Goal: Communication & Community: Answer question/provide support

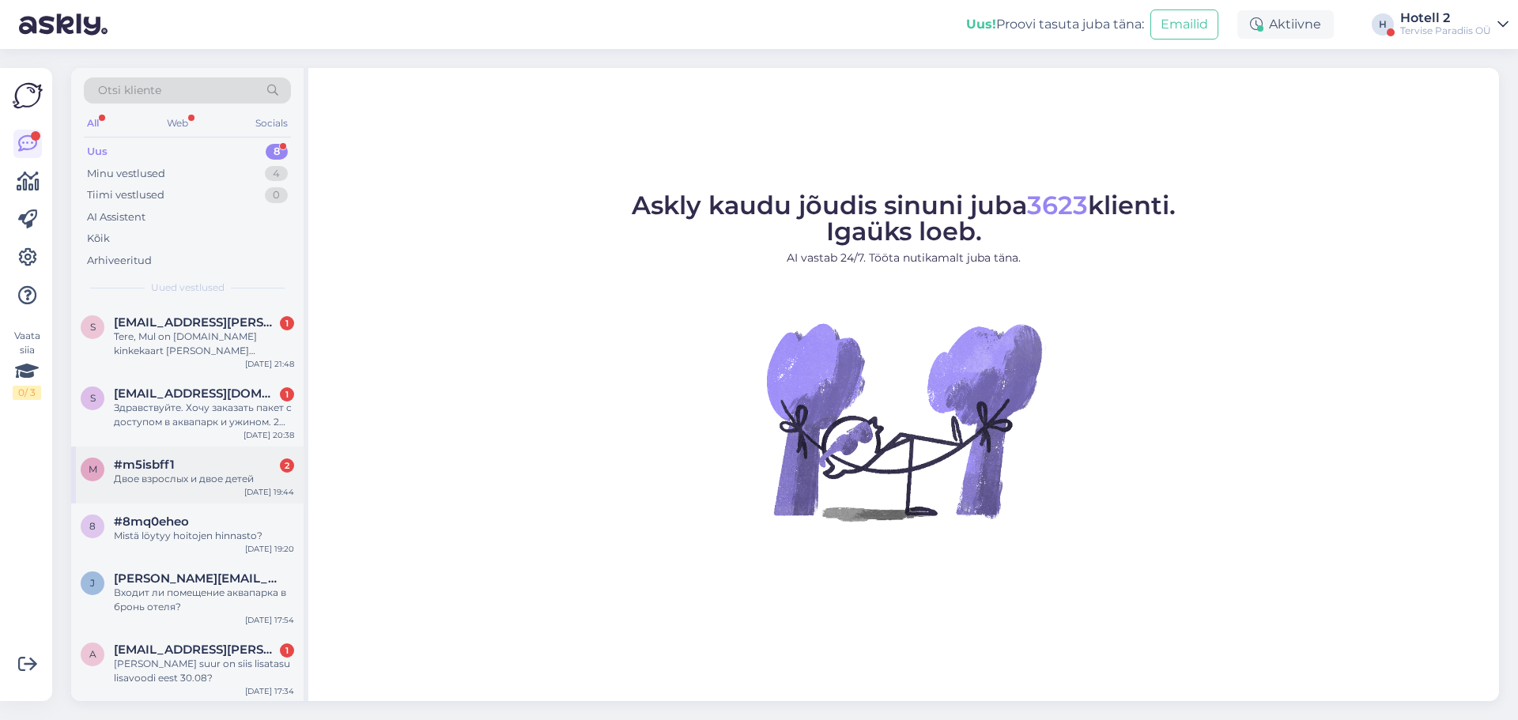
click at [223, 472] on div "Двое взрослых и двое детей" at bounding box center [204, 479] width 180 height 14
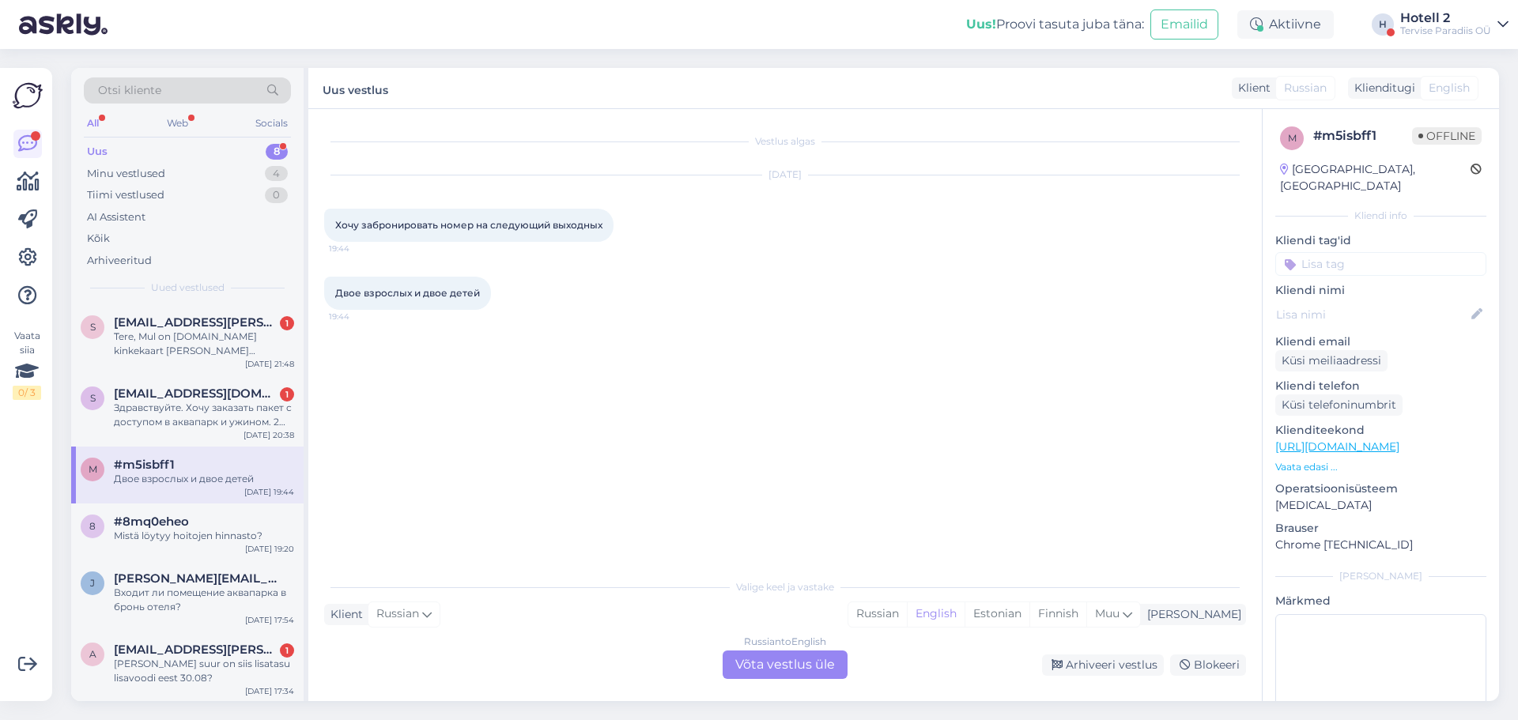
click at [776, 661] on div "Russian to English Võta vestlus üle" at bounding box center [785, 665] width 125 height 28
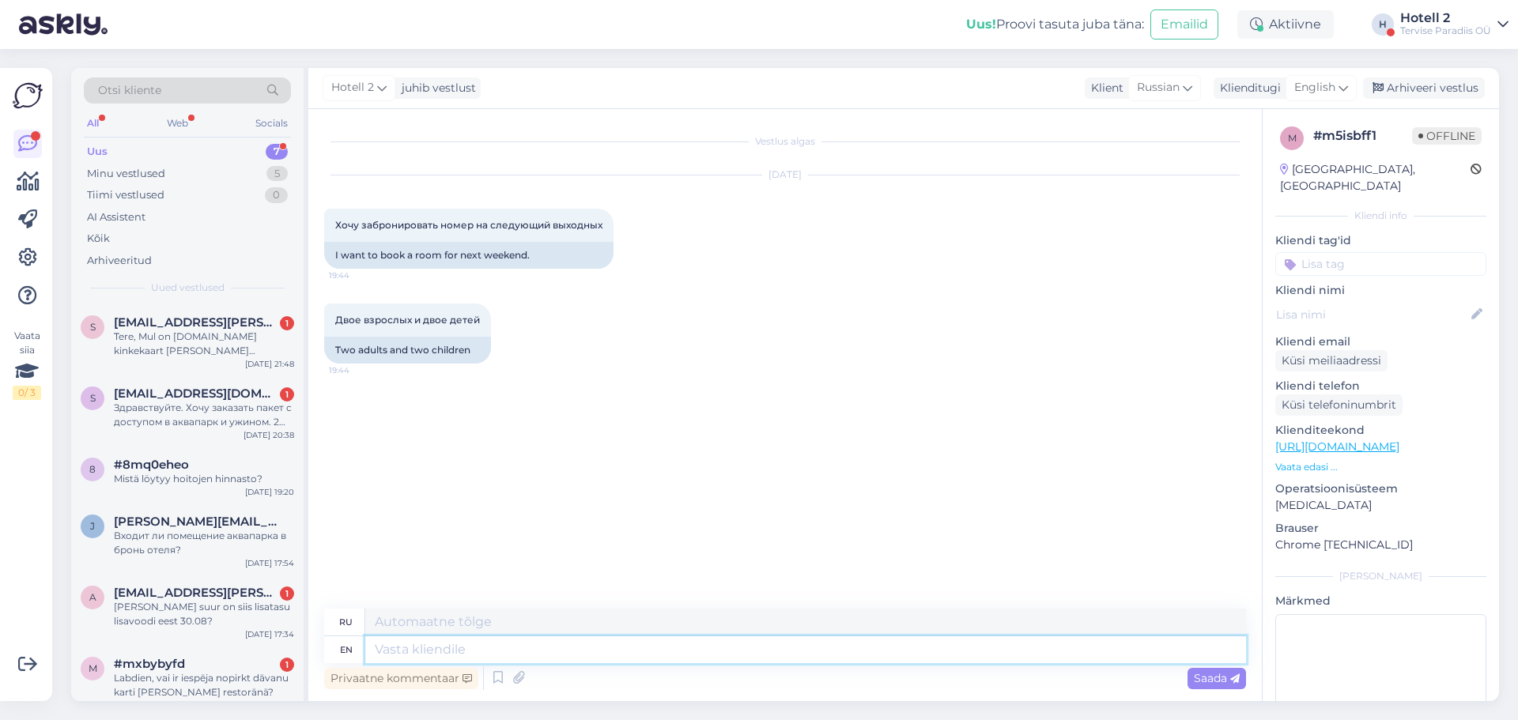
click at [752, 659] on textarea at bounding box center [805, 649] width 881 height 27
click at [1336, 77] on div "English" at bounding box center [1321, 87] width 71 height 25
type input "es"
click at [1256, 179] on link "Estonian" at bounding box center [1286, 183] width 174 height 25
click at [451, 652] on textarea at bounding box center [805, 649] width 881 height 27
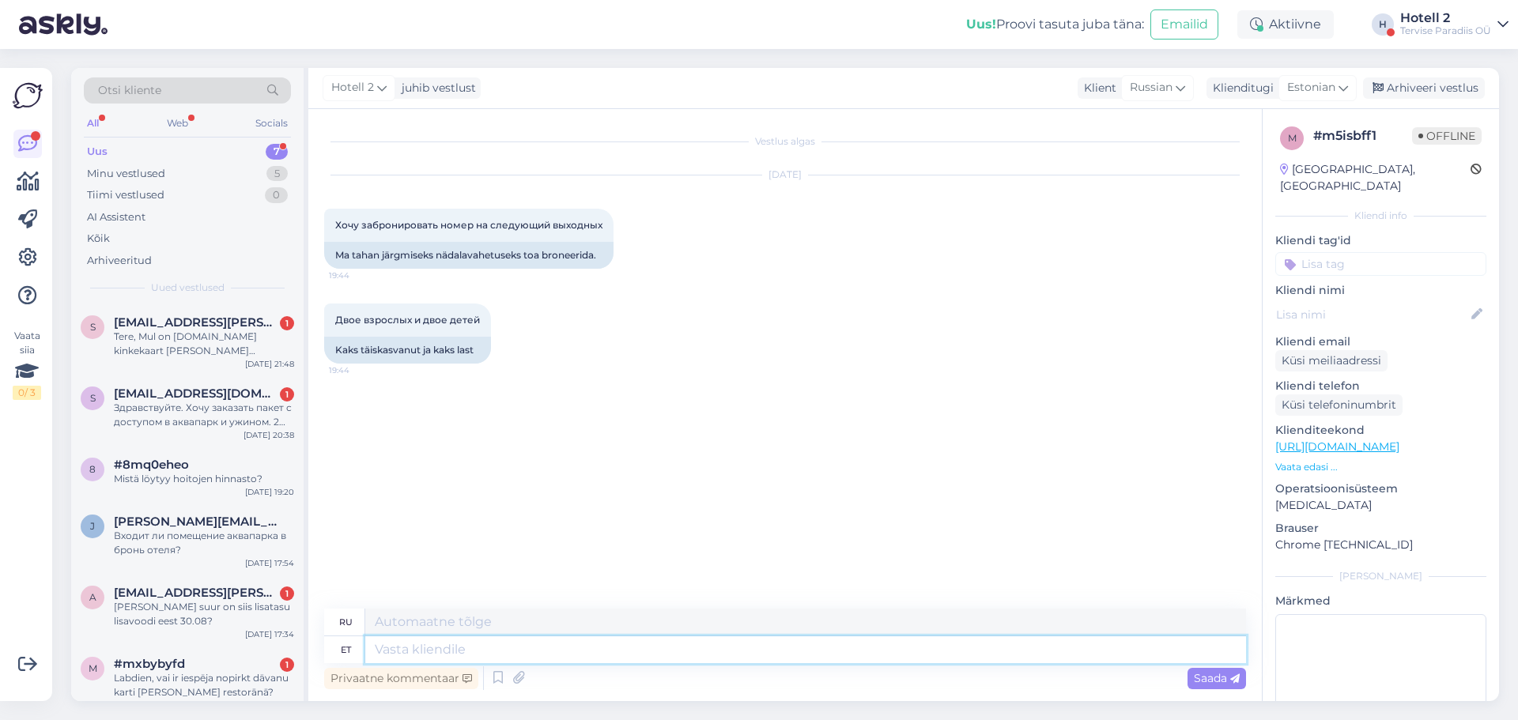
click at [467, 650] on textarea at bounding box center [805, 649] width 881 height 27
type textarea "Tere!"
type textarea "Привет!"
type textarea "Tere! 29-"
type textarea "Привет! 29-"
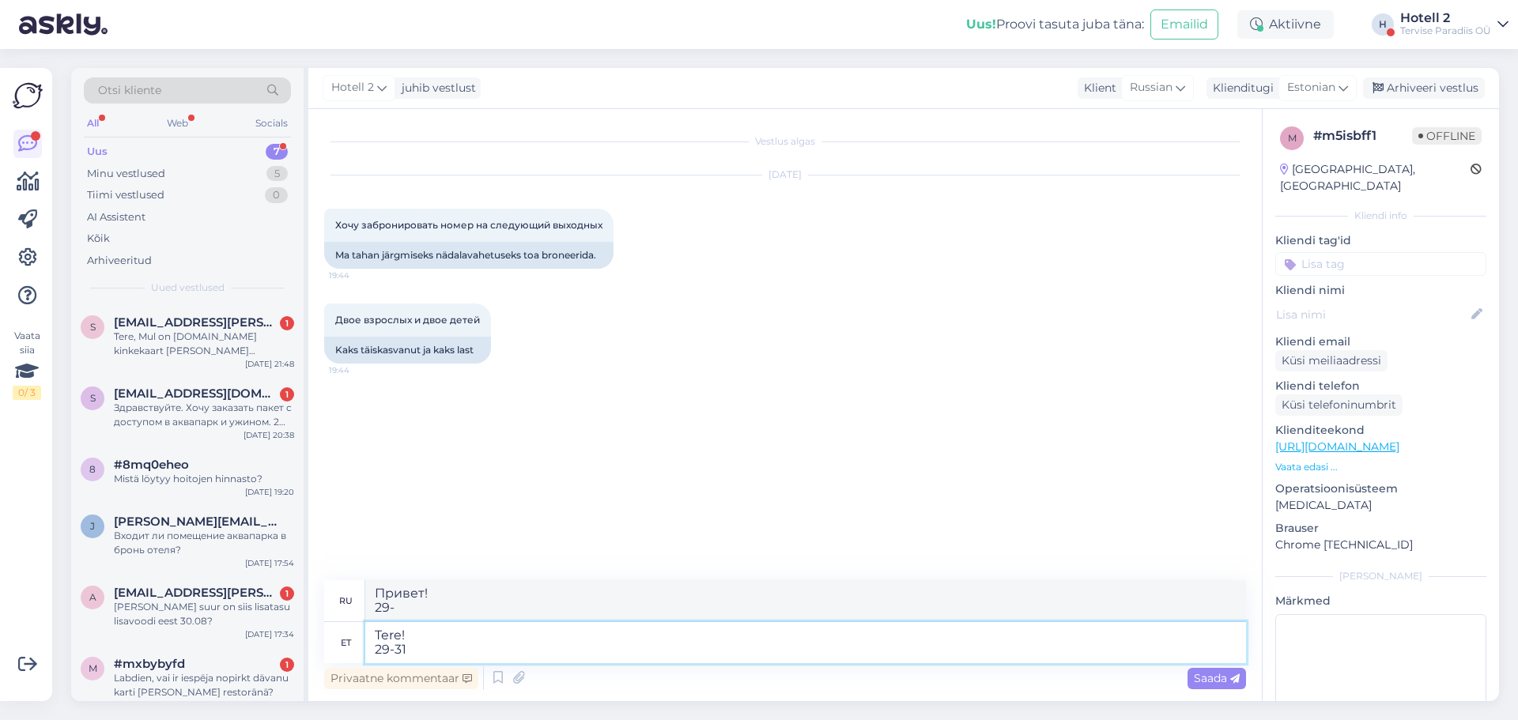
type textarea "Tere! 29-31."
type textarea "Здравствуйте! 29-31."
type textarea "Tere! 29-31.08"
type textarea "Здравствуйте! 29-31.08"
type textarea "Tere! 29-31.08 kuupäeval ol"
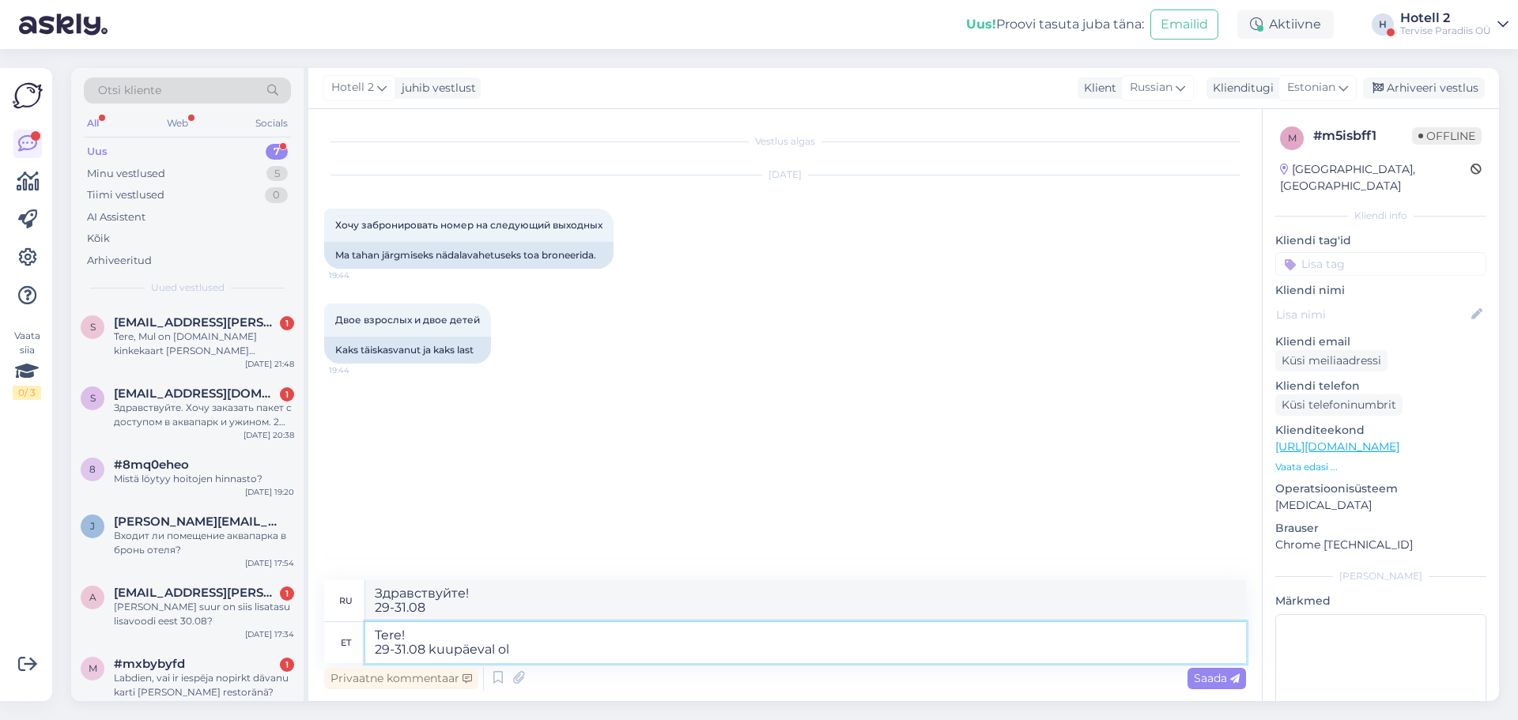
type textarea "Привет! на 29-31.08"
type textarea "Tere! 29-31.08 kuupäeval oleks"
type textarea "Привет! 29-31.08 будет"
type textarea "Tere! 29-31.08 kuupäeval [PERSON_NAME]"
type textarea "Привет! 29-31.08 у нас будет"
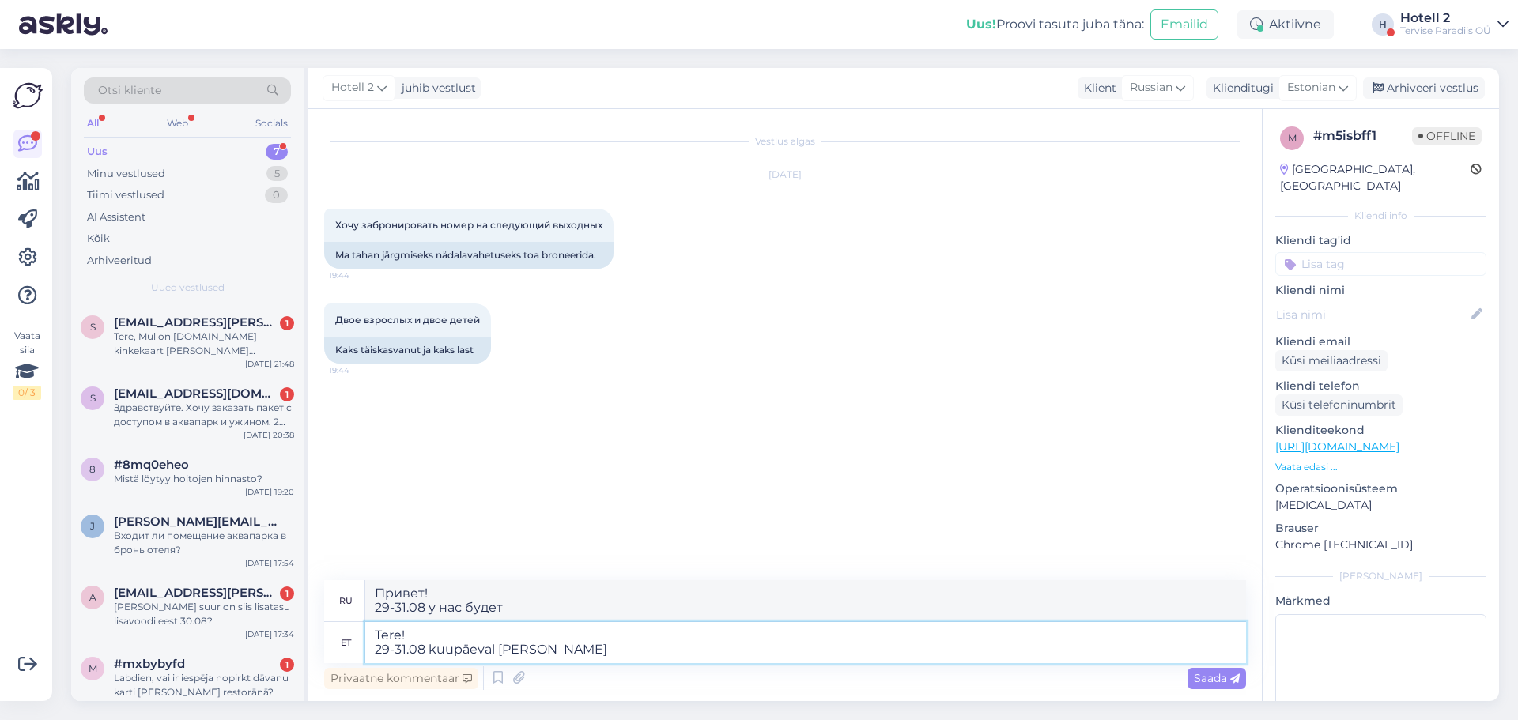
type textarea "Tere! 29-31.08 kuupäeval [PERSON_NAME] pakkuda p"
type textarea "Здравствуйте! У нас есть предложение на 29-31.08"
type textarea "Tere! 29-31.08 kuupäeval [PERSON_NAME] pakkuda peretuba."
type textarea "Здравствуйте! У нас есть семейный номер, свободный на 29-31.08 ."
type textarea "Tere! 29-31.08 kuupäeval [PERSON_NAME] pakkuda peretuba. Peretoa"
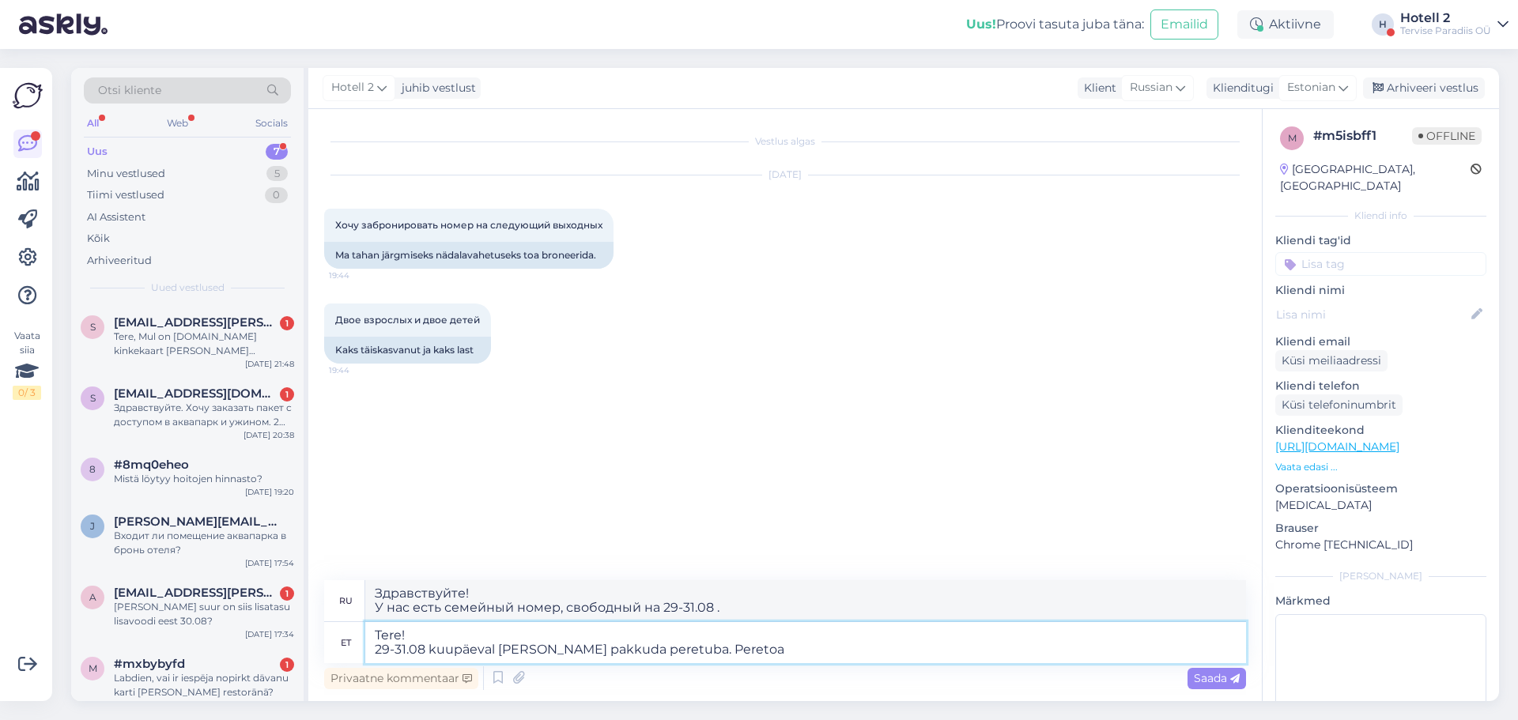
type textarea "Здравствуйте! Мы хотели бы предложить семейный номер на 29-31.08 . Семейный ном…"
type textarea "Tere! 29-31.08 kuupäeval [PERSON_NAME] pakkuda peretuba. Peretoa hind"
type textarea "Здравствуйте! Мы хотели бы предложить семейный номер на 29-31.08 . Цена семейно…"
type textarea "Tere! 29-31.08 kuupäeval [PERSON_NAME] pakkuda peretuba. Peretoa hind on"
type textarea "Здравствуйте! Мы хотели бы предложить семейный номер на 29-31.08 . Стоимость се…"
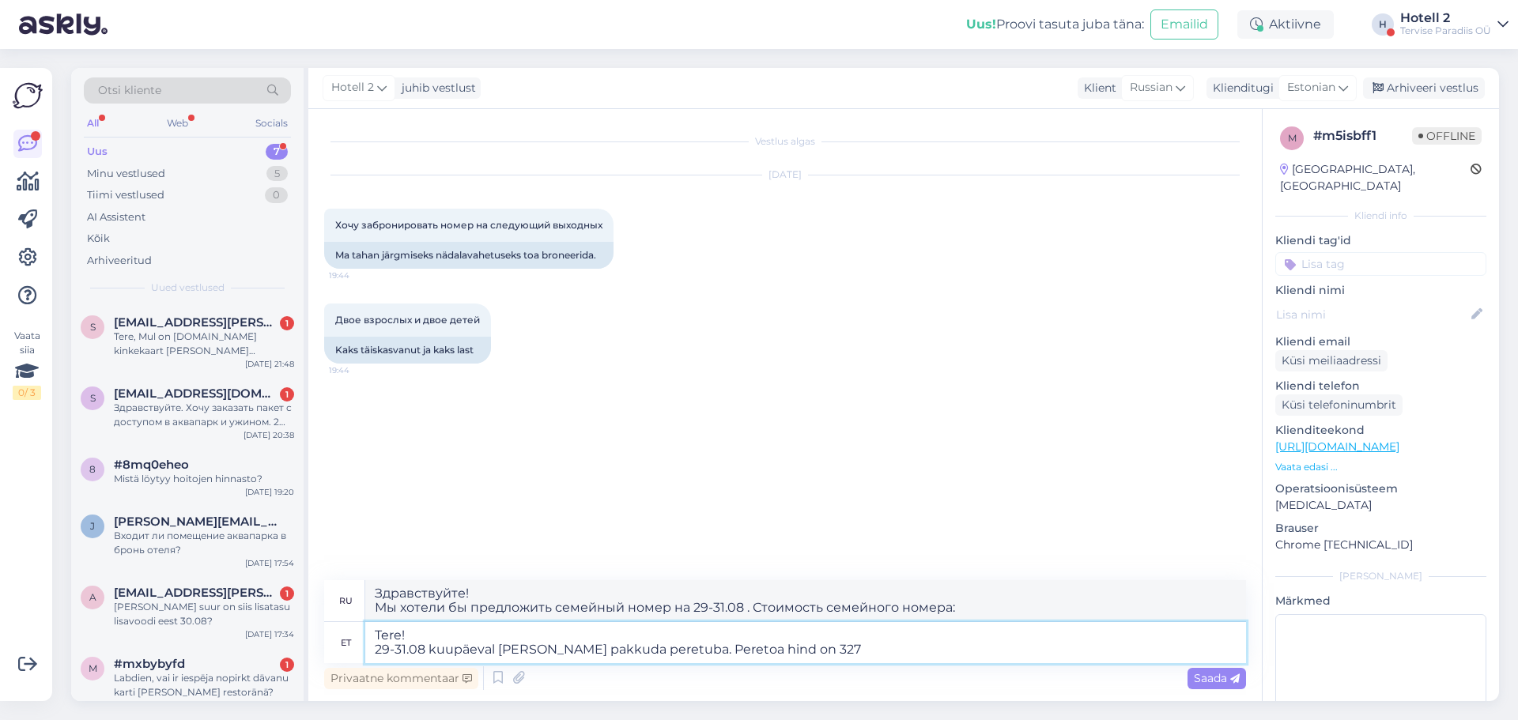
type textarea "Tere! 29-31.08 kuupäeval [PERSON_NAME] pakkuda peretuba. Peretoa hind on 327"
type textarea "Здравствуйте! Мы хотели бы предложить семейный номер на 29-31.08 . Стоимость се…"
type textarea "Tere! 29-31.08 kuupäeval [PERSON_NAME] pakkuda peretuba. Peretoa hind on 327 EUR"
type textarea "Здравствуйте! Мы хотели бы предложить семейный номер на 29-31.08 . Стоимость се…"
type textarea "Tere! 29-31.08 kuupäeval [PERSON_NAME] pakkuda peretuba. Peretoa hind on 327 EU…"
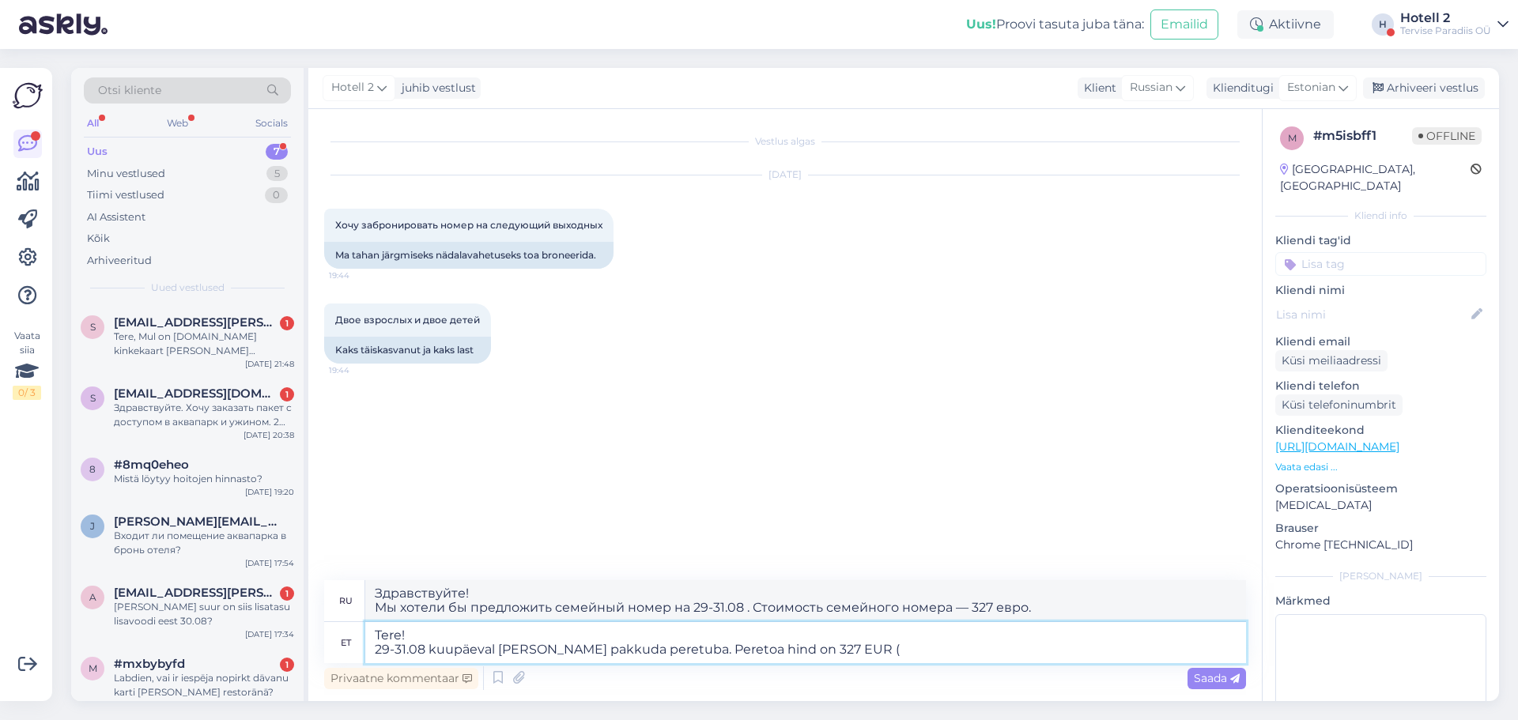
type textarea "Здравствуйте! Мы хотели бы предложить семейный номер на 29-31.08 . Стоимость се…"
type textarea "Tere! 29-31.08 kuupäeval [PERSON_NAME] pakkuda peretuba. Peretoa hind on 327 EU…"
type textarea "Здравствуйте! Мы хотели бы предложить семейный номер на даты 29-31.08 . Стоимос…"
type textarea "Tere! 29-31.08 kuupäeval [PERSON_NAME] pakkuda peretuba. Peretoa hind on 327 EU…"
type textarea "Здравствуйте! Мы хотели бы предложить вам семейный номер на 29-31.08 . Стоимост…"
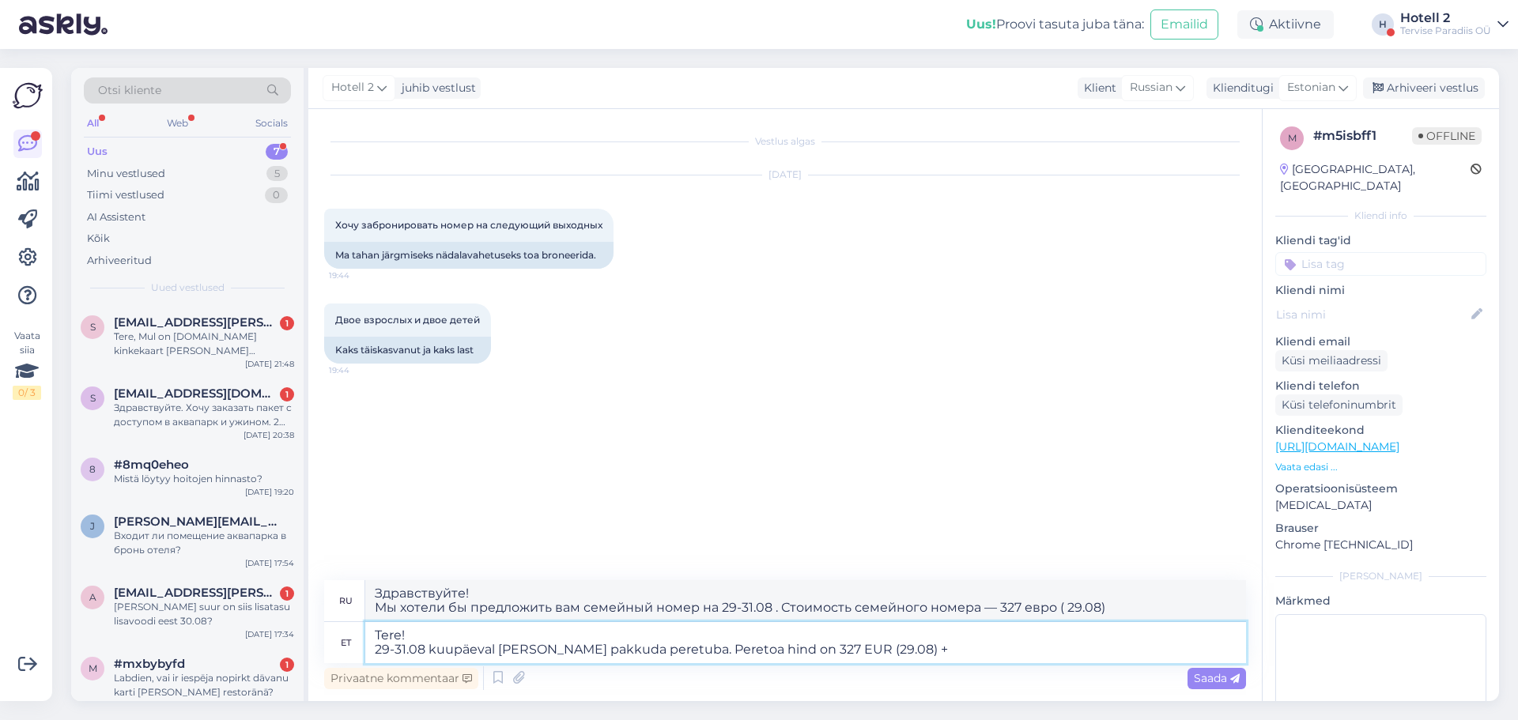
type textarea "Tere! 29-31.08 kuupäeval [PERSON_NAME] pakkuda peretuba. Peretoa hind on 327 EU…"
type textarea "Здравствуйте! Мы хотели бы предложить вам семейный номер на 29-31.08 . Стоимост…"
type textarea "Tere! 29-31.08 kuupäeval [PERSON_NAME] pakkuda peretuba. Peretoa hind on 327 EU…"
type textarea "Здравствуйте! Мы хотели бы предложить вам семейный номер на 29-31.08 . Стоимост…"
type textarea "Tere! 29-31.08 kuupäeval [PERSON_NAME] pakkuda peretuba. Peretoa hind on 327 EU…"
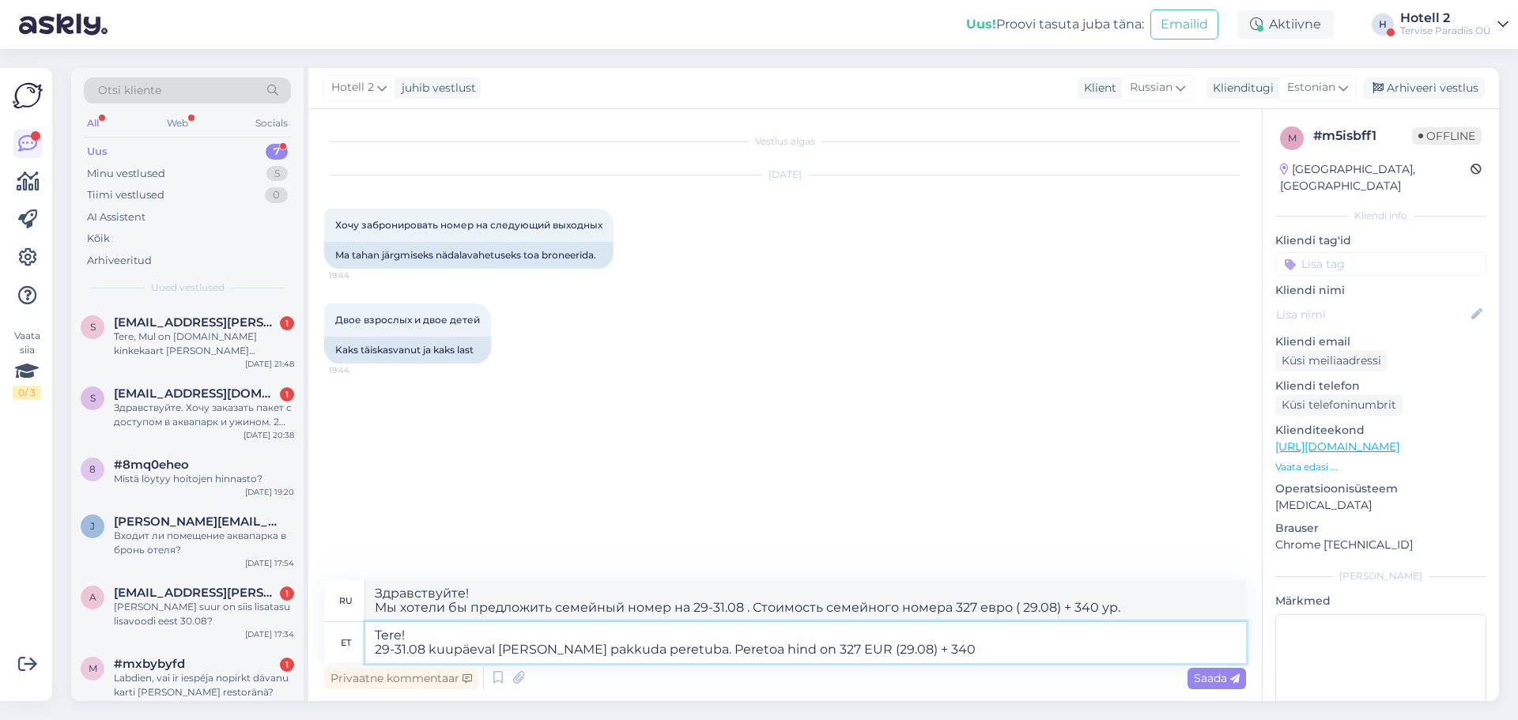
type textarea "Здравствуйте! Мы хотели бы предложить вам семейный номер на 29-31.08 . Стоимост…"
type textarea "Tere! 29-31.08 kuupäeval [PERSON_NAME] pakkuda peretuba. Peretoa hind on 327 EU…"
type textarea "Здравствуйте! Мы хотели бы предложить вам семейный номер на 29-31.08 . Стоимост…"
type textarea "Tere! 29-31.08 kuupäeval [PERSON_NAME] pakkuda peretuba. Peretoa hind on 327 EU…"
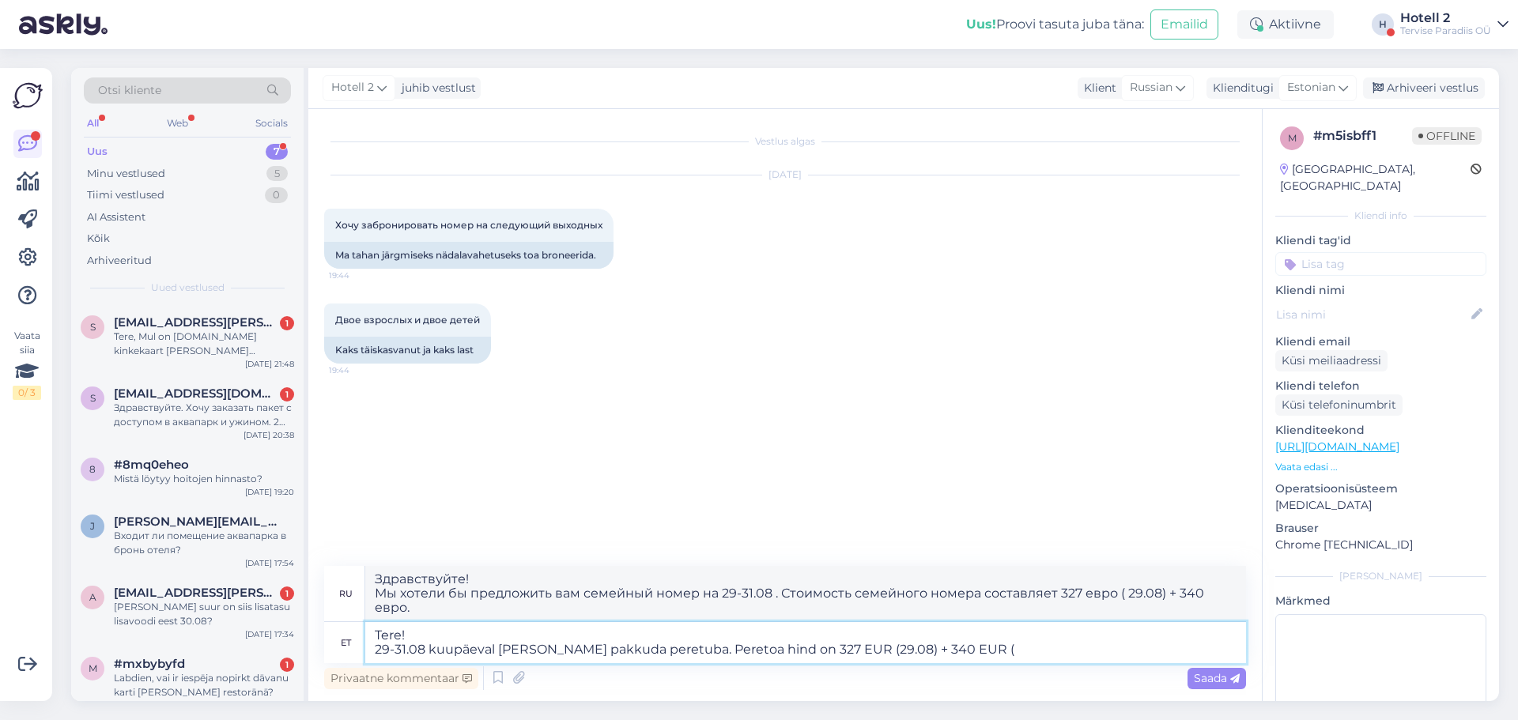
type textarea "Здравствуйте! Мы хотели бы предложить вам семейный номер на 29-31.08 . Стоимост…"
type textarea "Tere! 29-31.08 kuupäeval [PERSON_NAME] pakkuda peretuba. Peretoa hind on 327 EU…"
type textarea "Здравствуйте! Мы хотели бы предложить вам семейный номер на 29-31.08 . Стоимост…"
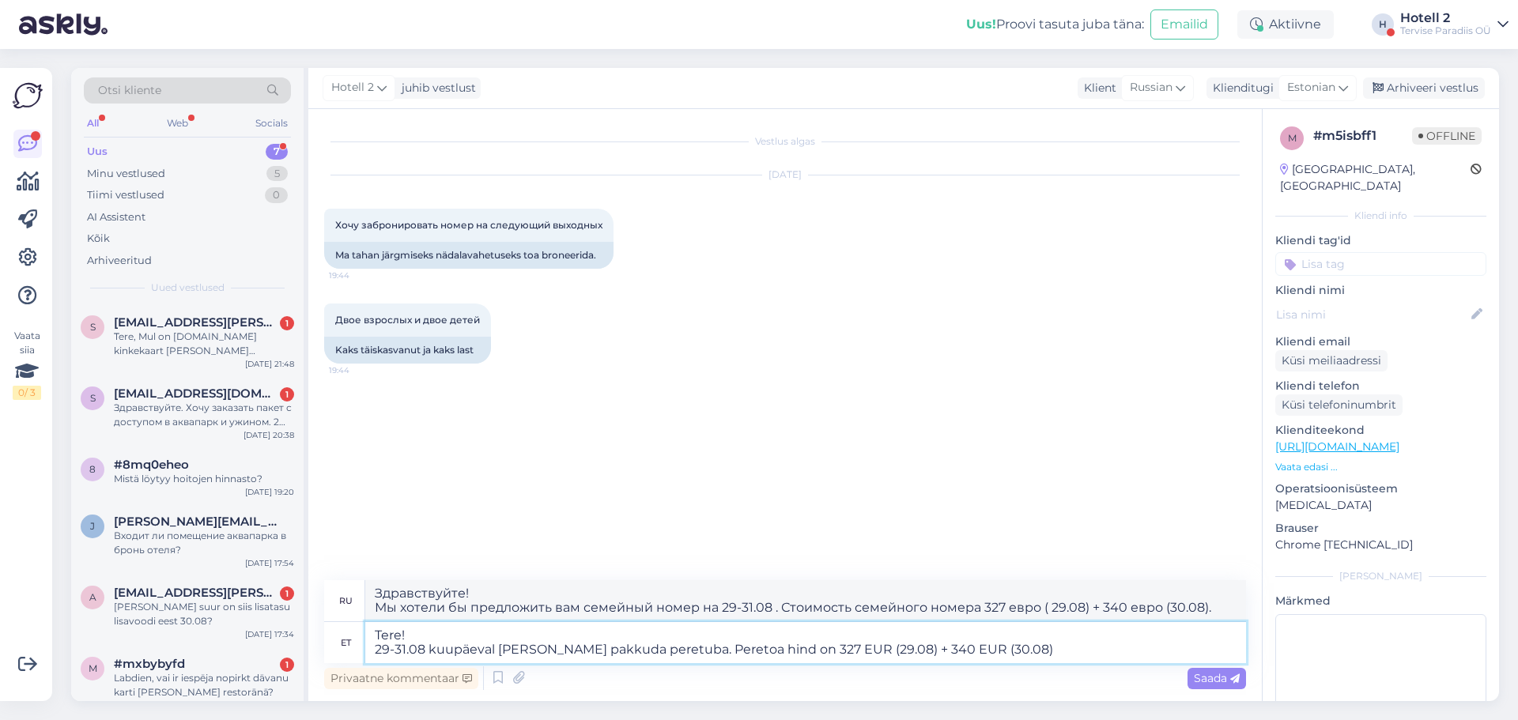
type textarea "Tere! 29-31.08 kuupäeval [PERSON_NAME] pakkuda peretuba. Peretoa hind on 327 EU…"
type textarea "Здравствуйте! Мы хотели бы предложить вам семейный номер на 29-31.08 . Стоимост…"
type textarea "Tere! 29-31.08 kuupäeval [PERSON_NAME] pakkuda peretuba. Peretoa hind on 327 EU…"
type textarea "Здравствуйте! Мы хотели бы предложить вам семейный номер на 29-31.08 . Стоимост…"
type textarea "Tere! 29-31.08 kuupäeval [PERSON_NAME] pakkuda peretuba. Peretoa hind on 327 EU…"
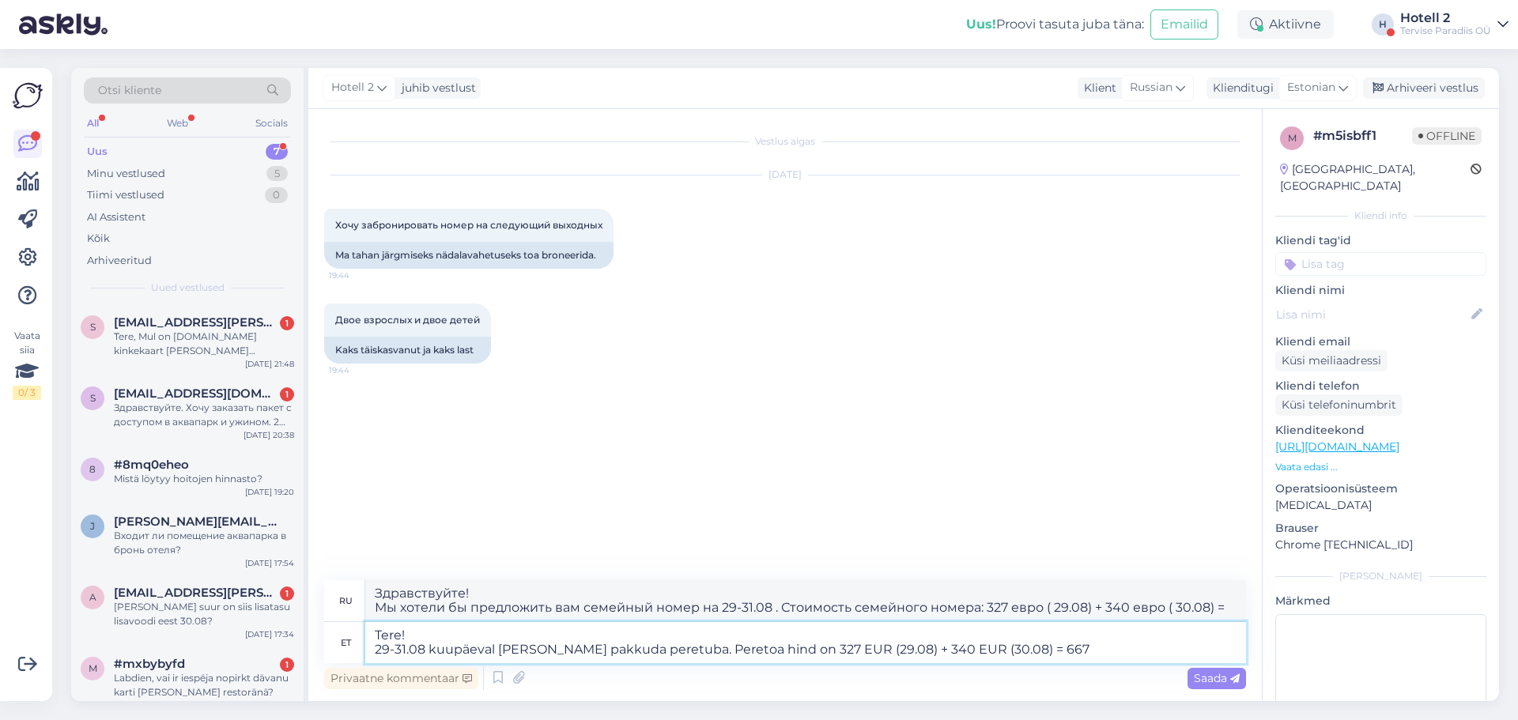
type textarea "Здравствуйте! Мы хотели бы предложить вам семейный номер на 29-31.08 . Стоимост…"
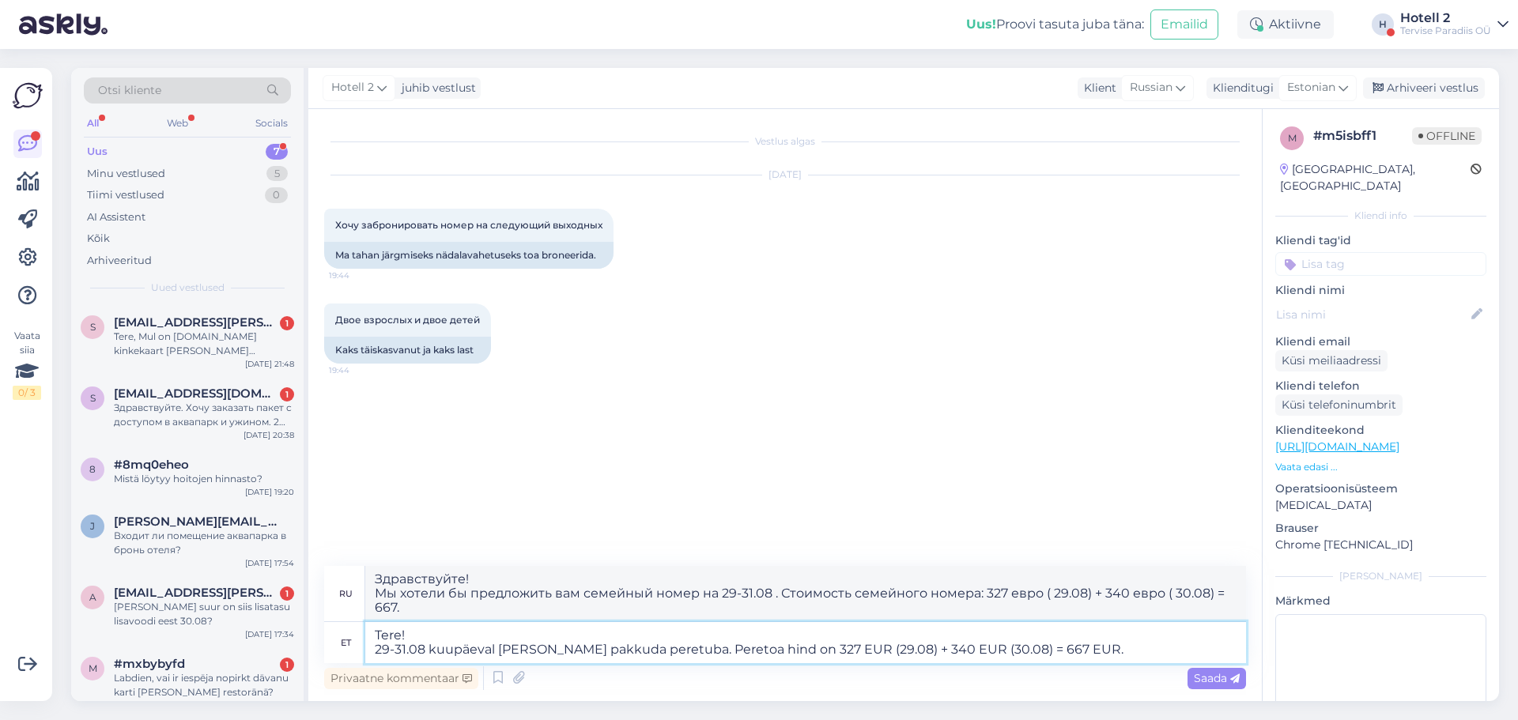
type textarea "Tere! 29-31.08 kuupäeval [PERSON_NAME] pakkuda peretuba. Peretoa hind on 327 EU…"
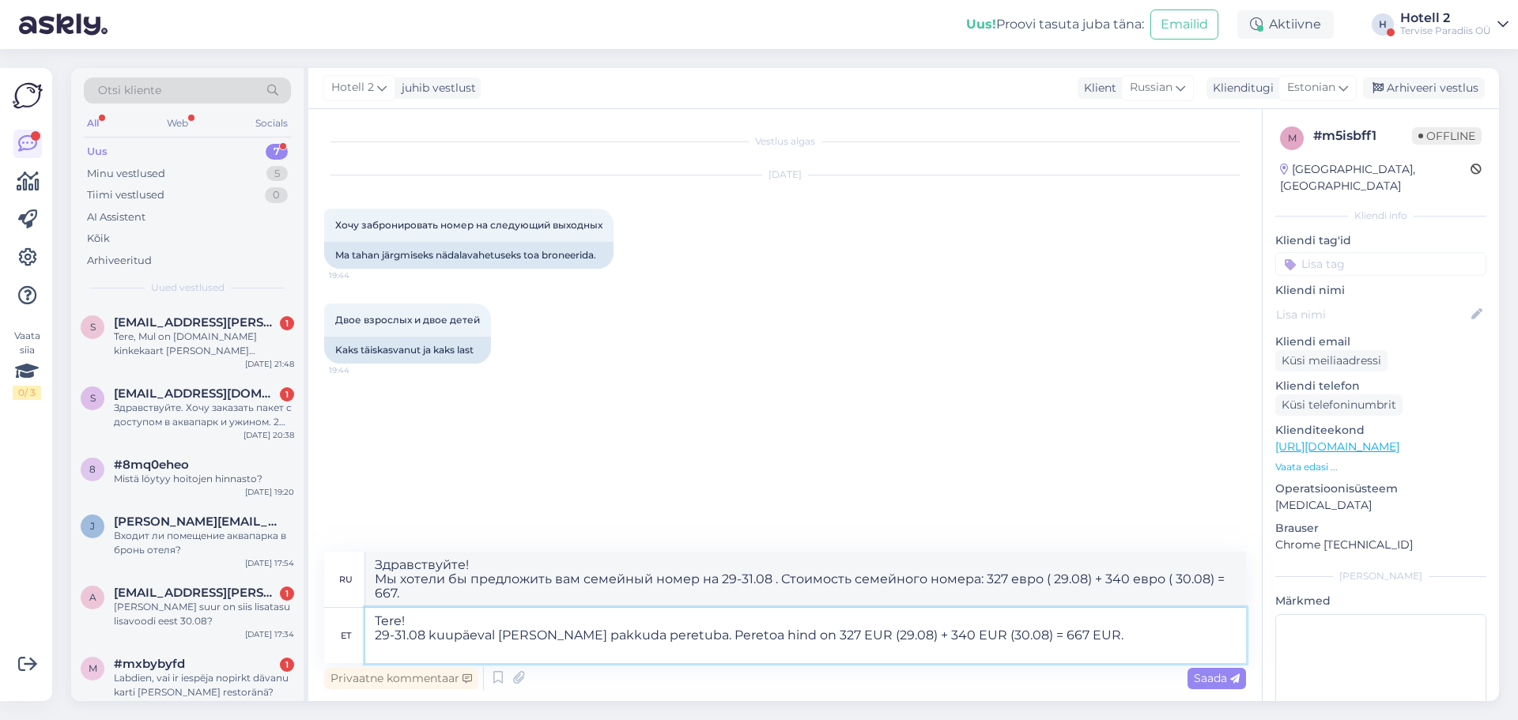
type textarea "Здравствуйте! Мы хотели бы предложить вам семейный номер на 29-31.08 . Стоимост…"
type textarea "Tere! 29-31.08 kuupäeval [PERSON_NAME] pakkuda peretuba. Peretoa hind on 327 EU…"
type textarea "Здравствуйте! Мы хотели бы предложить вам семейный номер на 29-31.08 . Стоимост…"
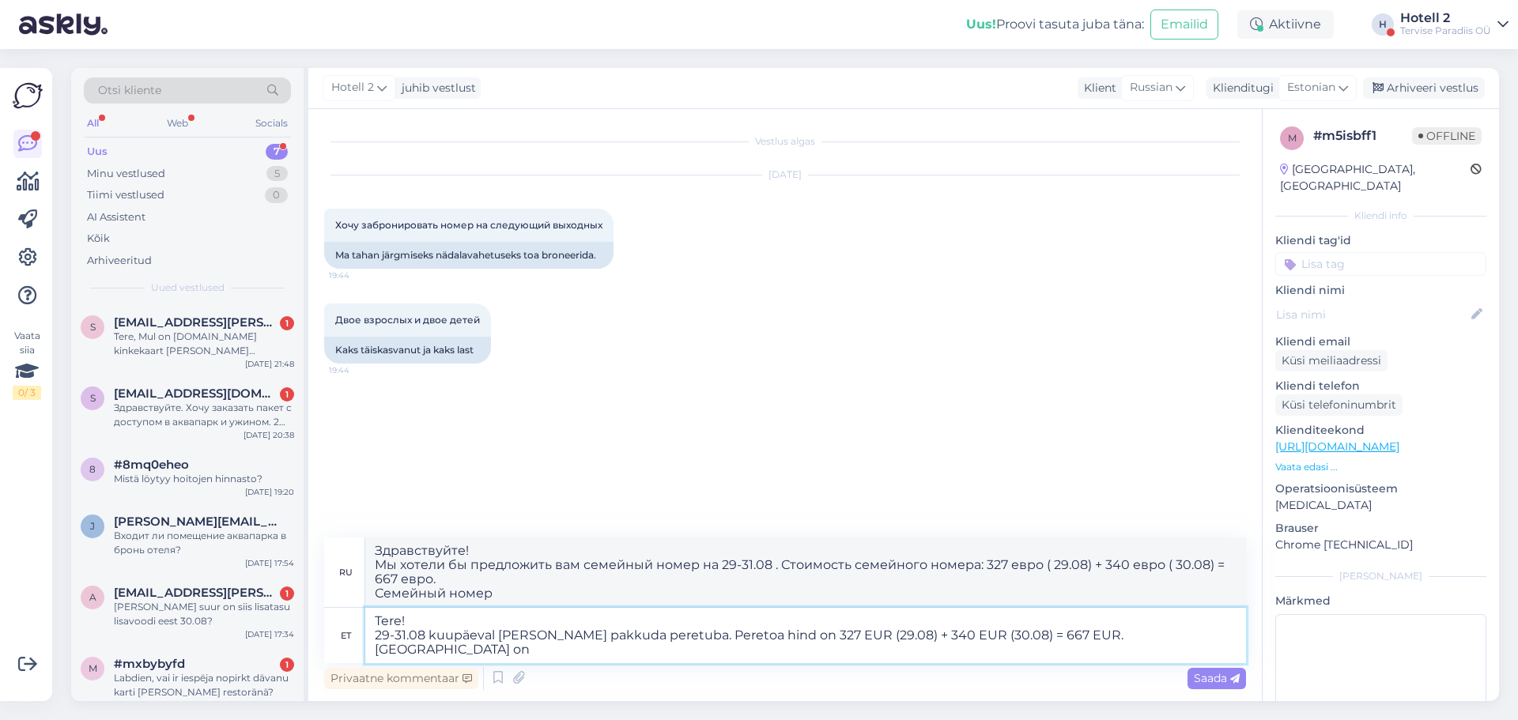
type textarea "Tere! 29-31.08 kuupäeval [PERSON_NAME] pakkuda peretuba. Peretoa hind on 327 EU…"
type textarea "Здравствуйте! На даты 29-31.08 мы хотели бы предложить семейный номер. Стоимост…"
type textarea "Tere! 29-31.08 kuupäeval [PERSON_NAME] pakkuda peretuba. Peretoa hind on 327 EU…"
type textarea "Здравствуйте! Мы хотели бы предложить вам семейный номер на 29-31.08 . Стоимост…"
type textarea "Tere! 29-31.08 kuupäeval [PERSON_NAME] pakkuda peretuba. Peretoa hind on 327 EU…"
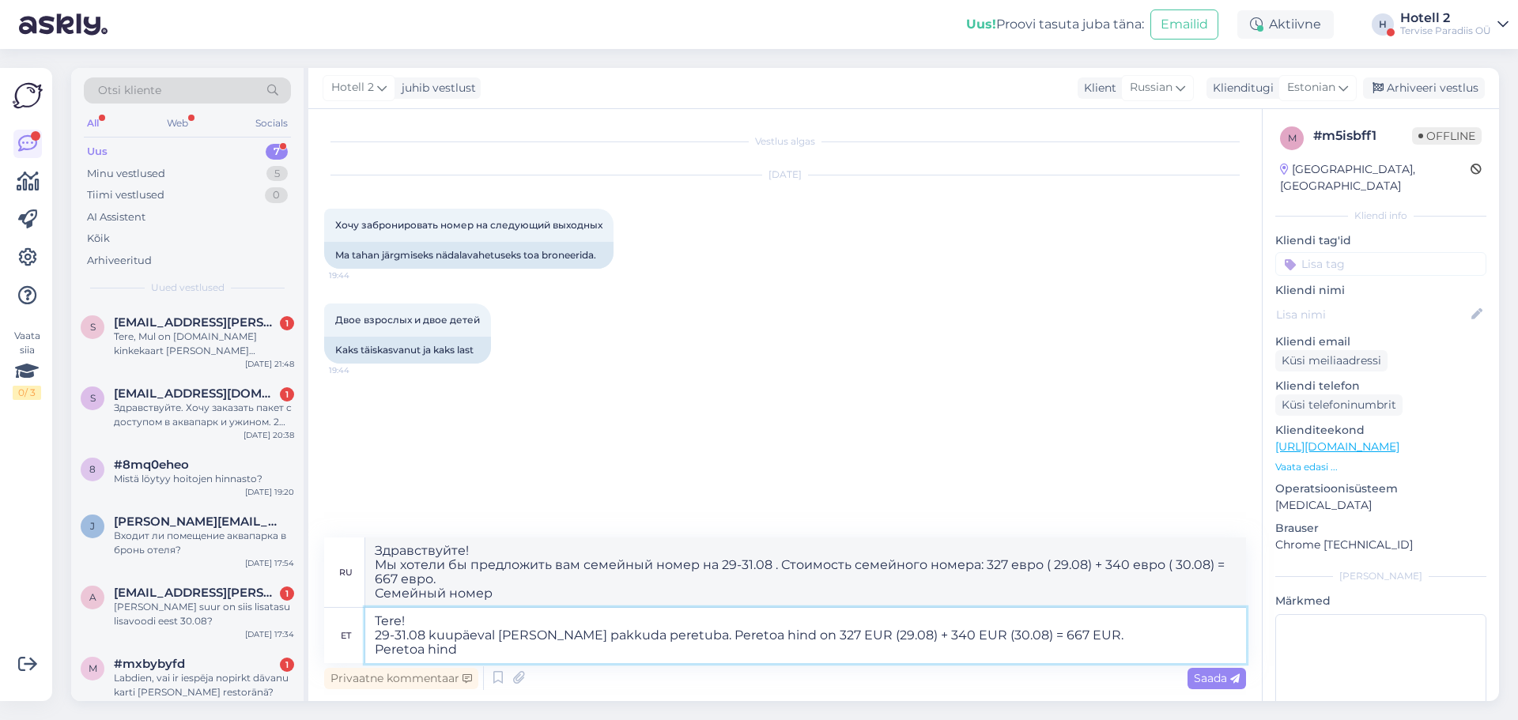
type textarea "Здравствуйте! Мы хотели бы предложить вам семейный номер на 29-31.08 . Стоимост…"
type textarea "Tere! 29-31.08 kuupäeval [PERSON_NAME] pakkuda peretuba. Peretoa hind on 327 EU…"
type textarea "Здравствуйте! Мы хотели бы предложить вам семейный номер на 29-31.08 . Стоимост…"
type textarea "Tere! 29-31.08 kuupäeval [PERSON_NAME] pakkuda peretuba. Peretoa hind on 327 EU…"
type textarea "Здравствуйте! На даты 29-31.08 мы хотели бы предложить семейный номер. Стоимост…"
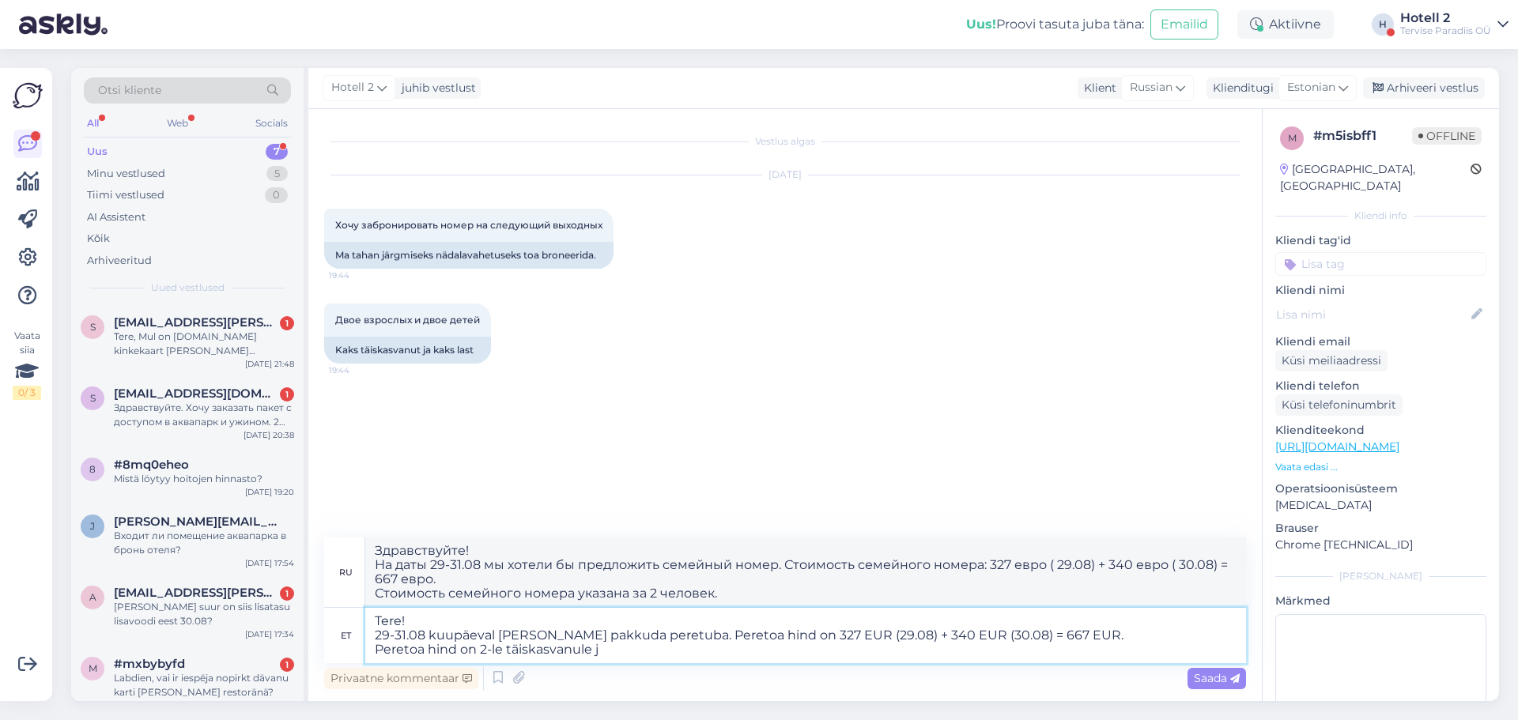
type textarea "Tere! 29-31.08 kuupäeval [PERSON_NAME] pakkuda peretuba. Peretoa hind on 327 EU…"
type textarea "Здравствуйте! Мы хотели бы предложить вам семейный номер на 29-31.08 . Стоимост…"
type textarea "Tere! 29-31.08 kuupäeval [PERSON_NAME] pakkuda peretuba. Peretoa hind on 327 EU…"
type textarea "Здравствуйте! Мы хотели бы предложить вам семейный номер на 29-31.08 . Стоимост…"
type textarea "Tere! 29-31.08 kuupäeval [PERSON_NAME] pakkuda peretuba. Peretoa hind on 327 EU…"
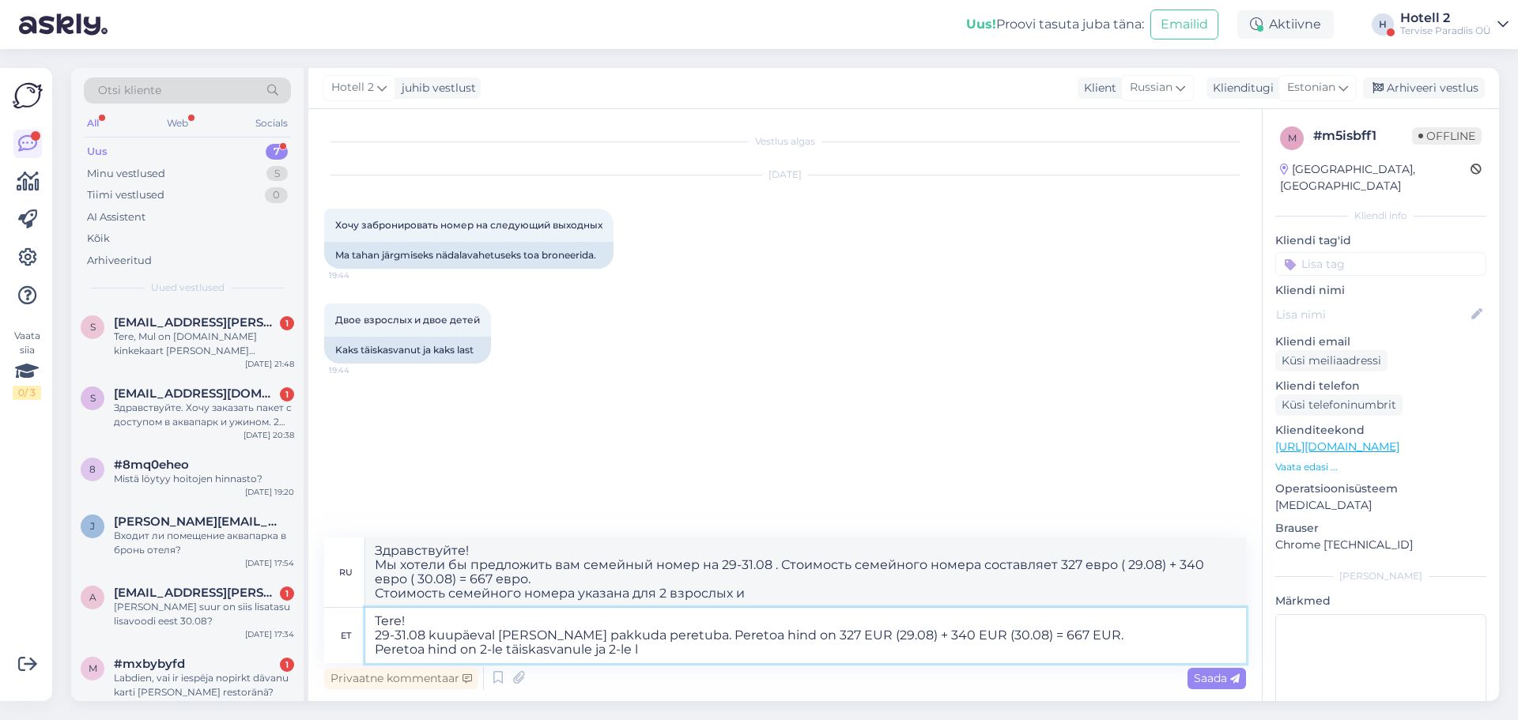
type textarea "Здравствуйте! Мы хотели бы предложить вам семейный номер на 29-31.08 . Стоимост…"
type textarea "Tere! 29-31.08 kuupäeval [PERSON_NAME] pakkuda peretuba. Peretoa hind on 327 EU…"
type textarea "Здравствуйте! На даты 29-31.08 мы хотели бы предложить семейный номер. Стоимост…"
type textarea "Tere! 29-31.08 kuupäeval [PERSON_NAME] pakkuda peretuba. Peretoa hind on 327 EU…"
type textarea "Здравствуйте! На даты 29-31.08 мы хотели бы предложить семейный номер. Стоимост…"
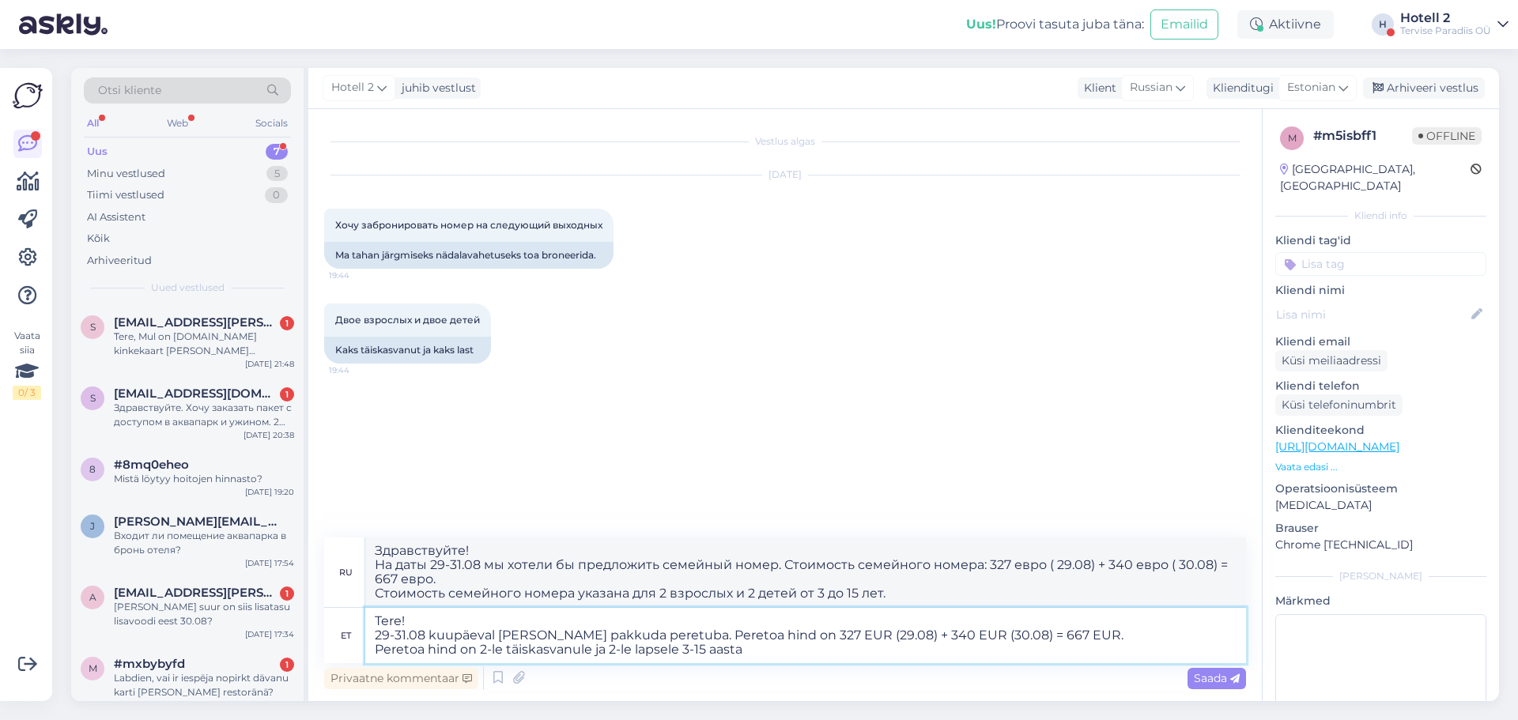
type textarea "Tere! 29-31.08 kuupäeval [PERSON_NAME] pakkuda peretuba. Peretoa hind on 327 EU…"
type textarea "Здравствуйте! На даты 29-31.08 мы хотели бы предложить семейный номер. Стоимост…"
type textarea "Tere! 29-31.08 kuupäeval [PERSON_NAME] pakkuda peretuba. Peretoa hind on 327 EU…"
type textarea "Здравствуйте! Мы хотели бы предложить вам семейный номер на 29-31.08 . Стоимост…"
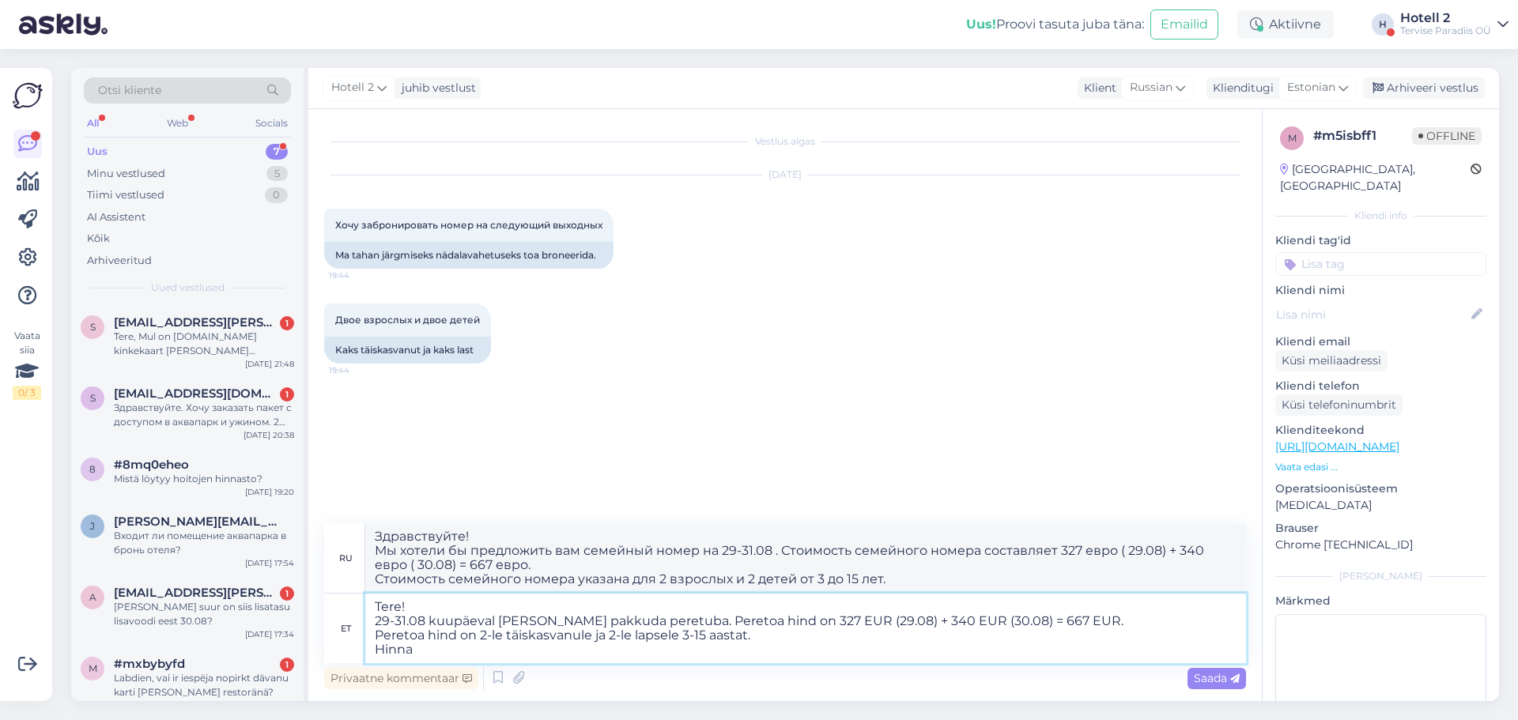
type textarea "Tere! 29-31.08 kuupäeval [PERSON_NAME] pakkuda peretuba. Peretoa hind on 327 EU…"
type textarea "Здравствуйте! С 29-31.08 мы хотели бы предложить вам семейный номер. Стоимость …"
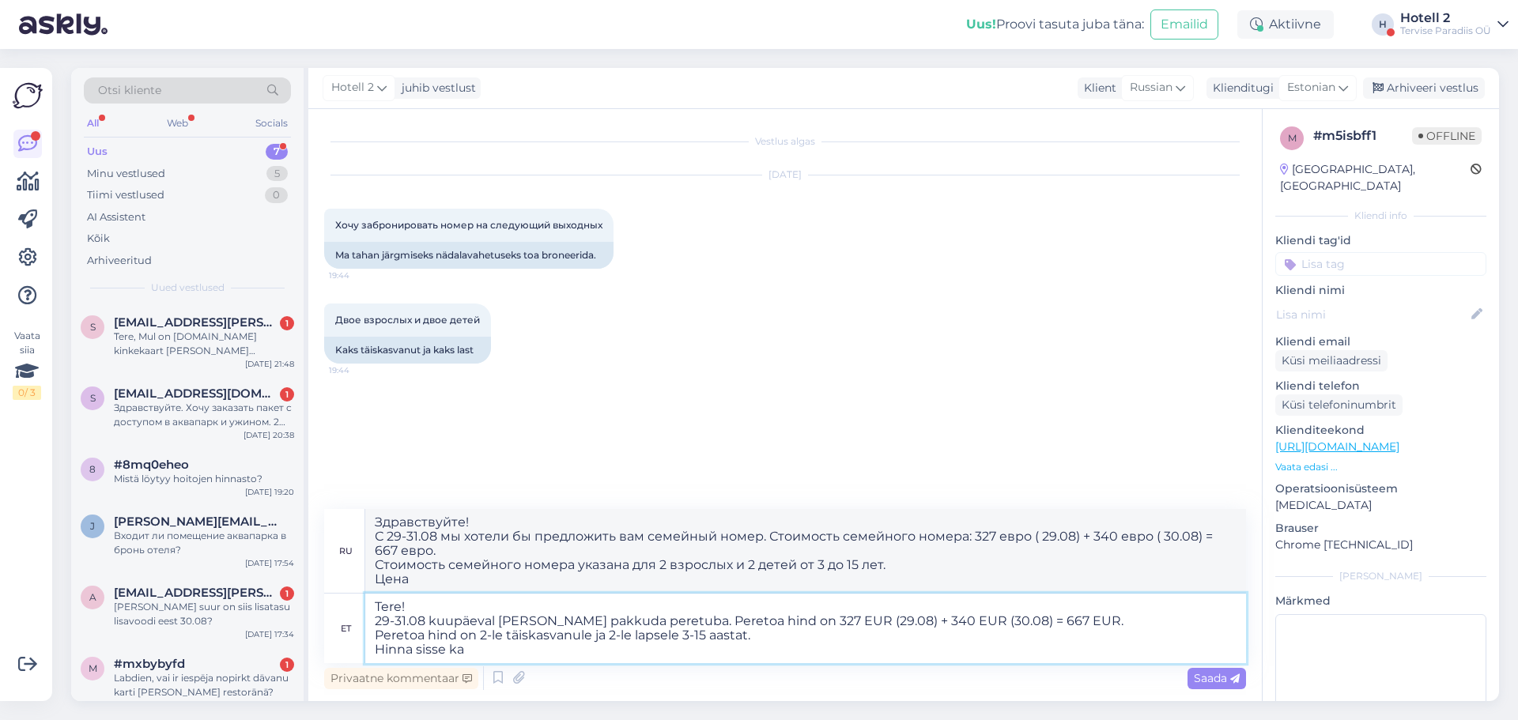
type textarea "Tere! 29-31.08 kuupäeval [PERSON_NAME] pakkuda peretuba. Peretoa hind on 327 EU…"
type textarea "Здравствуйте! С 29-31.08 мы хотели бы предложить вам семейный номер. Стоимость …"
type textarea "Tere! 29-31.08 kuupäeval [PERSON_NAME] pakkuda peretuba. Peretoa hind on 327 EU…"
type textarea "Здравствуйте! С 29-31.08 мы хотели бы предложить вам семейный номер. Стоимость …"
type textarea "Tere! 29-31.08 kuupäeval [PERSON_NAME] pakkuda peretuba. Peretoa hind on 327 EU…"
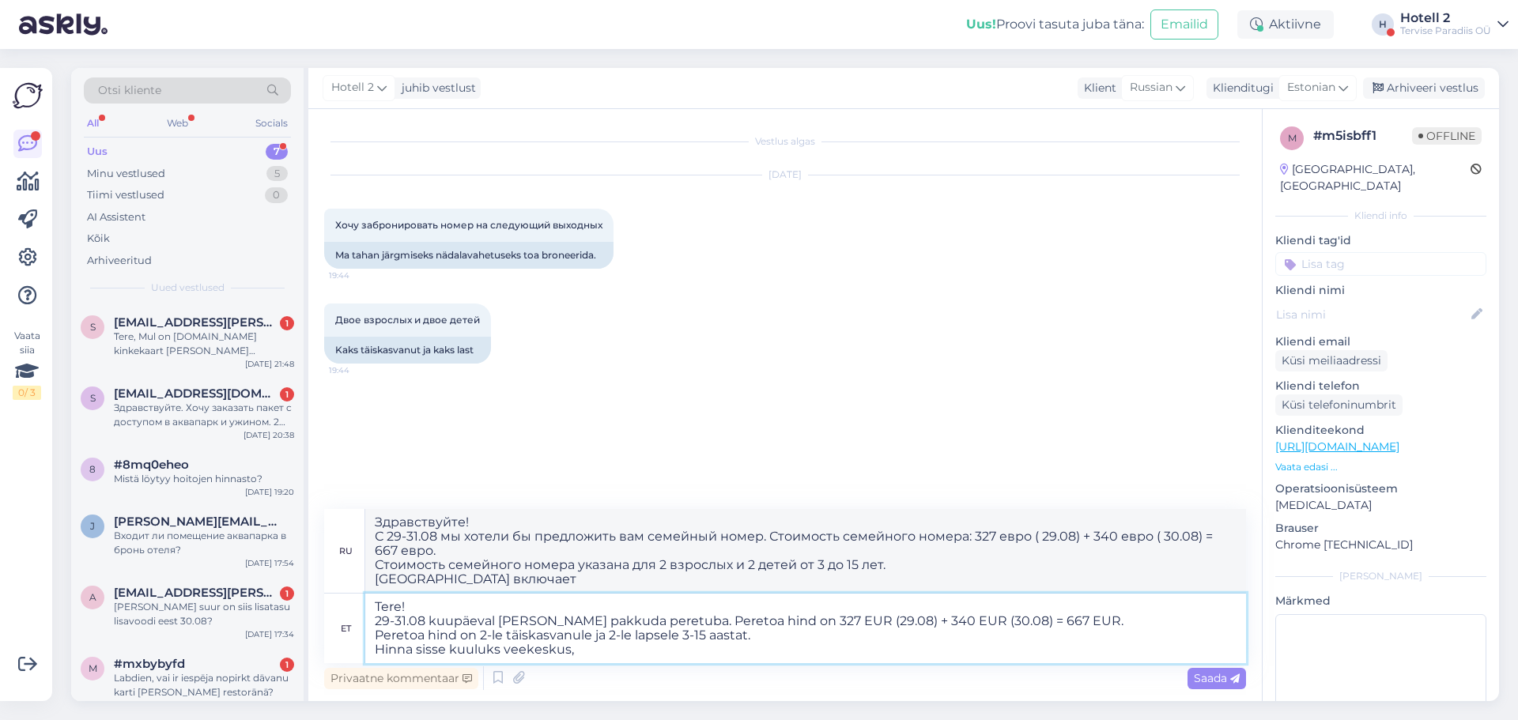
type textarea "Здравствуйте! С 29-31.08 мы хотели бы предложить вам семейный номер. Стоимость …"
type textarea "Tere! 29-31.08 kuupäeval [PERSON_NAME] pakkuda peretuba. Peretoa hind on 327 EU…"
type textarea "Здравствуйте! С 29-31.08 мы хотели бы предложить вам семейный номер. Стоимость …"
type textarea "Tere! 29-31.08 kuupäeval [PERSON_NAME] pakkuda peretuba. Peretoa hind on 327 EU…"
type textarea "Здравствуйте! С 29-31.08 мы хотели бы предложить вам семейный номер. Стоимость …"
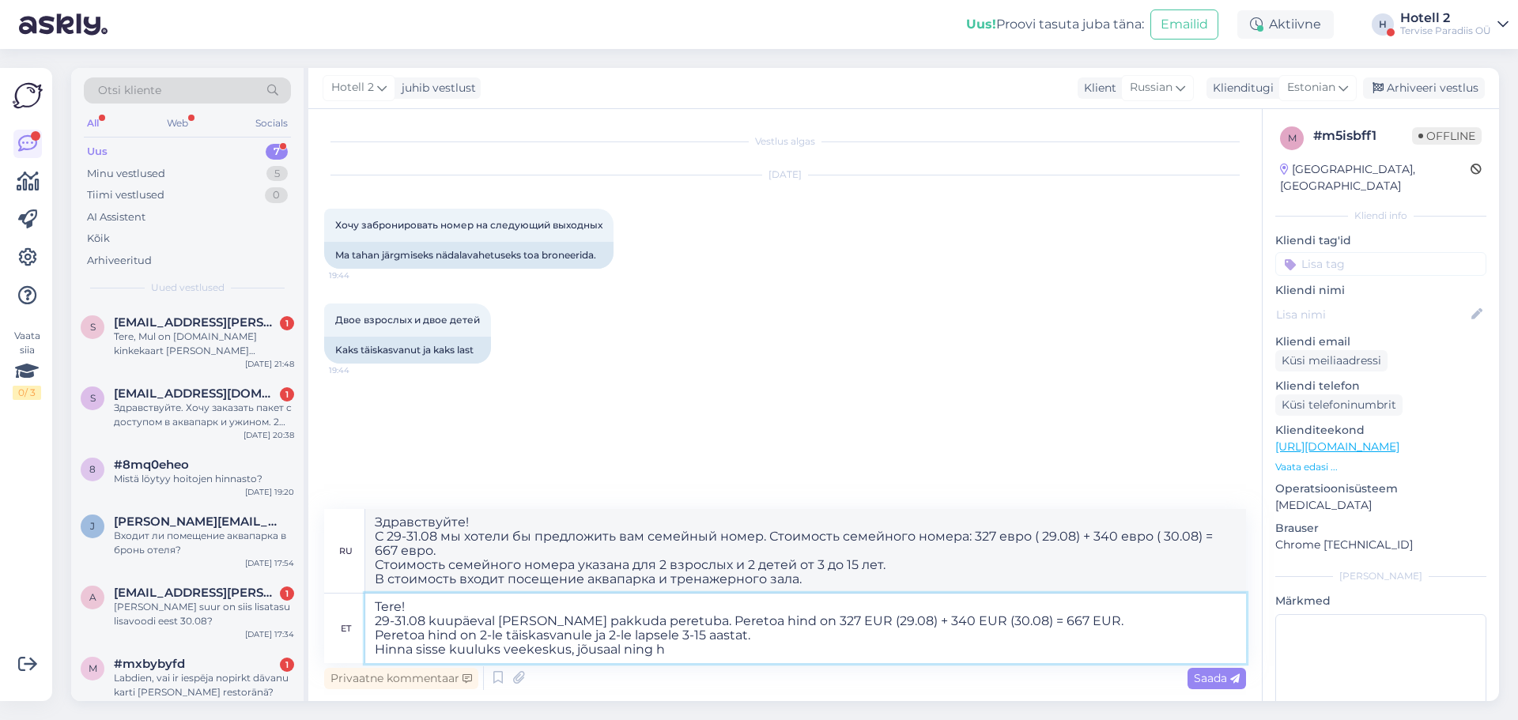
type textarea "Tere! 29-31.08 kuupäeval [PERSON_NAME] pakkuda peretuba. Peretoa hind on 327 EU…"
type textarea "Здравствуйте! С 29-31.08 мы хотели бы предложить вам семейный номер. Стоимость …"
type textarea "Tere! 29-31.08 kuupäeval [PERSON_NAME] pakkuda peretuba. Peretoa hind on 327 EU…"
type textarea "Здравствуйте! Мы хотели бы предложить вам семейный номер на 29-31.08 . Стоимост…"
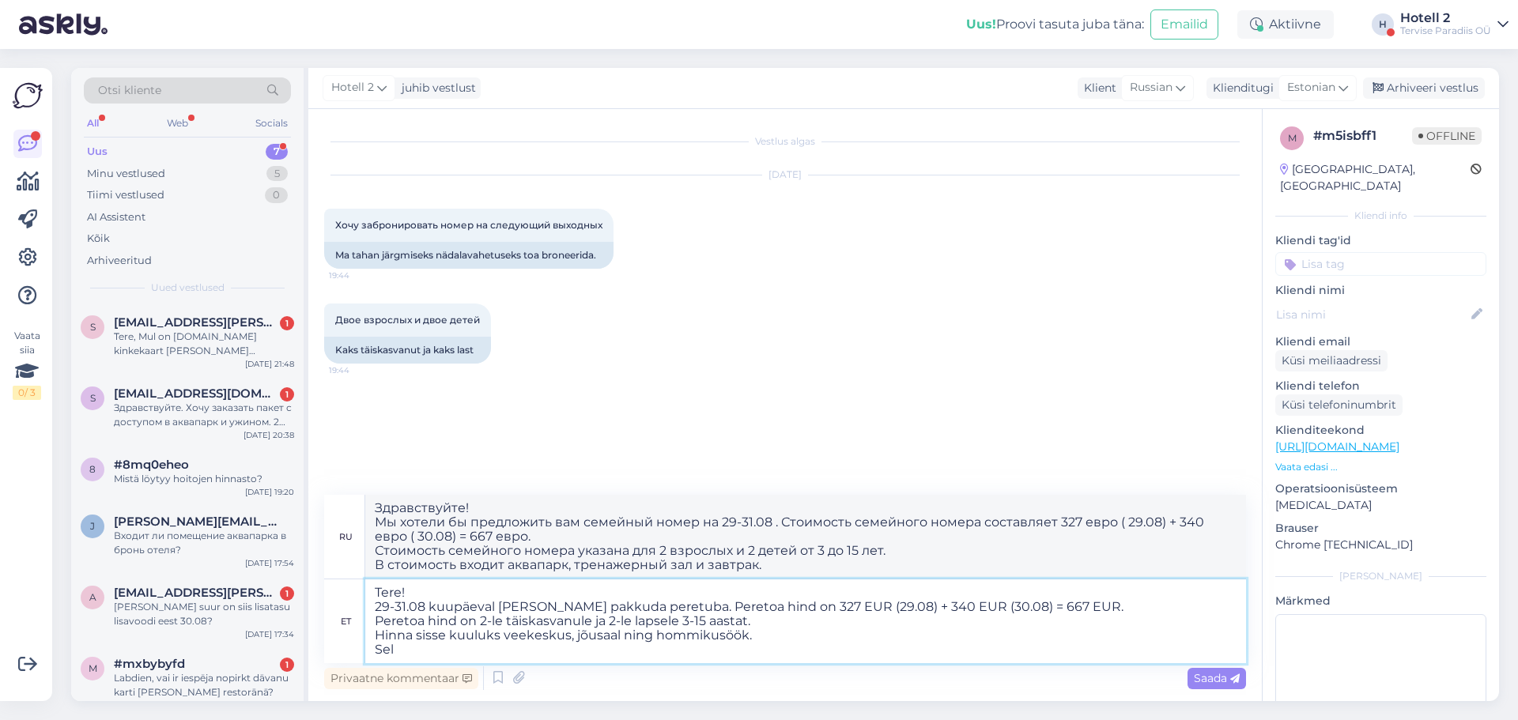
type textarea "Tere! 29-31.08 kuupäeval [PERSON_NAME] pakkuda peretuba. Peretoa hind on 327 EU…"
type textarea "Здравствуйте! С 29-31.08 мы хотели бы предложить вам семейный номер. Стоимость …"
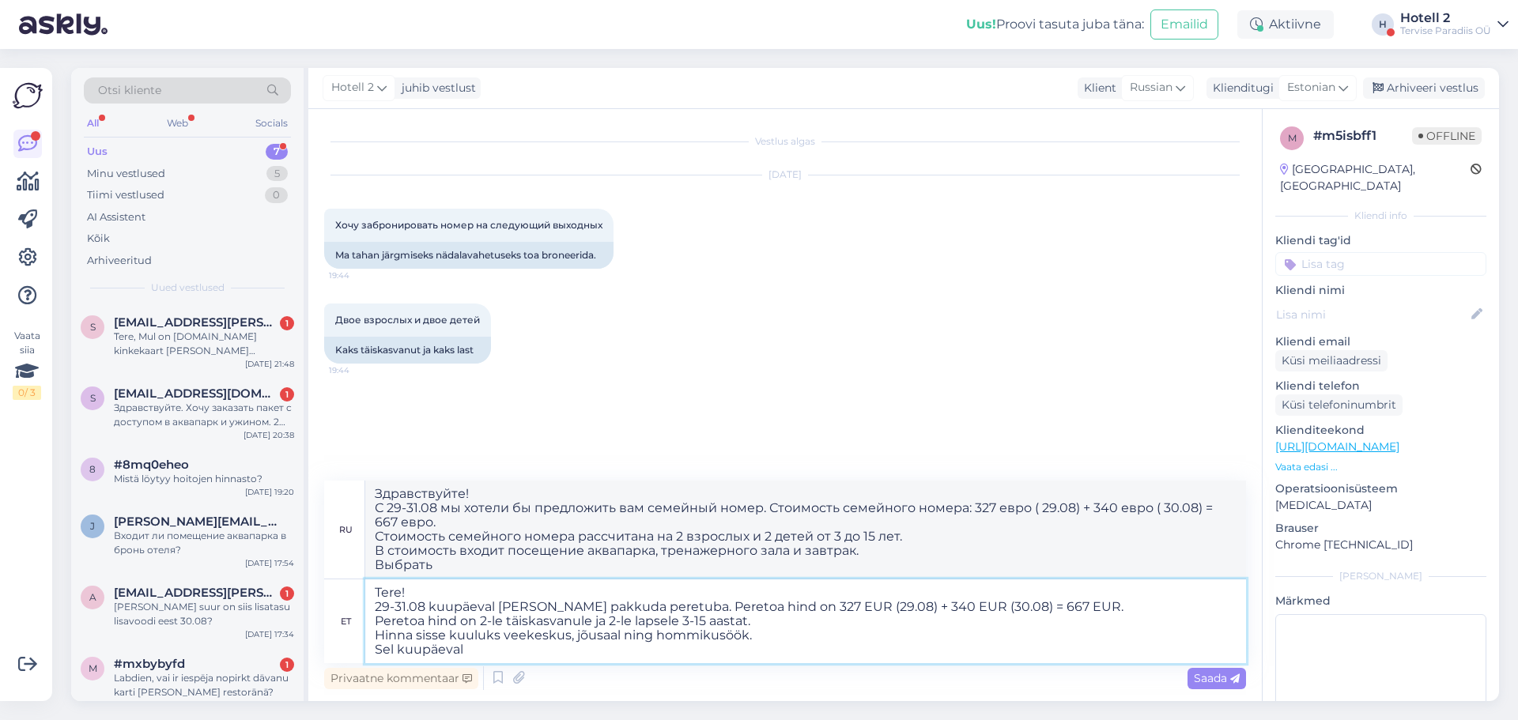
type textarea "Tere! 29-31.08 kuupäeval [PERSON_NAME] pakkuda peretuba. Peretoa hind on 327 EU…"
type textarea "Здравствуйте! С 29-31.08 мы хотели бы предложить вам семейный номер. Стоимость …"
type textarea "Tere! 29-31.08 kuupäeval [PERSON_NAME] pakkuda peretuba. Peretoa hind on 327 EU…"
type textarea "Здравствуйте! С 29-31.08 мы хотели бы предложить вам семейный номер. Стоимость …"
type textarea "Tere! 29-31.08 kuupäeval [PERSON_NAME] pakkuda peretuba. Peretoa hind on 327 EU…"
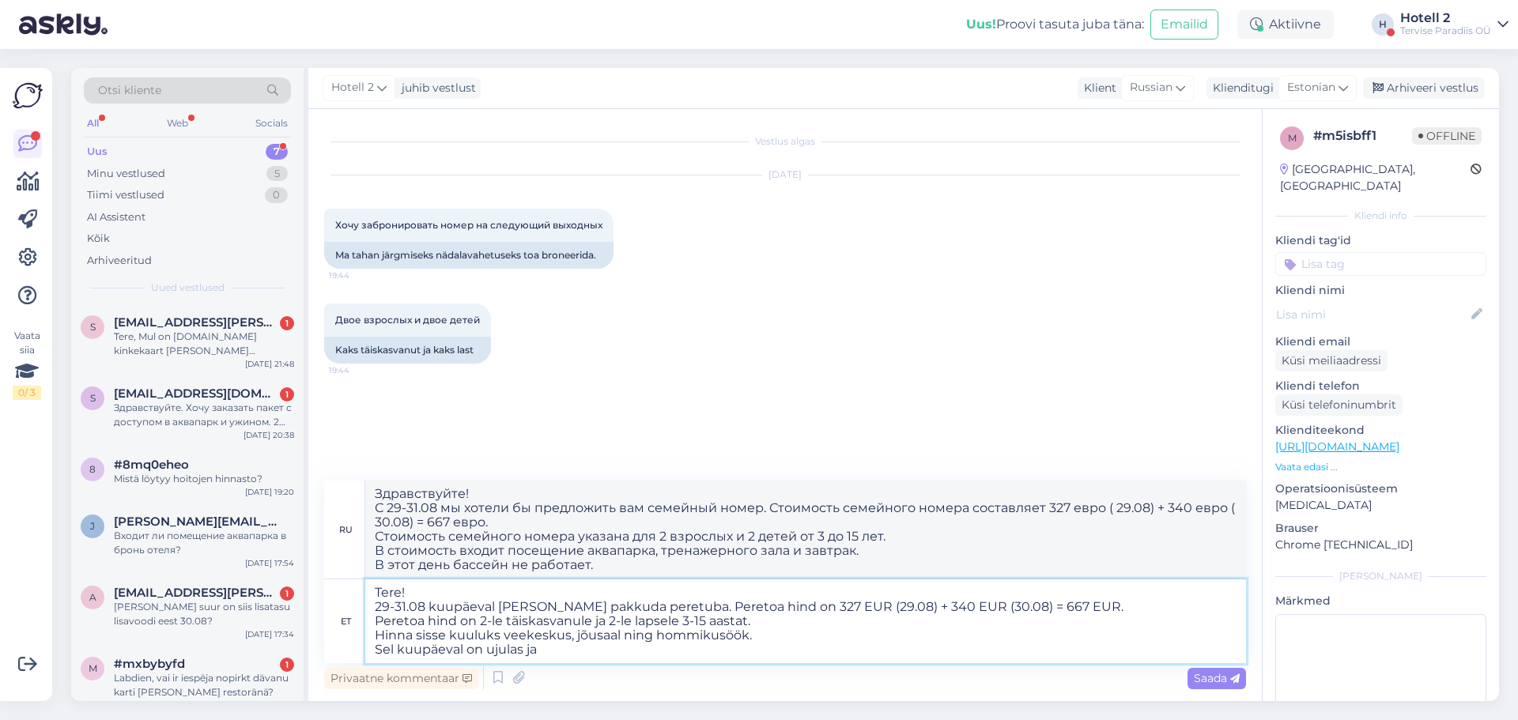
type textarea "Здравствуйте! С 29-31.08 мы хотели бы предложить вам семейный номер. Стоимость …"
type textarea "Tere! 29-31.08 kuupäeval [PERSON_NAME] pakkuda peretuba. Peretoa hind on 327 EU…"
type textarea "Здравствуйте! С 29-31.08 мы хотели бы предложить вам семейный номер. Стоимость …"
type textarea "Tere! 29-31.08 kuupäeval [PERSON_NAME] pakkuda peretuba. Peretoa hind on 327 EU…"
type textarea "Здравствуйте! Мы хотели бы предложить вам семейный номер на 29-31.08 . Стоимост…"
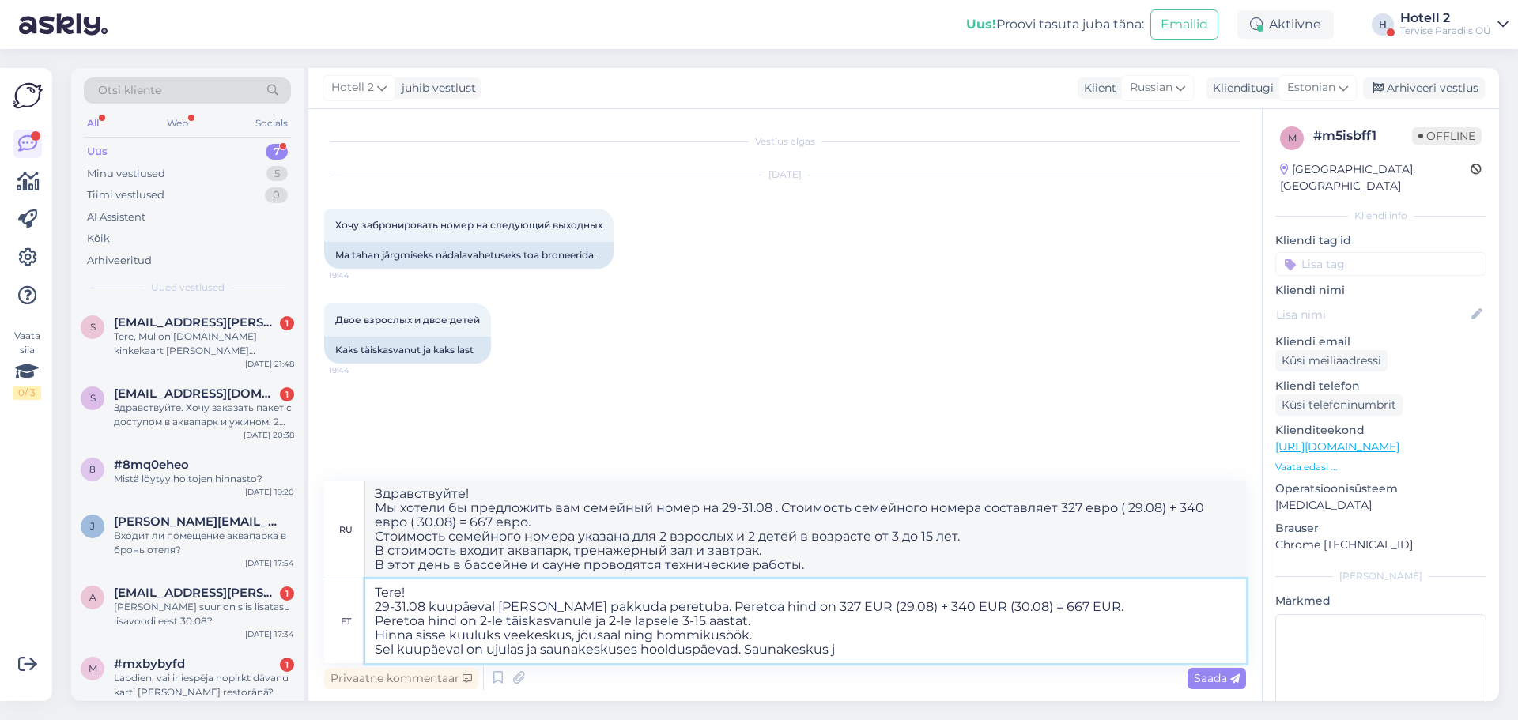
type textarea "Tere! 29-31.08 kuupäeval [PERSON_NAME] pakkuda peretuba. Peretoa hind on 327 EU…"
type textarea "Здравствуйте! С 29-31.08 мы хотели бы предложить вам семейный номер. Стоимость …"
type textarea "Tere! 29-31.08 kuupäeval [PERSON_NAME] pakkuda peretuba. Peretoa hind on 327 EU…"
type textarea "Здравствуйте! С 29-31.08 мы хотели бы предложить вам семейный номер. Стоимость …"
type textarea "Tere! 29-31.08 kuupäeval [PERSON_NAME] pakkuda peretuba. Peretoa hind on 327 EU…"
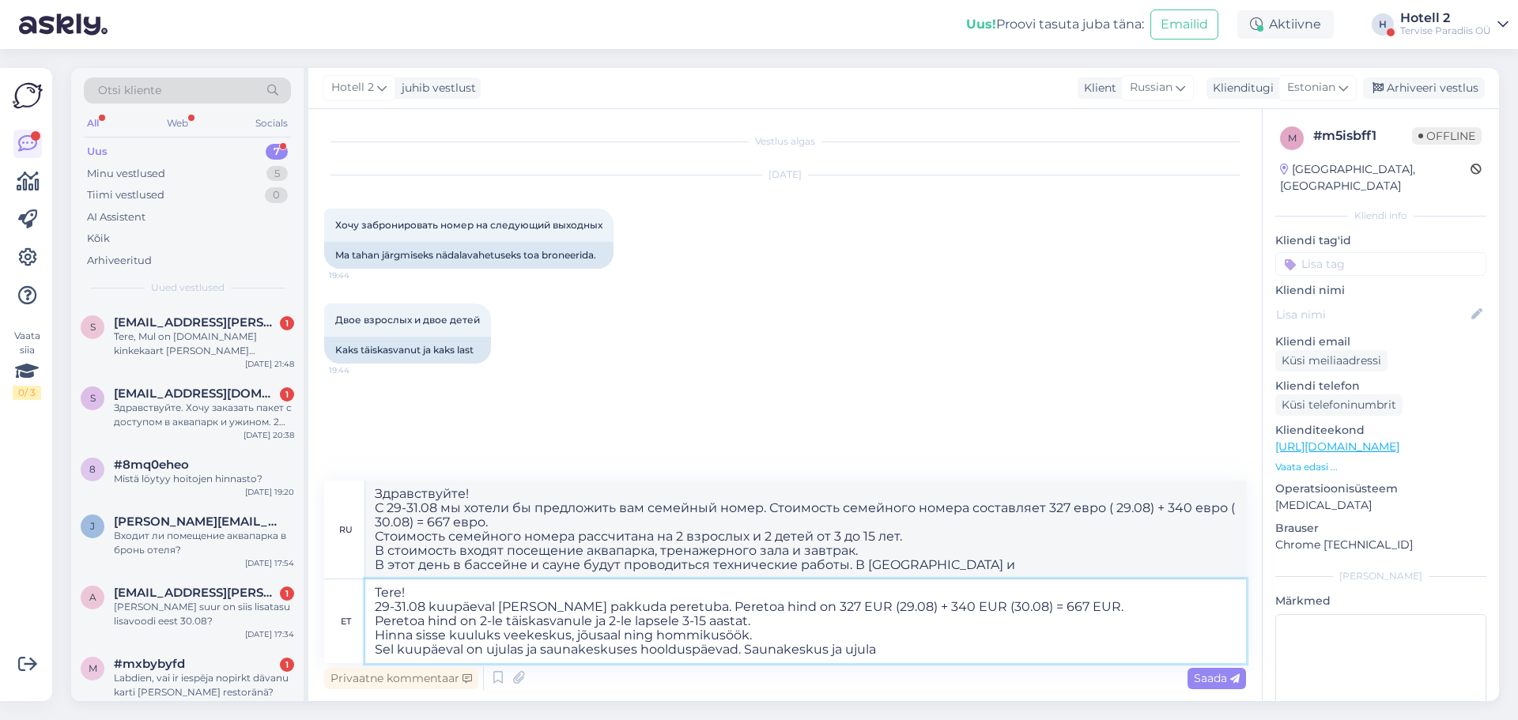
type textarea "Здравствуйте! С 29-31.08 мы хотели бы предложить вам семейный номер. Стоимость …"
type textarea "Tere! 29-31.08 kuupäeval [PERSON_NAME] pakkuda peretuba. Peretoa hind on 327 EU…"
type textarea "Здравствуйте! С 29-31.08 мы хотели бы предложить вам семейный номер. Стоимость …"
type textarea "Tere! 29-31.08 kuupäeval [PERSON_NAME] pakkuda peretuba. Peretoa hind on 327 EU…"
type textarea "Здравствуйте! С 29-31.08 мы хотели бы предложить вам семейный номер. Стоимость …"
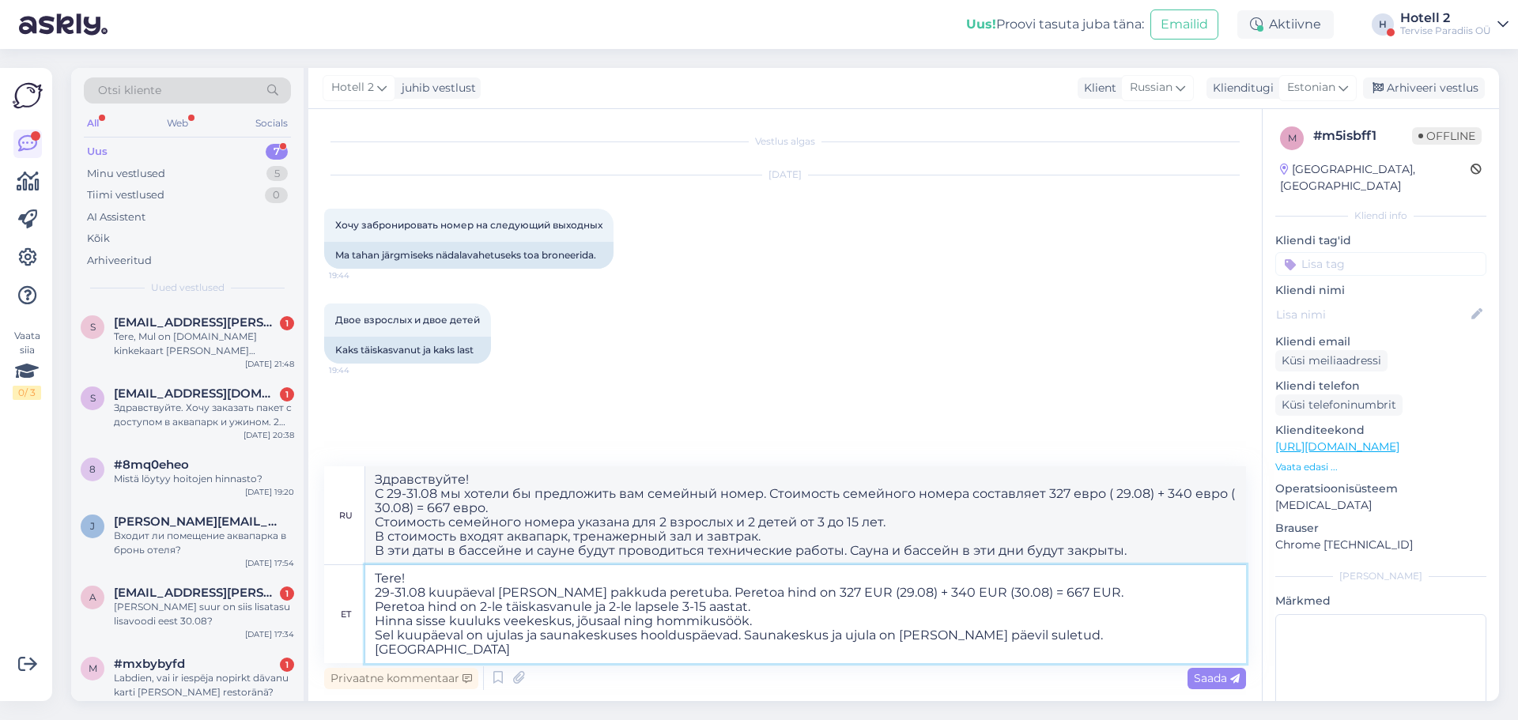
type textarea "Tere! 29-31.08 kuupäeval [PERSON_NAME] pakkuda peretuba. Peretoa hind on 327 EU…"
type textarea "Здравствуйте! С 29-31.08 мы хотели бы предложить вам семейный номер. Стоимость …"
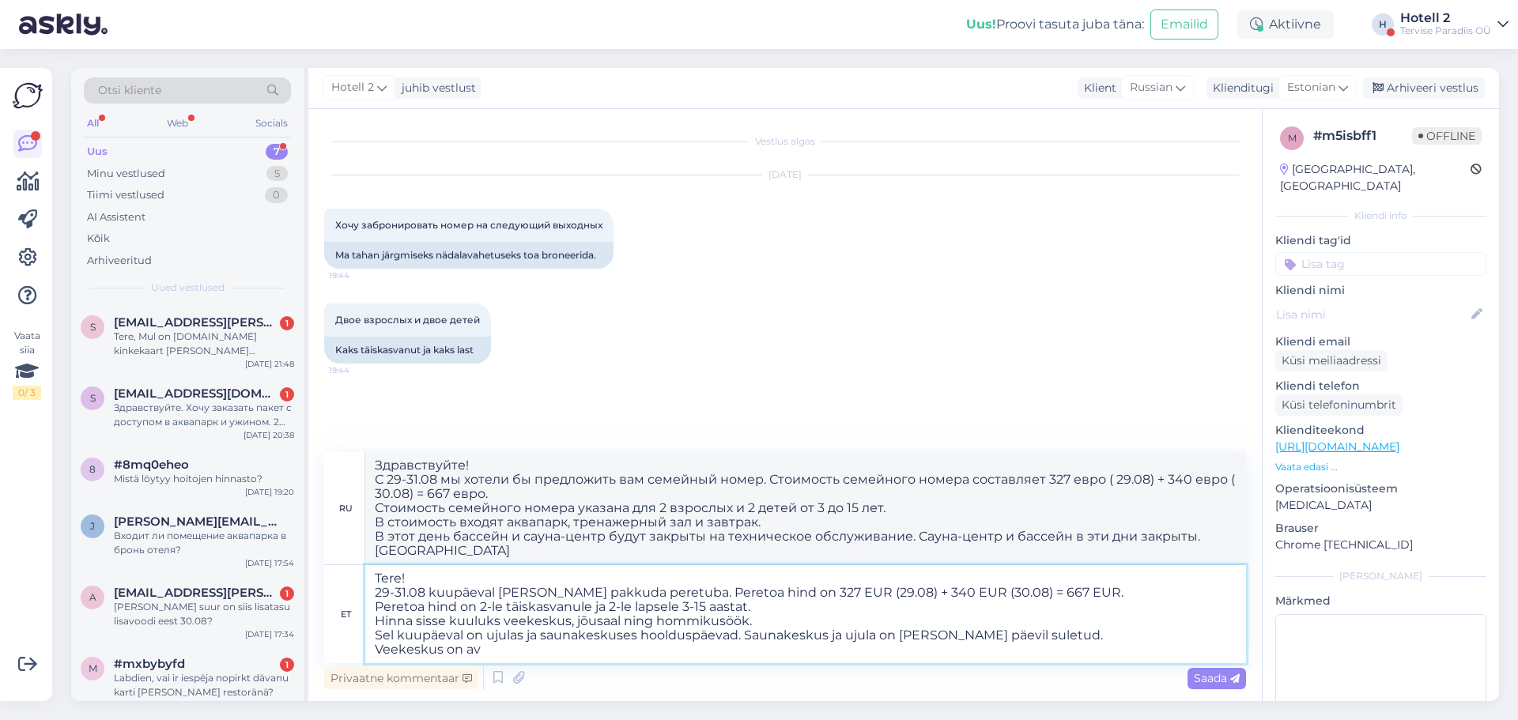
type textarea "Tere! 29-31.08 kuupäeval [PERSON_NAME] pakkuda peretuba. Peretoa hind on 327 EU…"
type textarea "Здравствуйте! С 29-31.08 мы хотели бы предложить вам семейный номер. Стоимость …"
type textarea "Tere! 29-31.08 kuupäeval [PERSON_NAME] pakkuda peretuba. Peretoa hind on 327 EU…"
type textarea "Здравствуйте! С 29-31.08 мы хотели бы предложить вам семейный номер. Стоимость …"
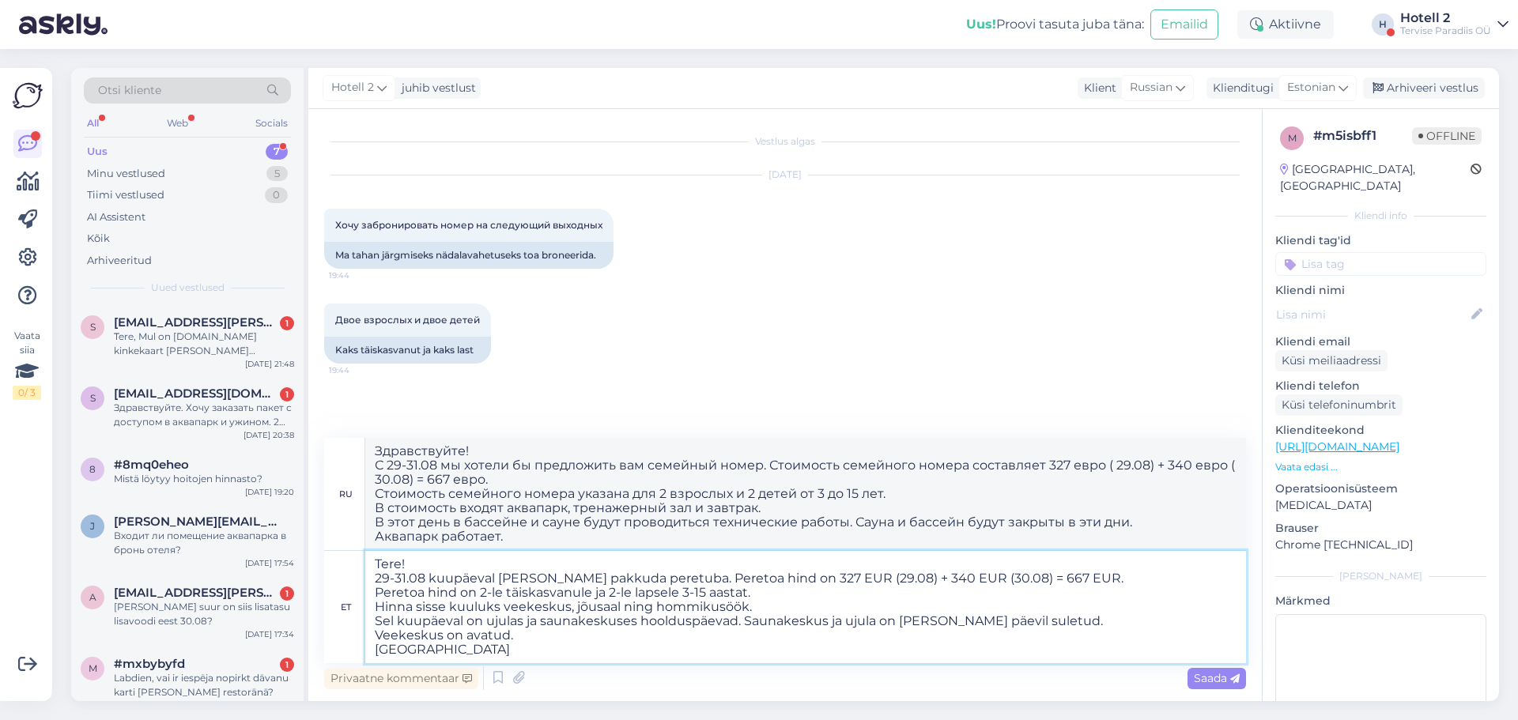
type textarea "Tere! 29-31.08 kuupäeval [PERSON_NAME] pakkuda peretuba. Peretoa hind on 327 EU…"
type textarea "Здравствуйте! С 29-31.08 мы хотели бы предложить вам семейный номер. Стоимость …"
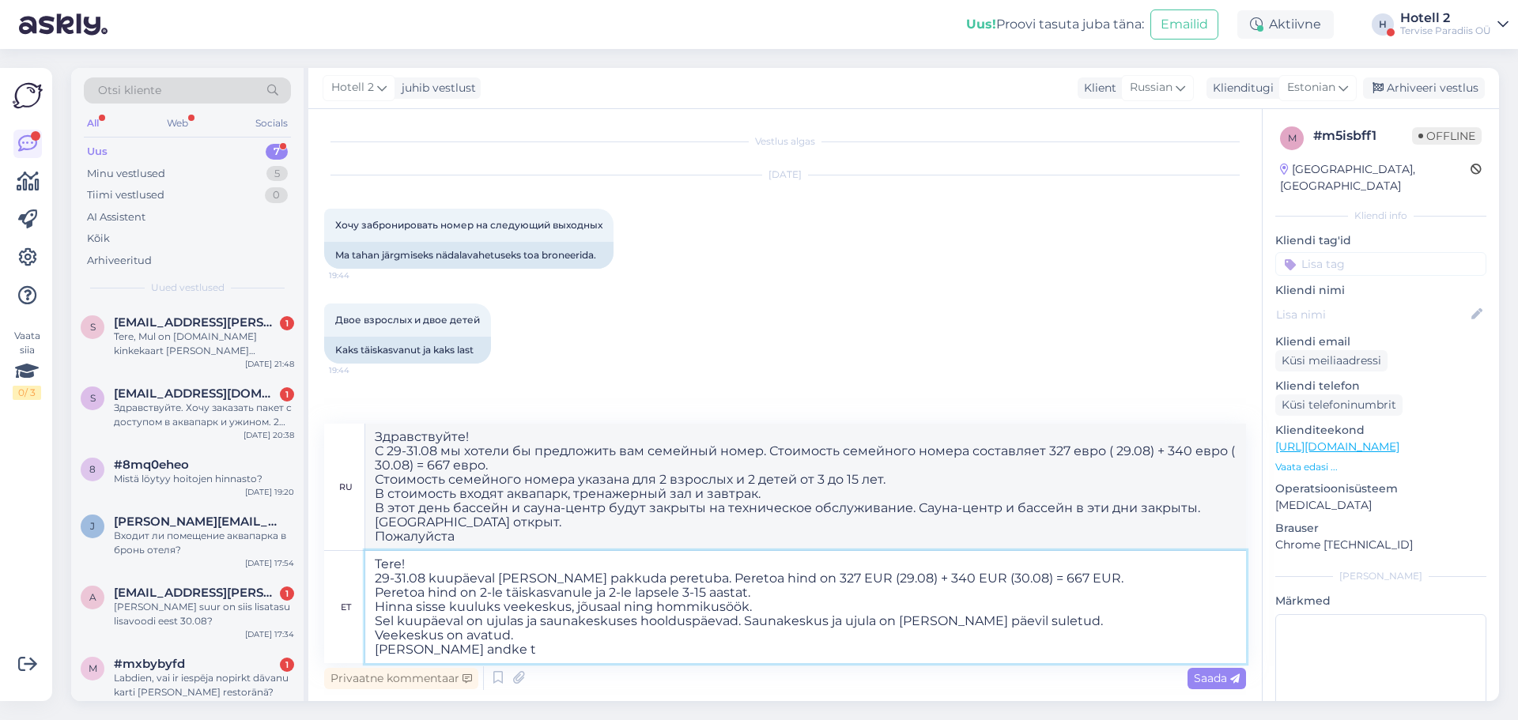
type textarea "Tere! 29-31.08 kuupäeval [PERSON_NAME] pakkuda peretuba. Peretoa hind on 327 EU…"
type textarea "Здравствуйте! С 29-31.08 мы хотели бы предложить вам семейный номер. Стоимость …"
type textarea "Tere! 29-31.08 kuupäeval [PERSON_NAME] pakkuda peretuba. Peretoa hind on 327 EU…"
type textarea "Здравствуйте! С 29-31.08 мы хотели бы предложить вам семейный номер. Стоимость …"
type textarea "Tere! 29-31.08 kuupäeval [PERSON_NAME] pakkuda peretuba. Peretoa hind on 327 EU…"
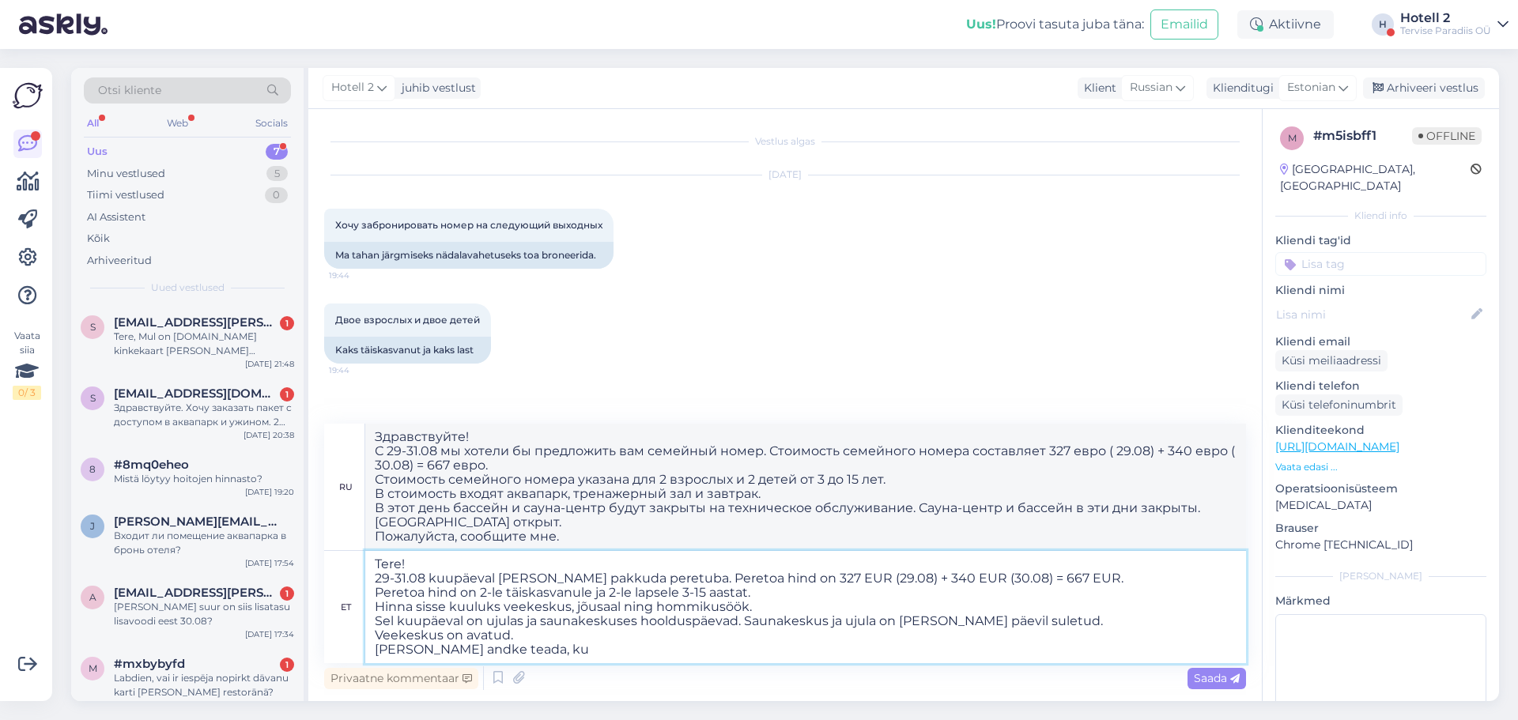
type textarea "Здравствуйте! С 29-31.08 мы хотели бы предложить вам семейный номер. Стоимость …"
type textarea "Tere! 29-31.08 kuupäeval [PERSON_NAME] pakkuda peretuba. Peretoa hind on 327 EU…"
type textarea "Здравствуйте! С 29-31.08 мы хотели бы предложить вам семейный номер. Стоимость …"
type textarea "Tere! 29-31.08 kuupäeval [PERSON_NAME] pakkuda peretuba. Peretoa hind on 327 EU…"
type textarea "Здравствуйте! С 29-31.08 мы хотели бы предложить вам семейный номер. Стоимость …"
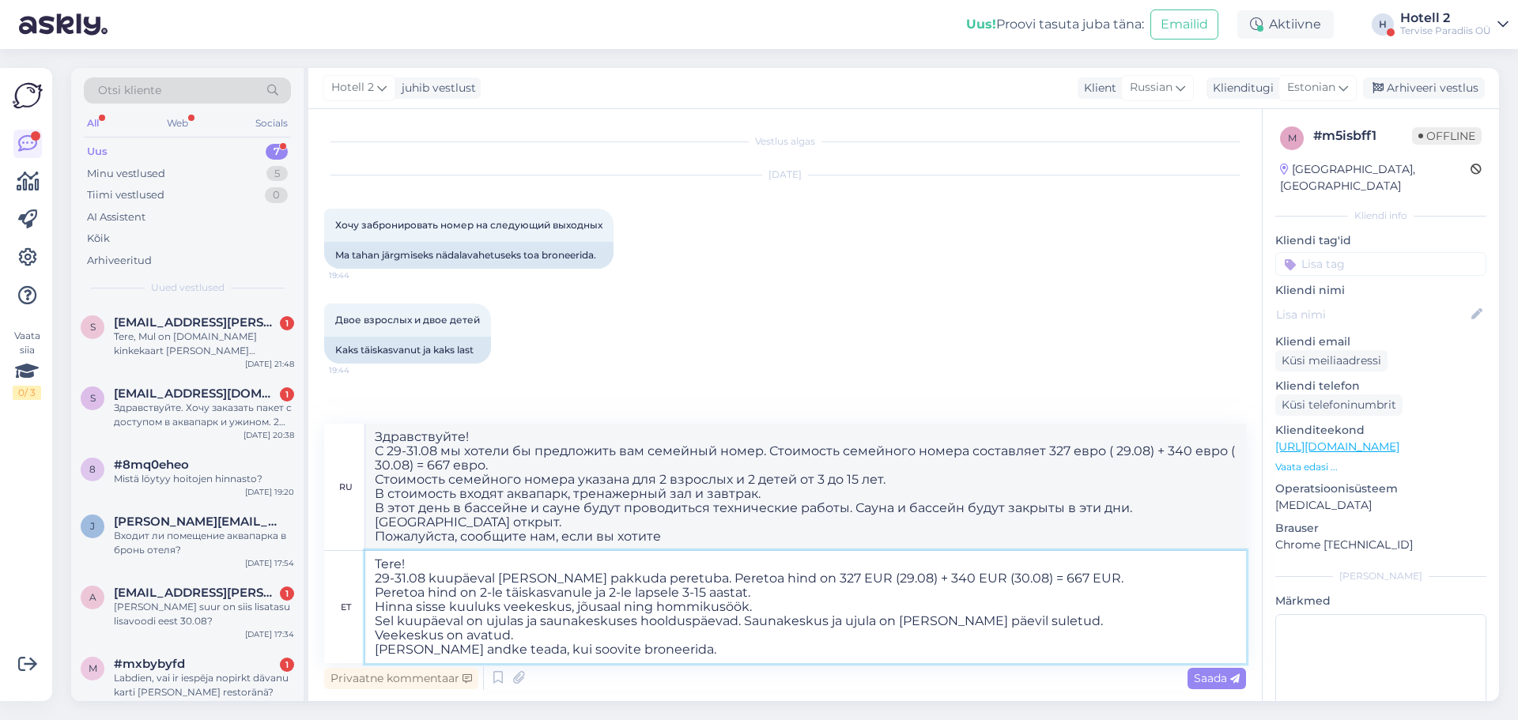
type textarea "Tere! 29-31.08 kuupäeval [PERSON_NAME] pakkuda peretuba. Peretoa hind on 327 EU…"
type textarea "Здравствуйте! С 29-31.08 мы хотели бы предложить вам семейный номер. Стоимость …"
type textarea "Tere! 29-31.08 kuupäeval [PERSON_NAME] pakkuda peretuba. Peretoa hind on 327 EU…"
click at [1229, 679] on span "Saada" at bounding box center [1217, 678] width 46 height 14
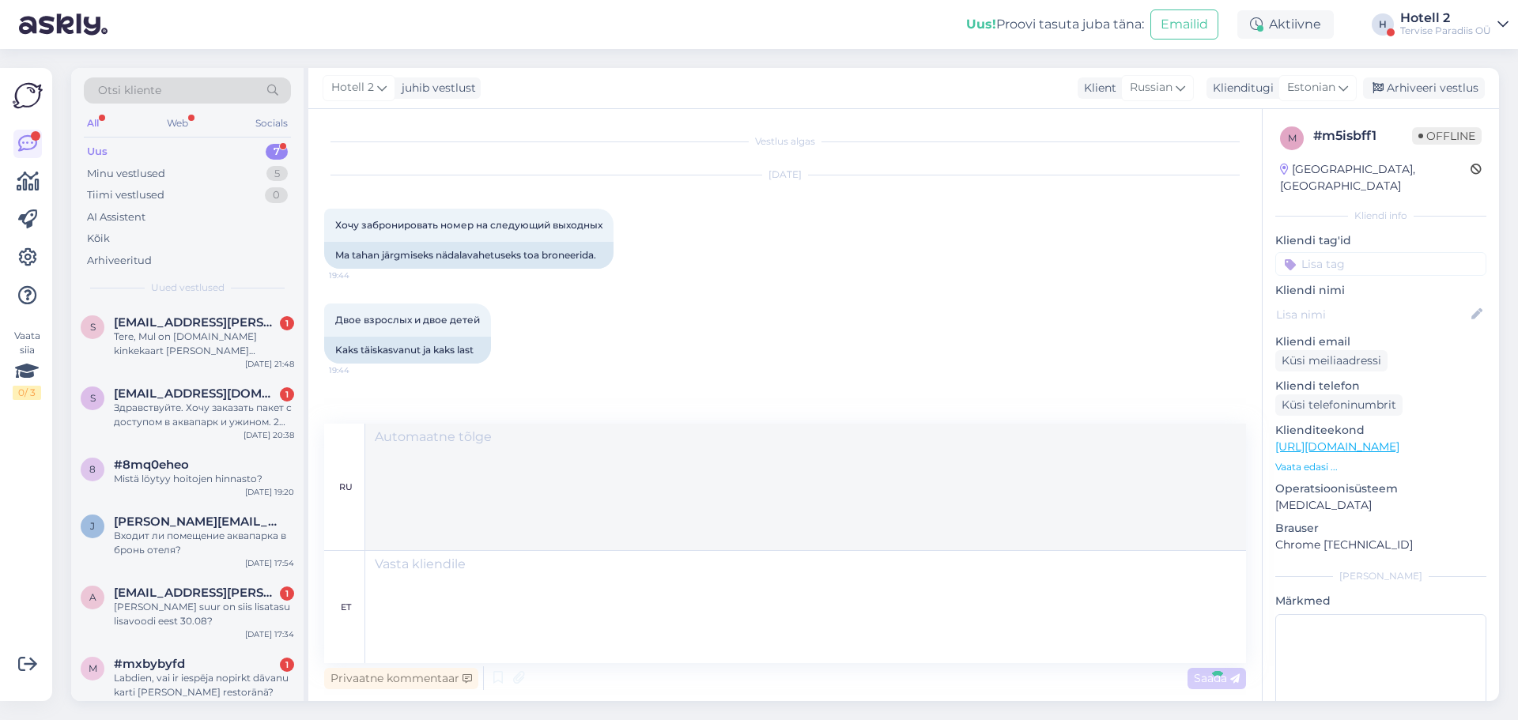
scroll to position [166, 0]
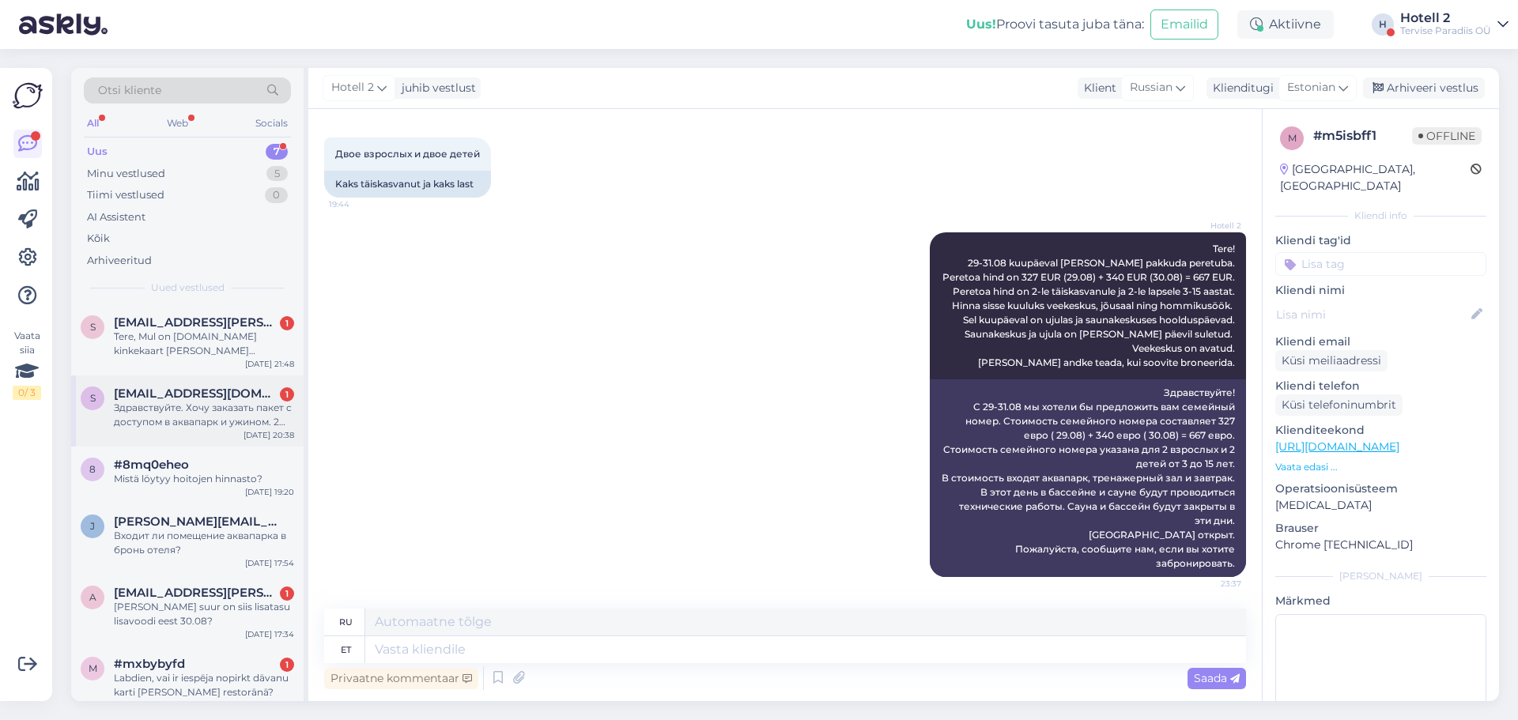
click at [225, 413] on div "Здравствуйте. Хочу заказать пакет с доступом в аквапарк и ужином. 2 взрослых и …" at bounding box center [204, 415] width 180 height 28
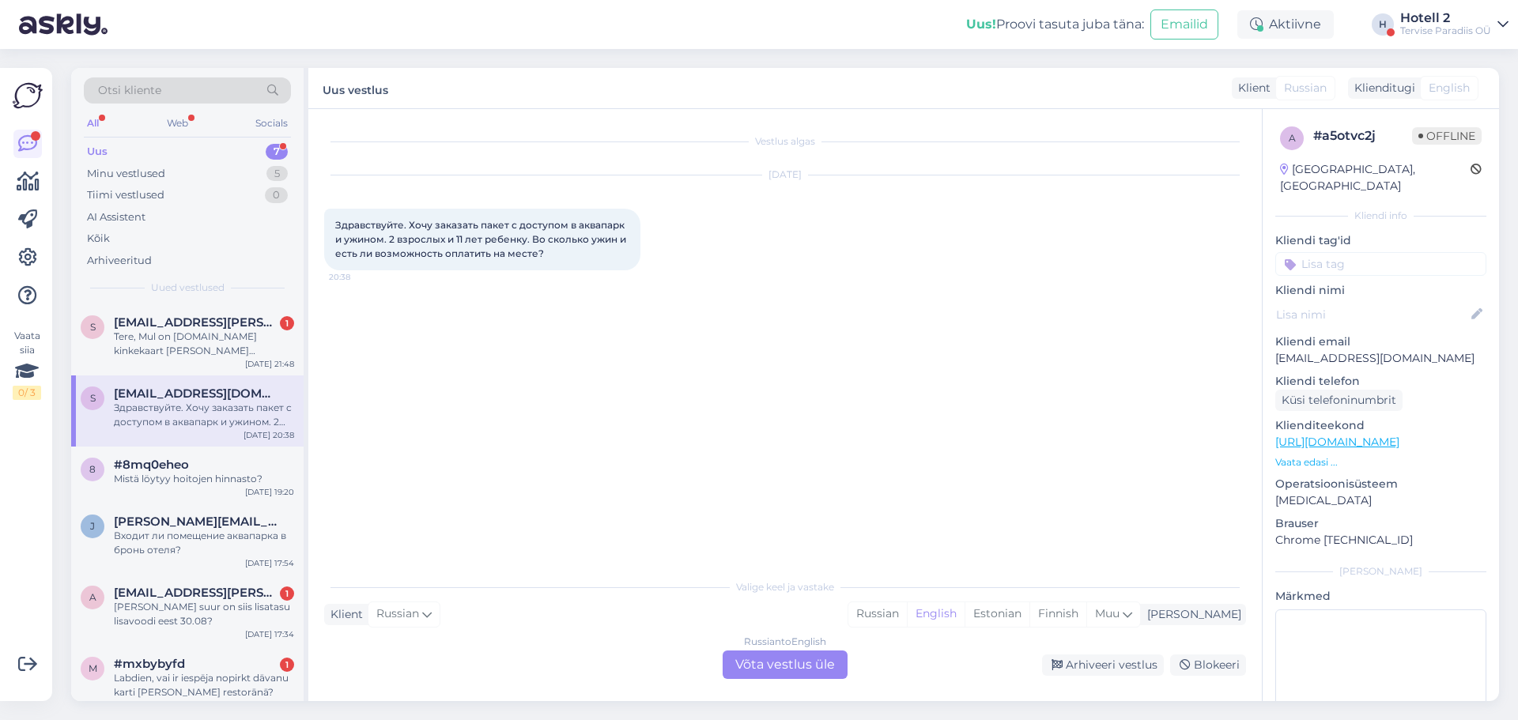
click at [745, 663] on div "Russian to English Võta vestlus üle" at bounding box center [785, 665] width 125 height 28
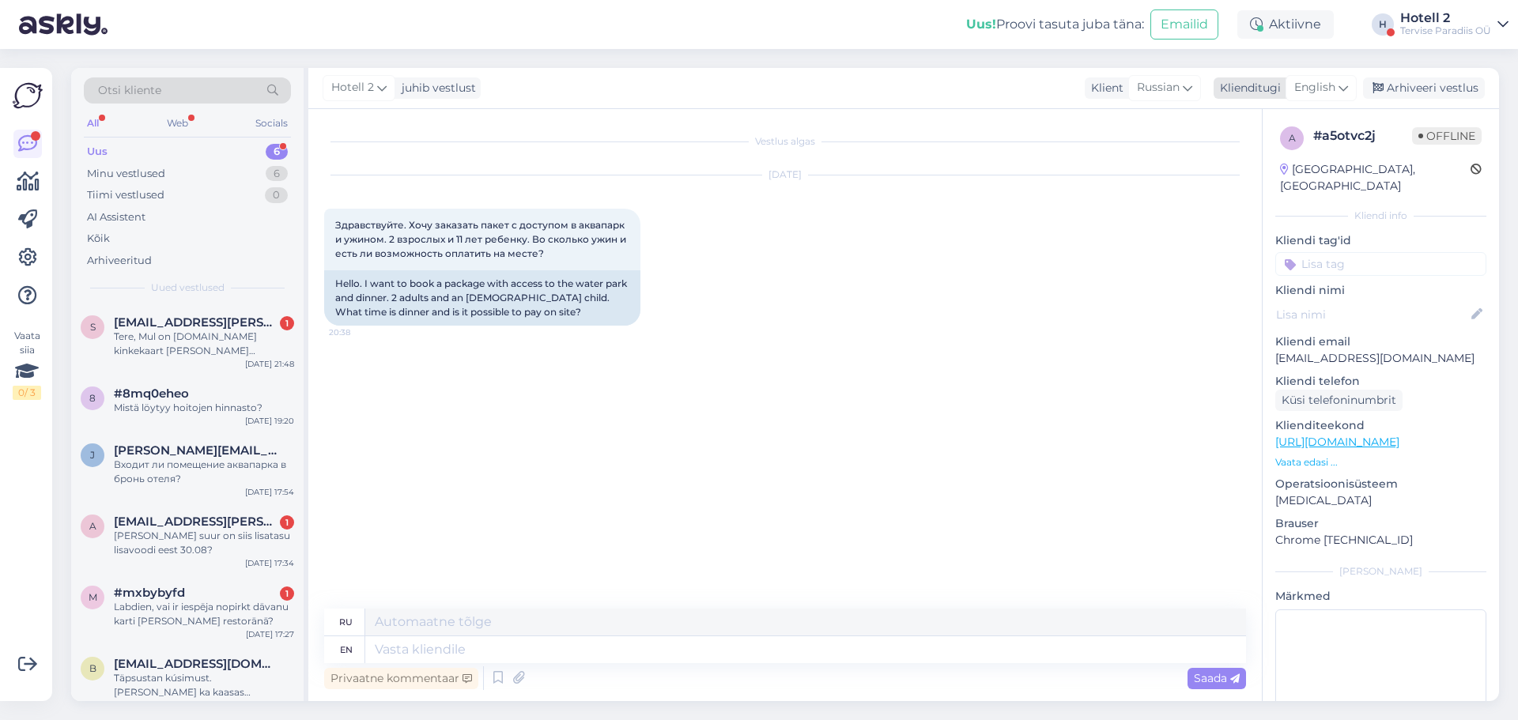
click at [1317, 82] on span "English" at bounding box center [1314, 87] width 41 height 17
click at [1273, 179] on link "Estonian" at bounding box center [1286, 183] width 174 height 25
click at [491, 652] on textarea at bounding box center [805, 649] width 881 height 27
type textarea "Tere!"
type textarea "Привет!"
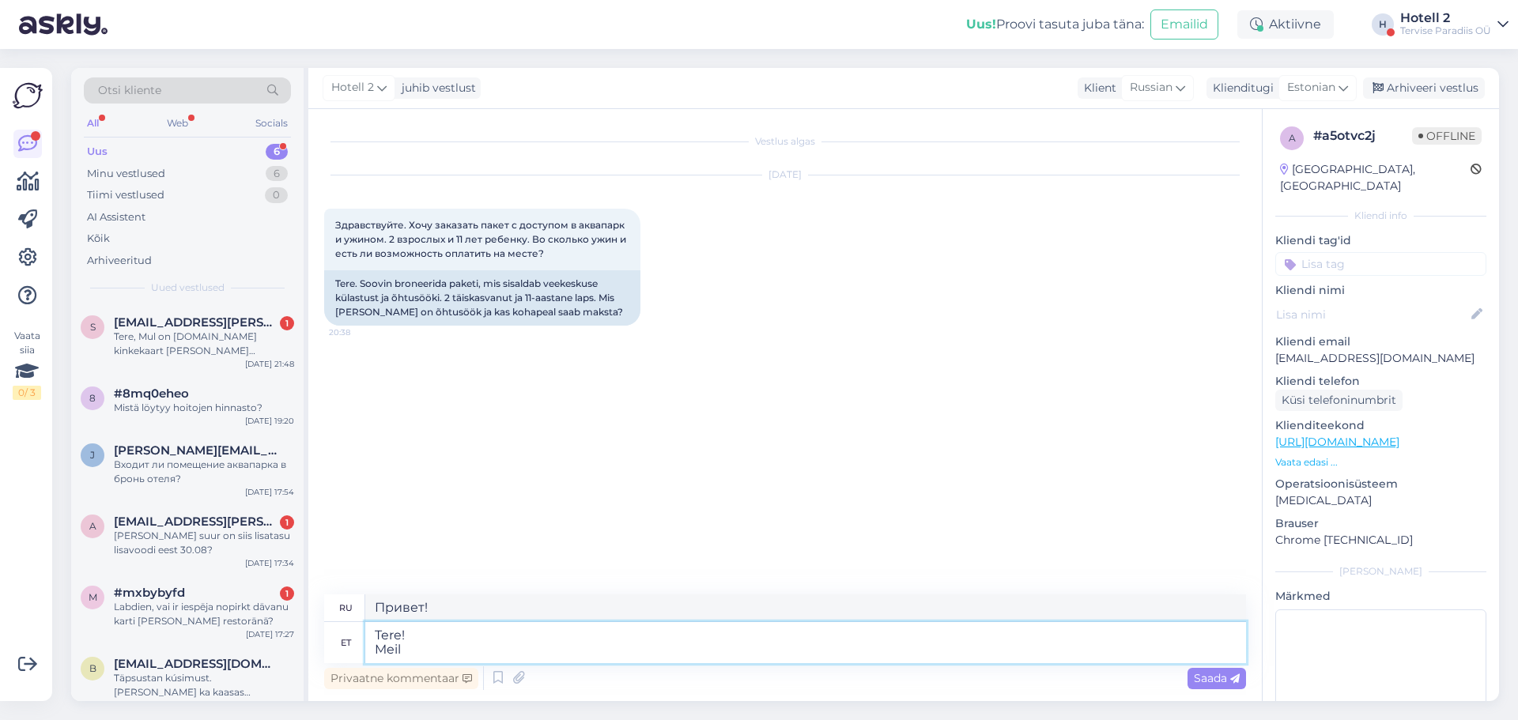
type textarea "Tere! Meil"
type textarea "Привет! Электронная почта"
type textarea "Tere! Meil oleks"
type textarea "Привет! Мы хотели бы"
type textarea "Tere! Meil oleks pakkuda"
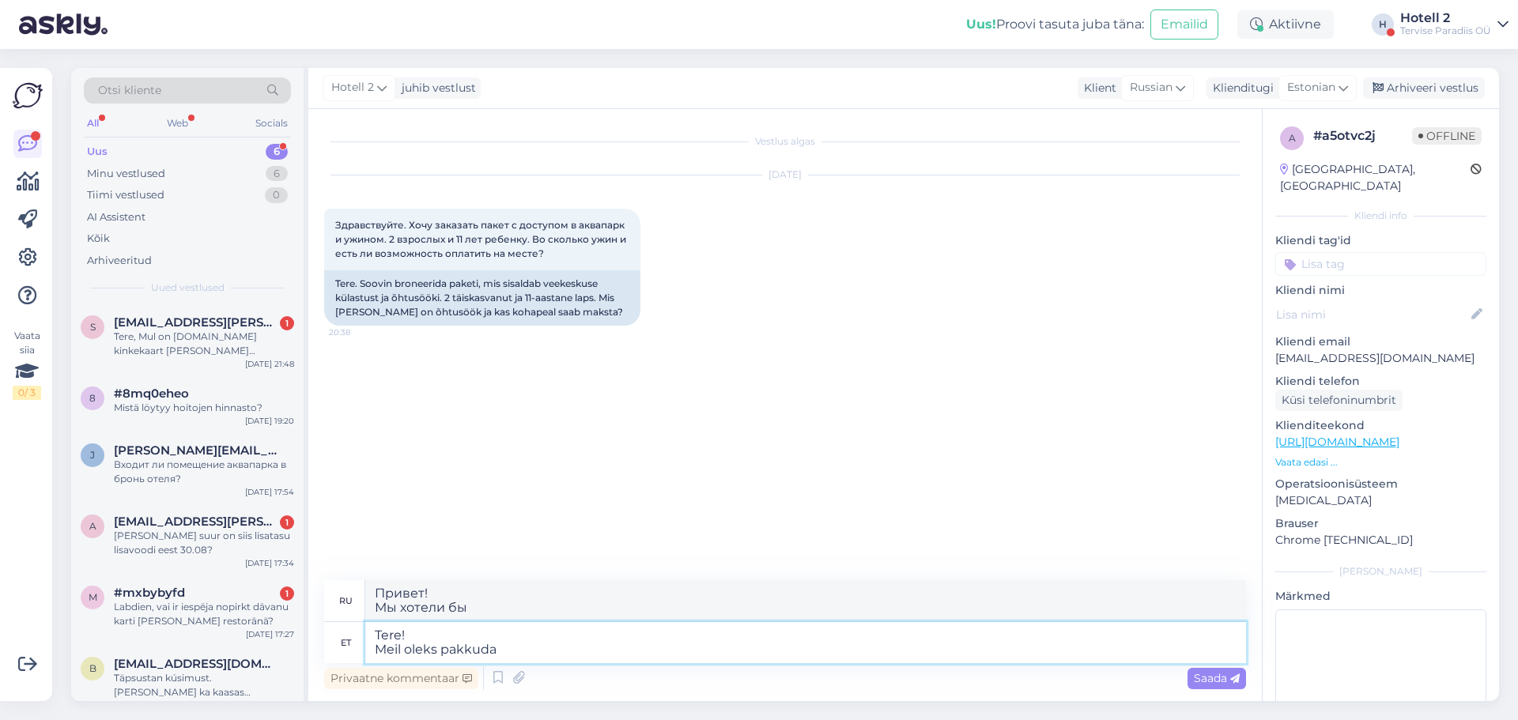
type textarea "Привет! У нас есть что предложить."
type textarea "Tere! Meil oleks pakkuda 2-le"
type textarea "Привет! У нас есть предложение на 2"
type textarea "Tere! Meil oleks pakkuda 2-le täiskasvanule"
type textarea "Здравствуйте! У нас есть предложение для 2 взрослых."
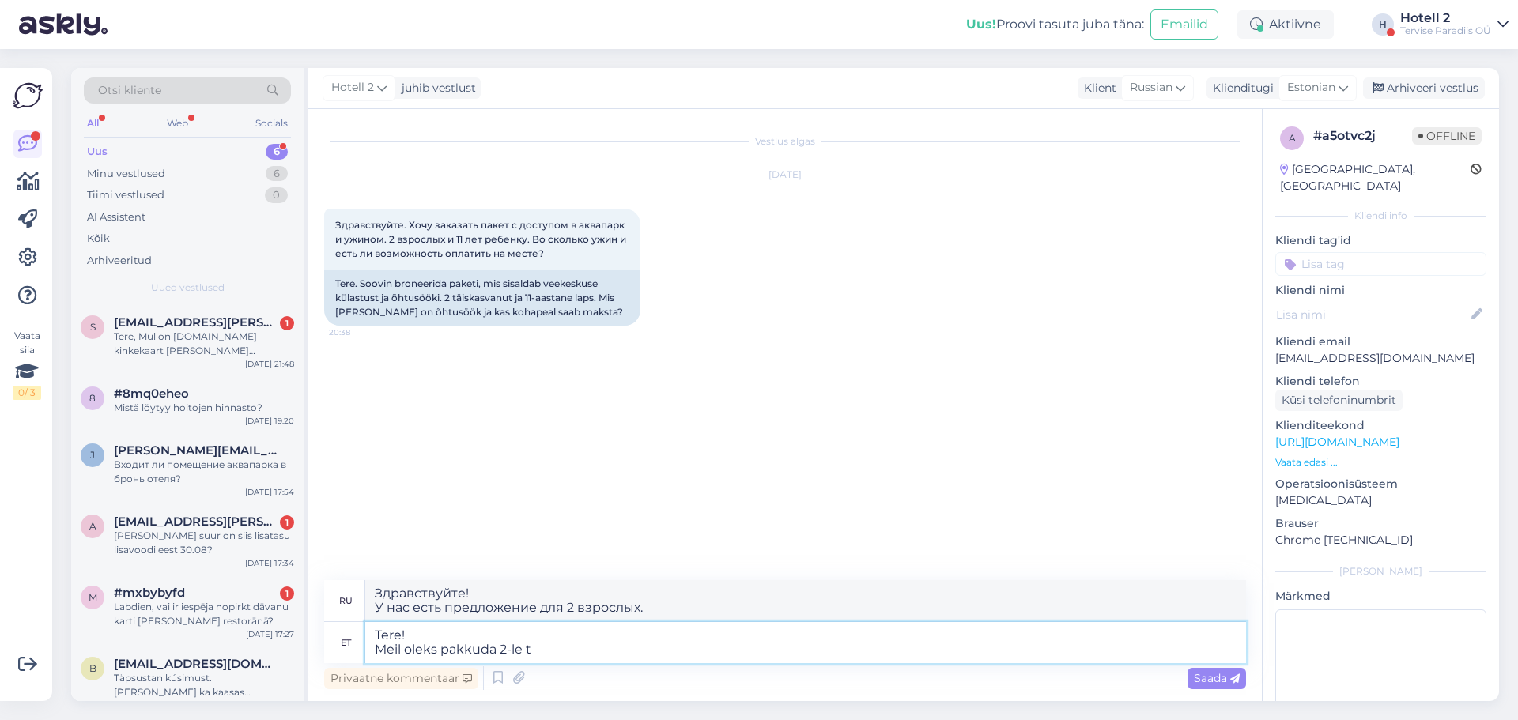
type textarea "Tere! Meil oleks pakkuda 2-le"
type textarea "Привет! У нас есть предложение на 2"
type textarea "Tere! [PERSON_NAME]"
type textarea "Привет! У нас есть что предложить."
type textarea "Tere! Meil"
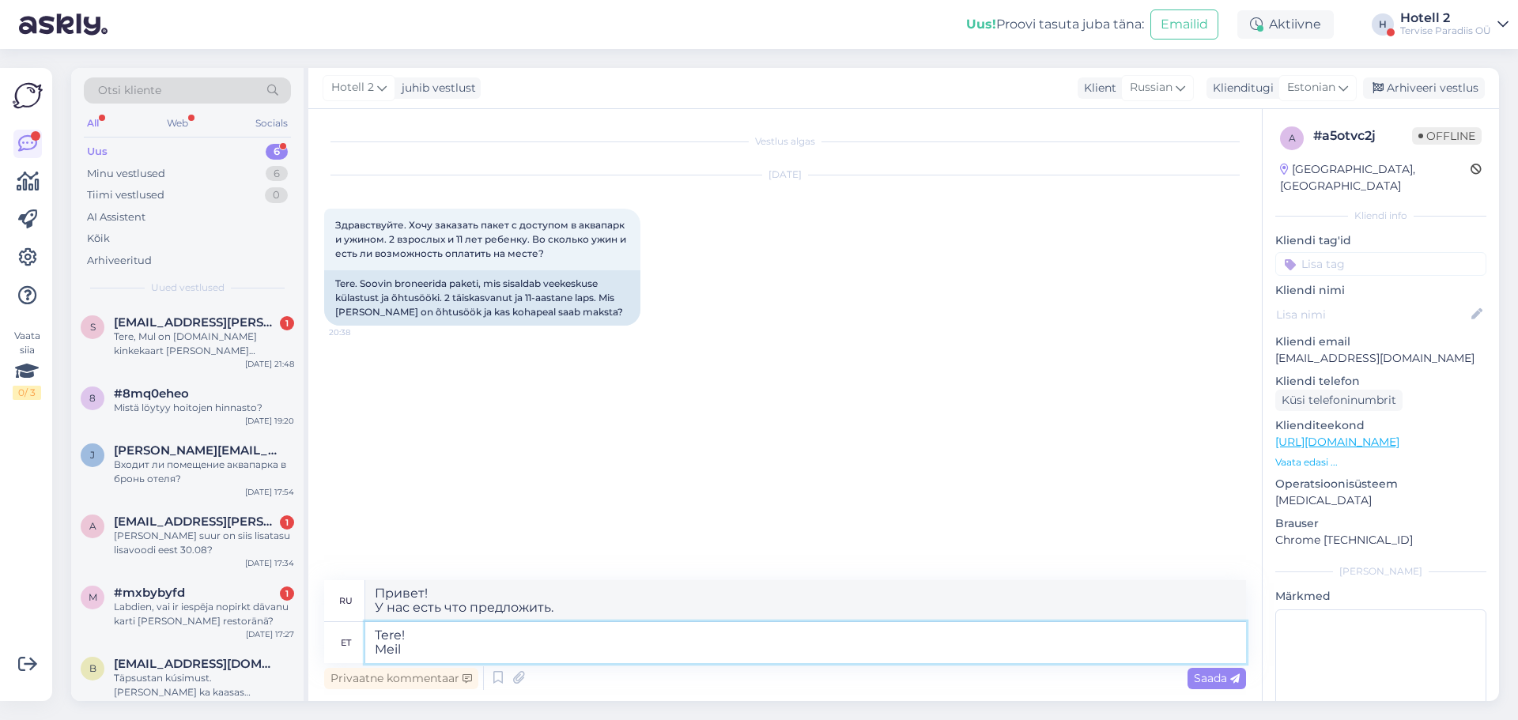
type textarea "Привет! Мы хотели бы"
type textarea "Tere! Meil"
type textarea "Привет! Электронная почта"
type textarea "Tere!"
type textarea "Привет!"
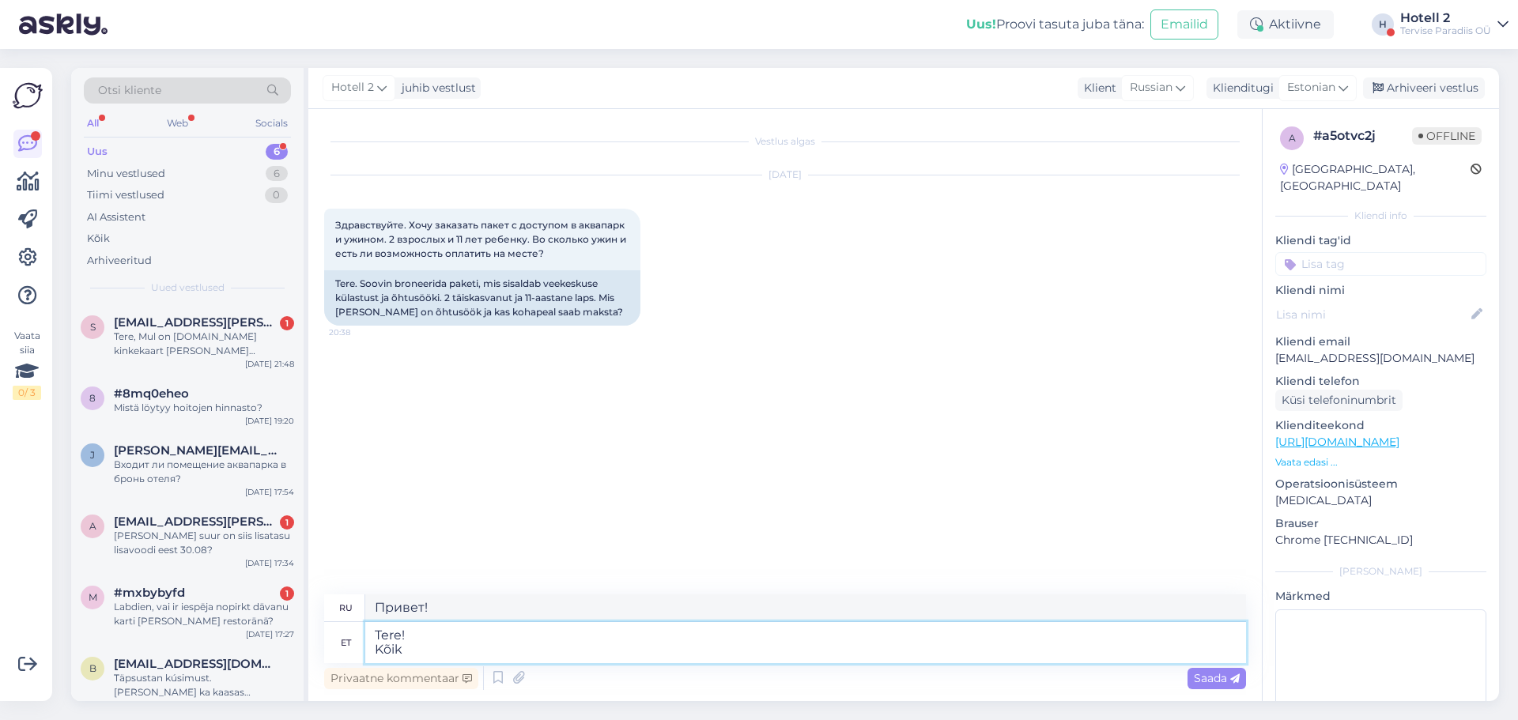
type textarea "Tere! Kõik"
type textarea "Привет! Все"
type textarea "Tere! Kõik oleneb m"
type textarea "Привет! Всё зависит"
type textarea "Tere! Kõik oleneb mis"
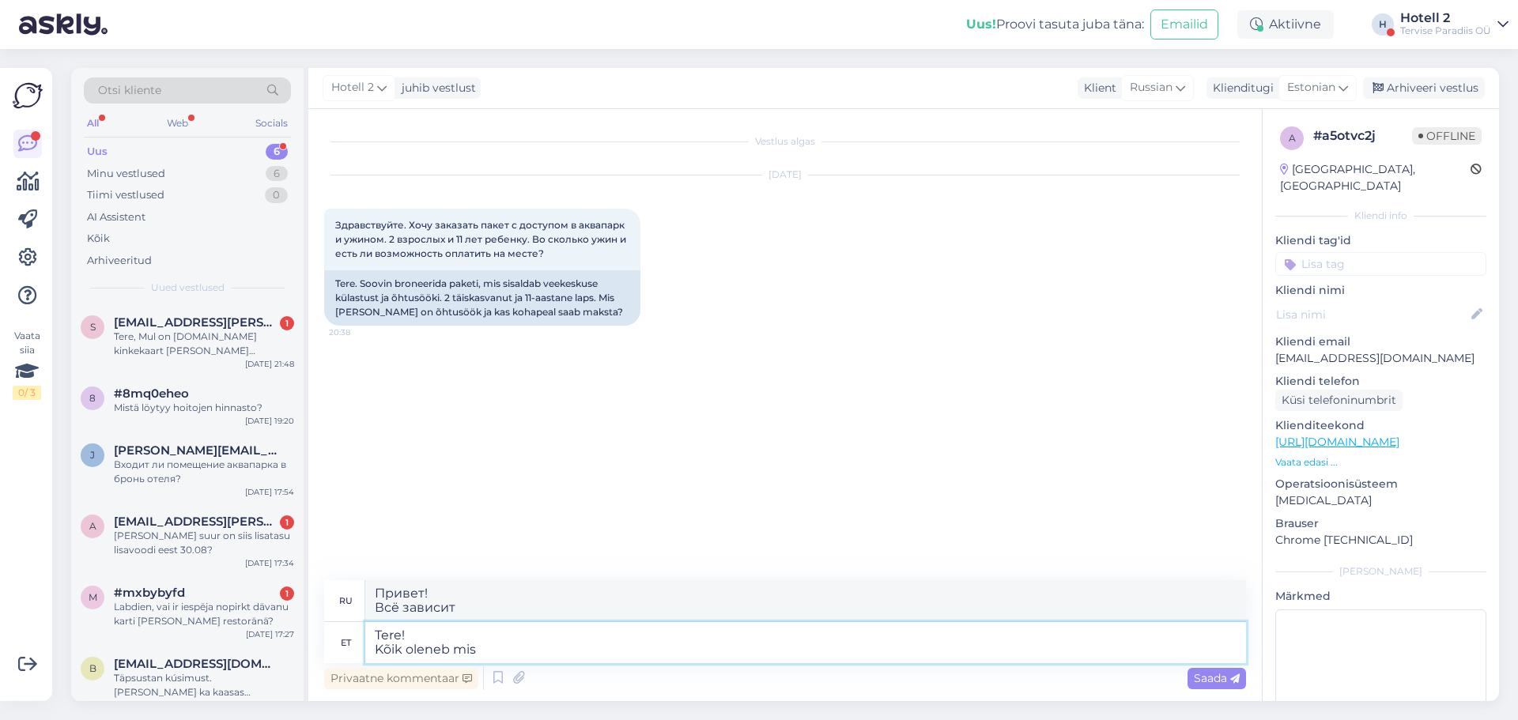
type textarea "Привет! Всё зависит от того, что"
type textarea "Tere! Kõik oleneb mis kuupäeva"
type textarea "Привет! Всё зависит от даты."
type textarea "Tere! Kõik oleneb mis kuupäeval te"
type textarea "Привет! Всё зависит от того, какое число вы"
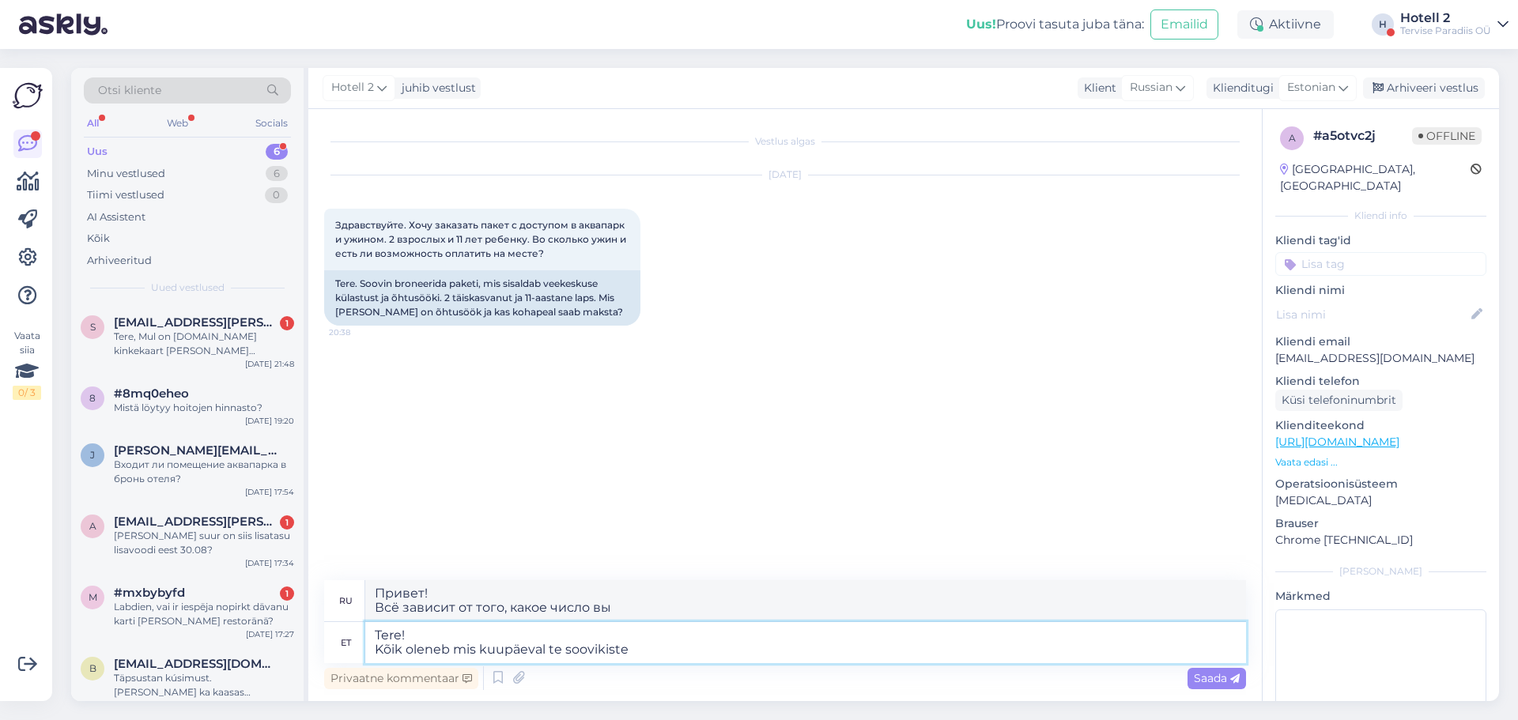
type textarea "Tere! Kõik oleneb mis kuupäeval te soovikiste"
type textarea "Привет! Все зависит от того, какую дату вы хотите."
type textarea "Tere! Kõik oleneb mis kuupäeval te sooviksite"
type textarea "Привет! Всё зависит от того, какую дату вы хотите."
type textarea "Tere! Kõik oleneb mis kuupäeval te sooviksite külastada m"
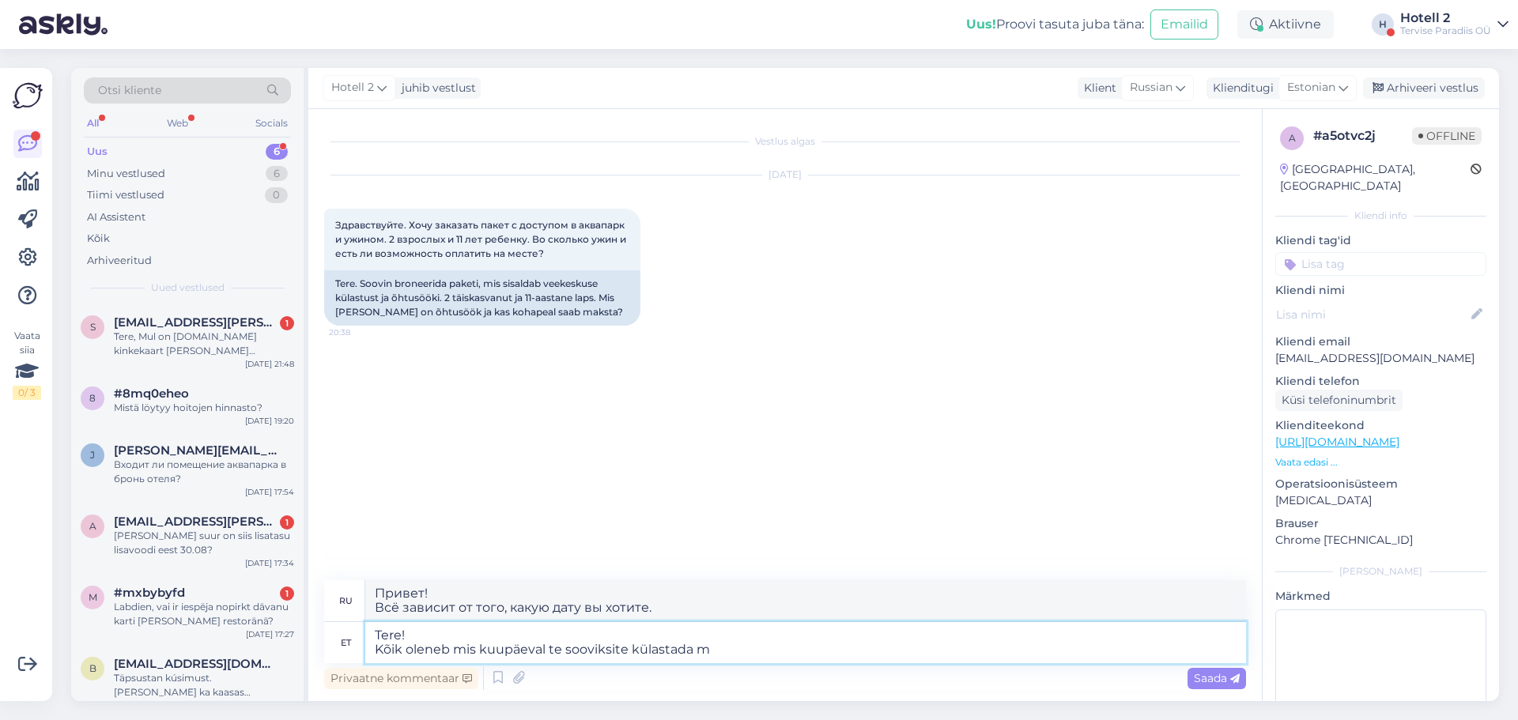
type textarea "Привет! Всё зависит от того, в какую дату вы хотели бы приехать."
type textarea "Tere! Kõik oleneb mis kuupäeval te sooviksite külastada meid."
type textarea "Здравствуйте! Все зависит от того, в какую дату вы хотели бы нас посетить."
type textarea "Tere! Kõik oleneb mis kuupäeval te sooviksite külastada meid. Koolivaheaegadel"
type textarea "Здравствуйте! Всё зависит от того, когда вы хотите нас посетить. Во время школь…"
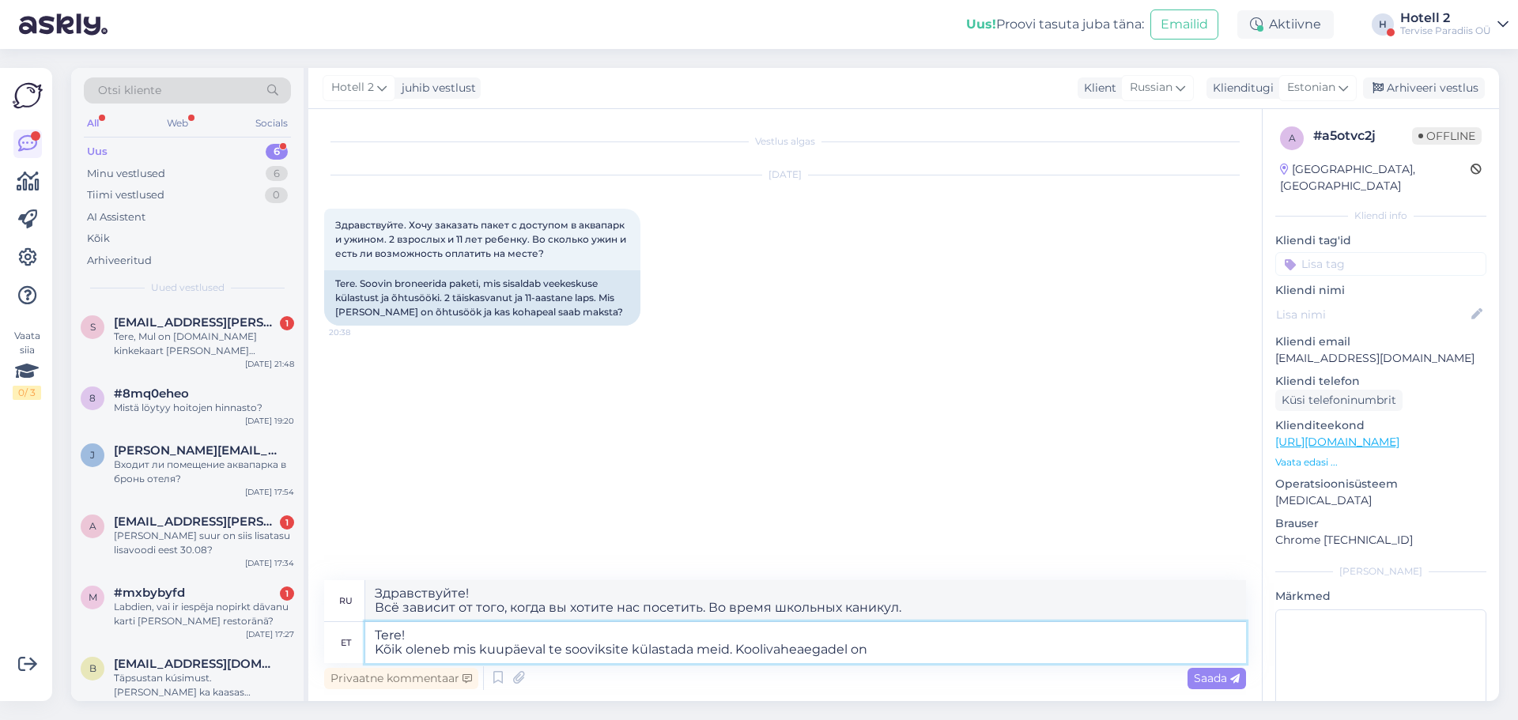
type textarea "Tere! Kõik oleneb mis kuupäeval te sooviksite külastada meid. Koolivaheaegadel …"
type textarea "Здравствуйте! Всё зависит от того, в какой день вы хотите нас посетить. Во врем…"
type textarea "Tere! Kõik oleneb mis kuupäeval te sooviksite külastada meid. Koolivaheaegadel …"
type textarea "Здравствуйте! Всё зависит от того, когда вы хотите нас посетить. Во время школь…"
type textarea "Tere! Kõik oleneb mis kuupäeval te sooviksite külastada meid. Koolivaheaegadel …"
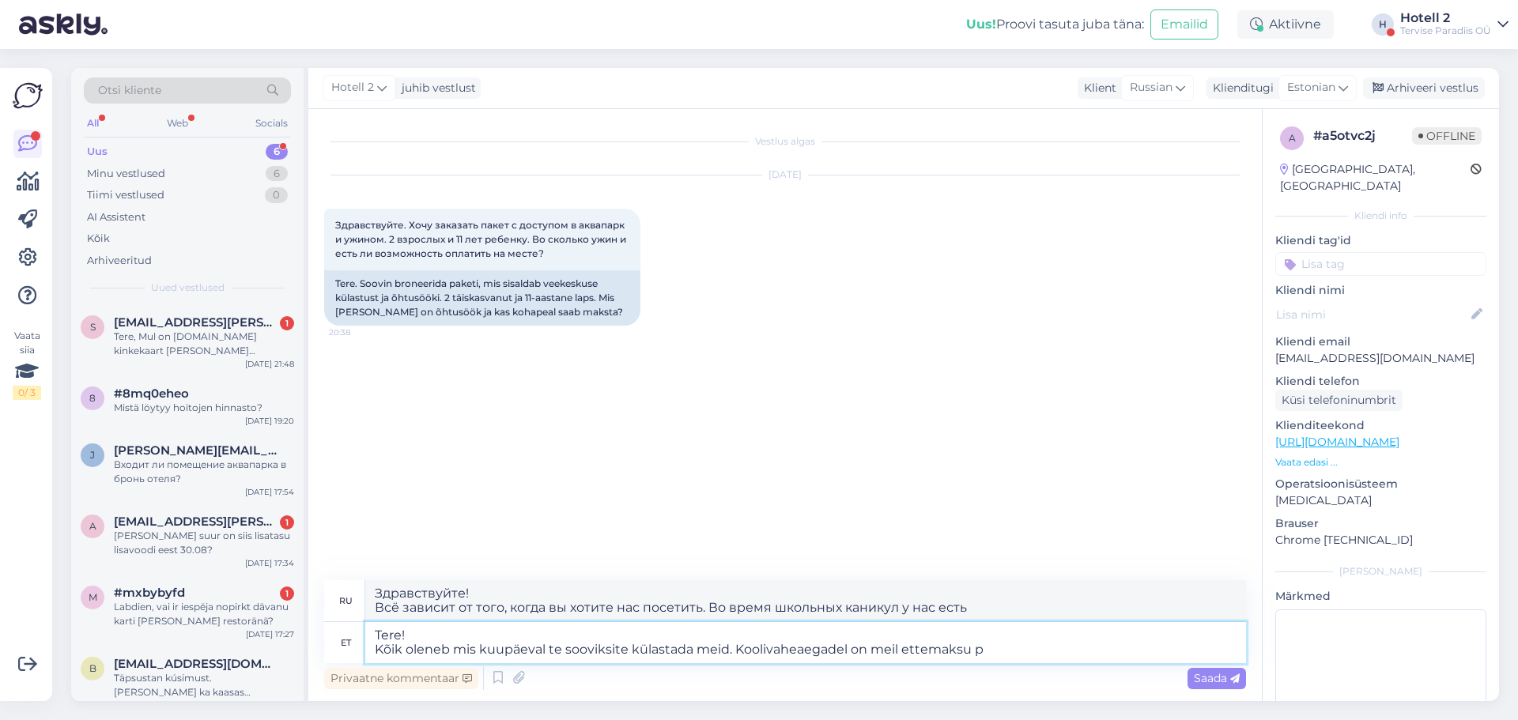
type textarea "Здравствуйте! Всё зависит от того, в какой день вы хотите к нам приехать. Во вр…"
type textarea "Tere! Kõik oleneb mis kuupäeval te sooviksite külastada meid. Koolivaheaegadel …"
type textarea "Здравствуйте! Всё зависит от того, когда вы хотите к нам приехать. Во время шко…"
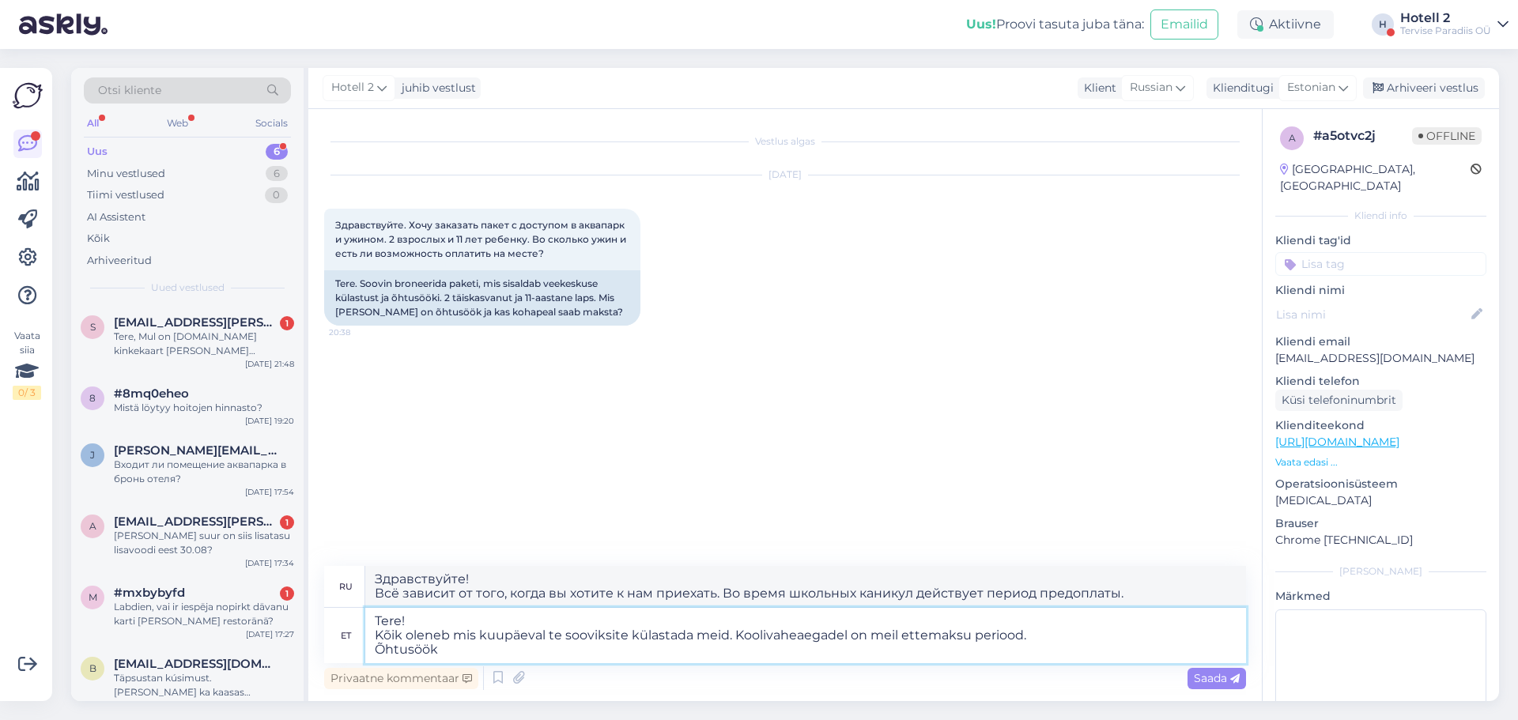
type textarea "Tere! Kõik oleneb mis kuupäeval te sooviksite külastada meid. Koolivaheaegadel …"
type textarea "Здравствуйте! Всё зависит от того, в какой день вы хотите к нам приехать. Во вр…"
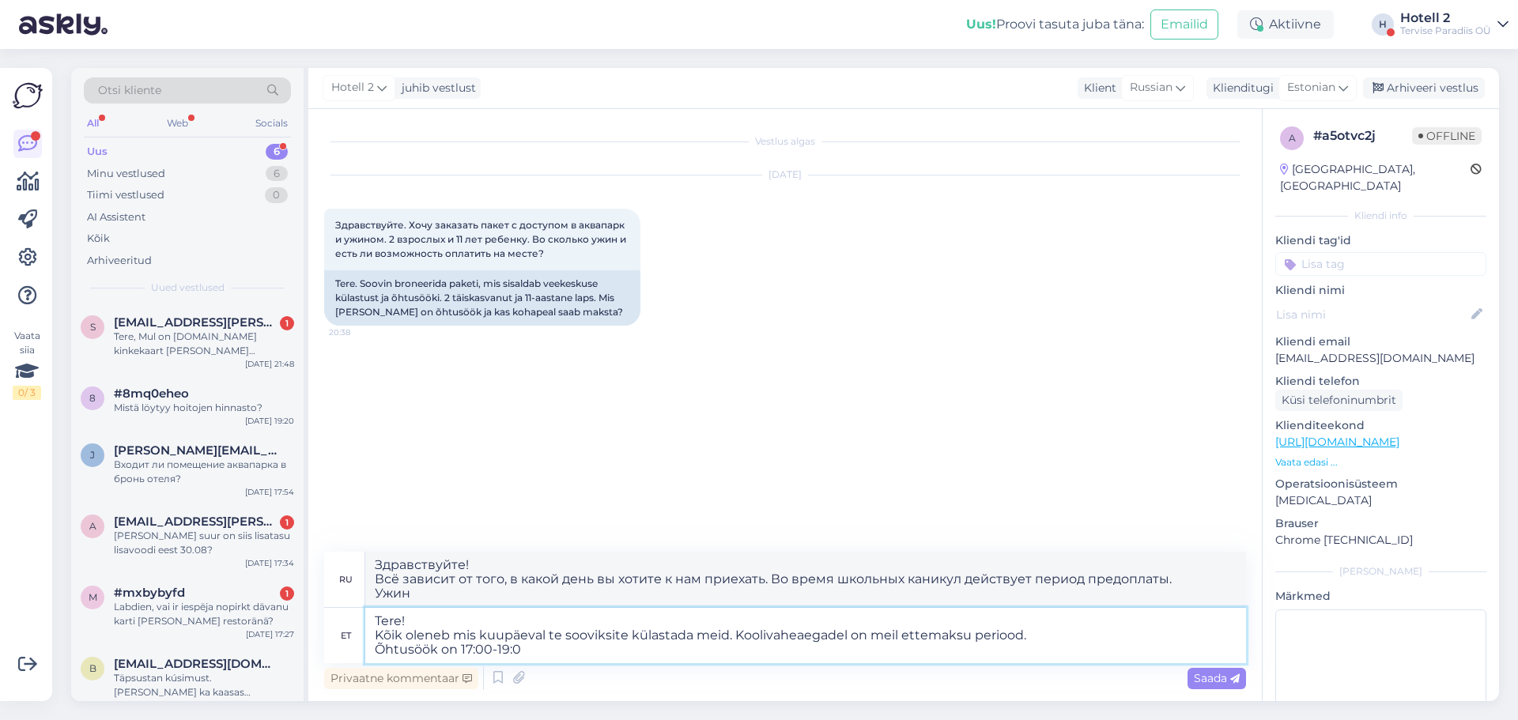
type textarea "Tere! Kõik oleneb mis kuupäeval te sooviksite külastada meid. Koolivaheaegadel …"
type textarea "Здравствуйте! Всё зависит от того, в какой день вы хотите к нам приехать. Во вр…"
type textarea "Tere! Kõik oleneb mis kuupäeval te sooviksite külastada meid. Koolivaheaegadel …"
click at [1216, 680] on span "Saada" at bounding box center [1217, 678] width 46 height 14
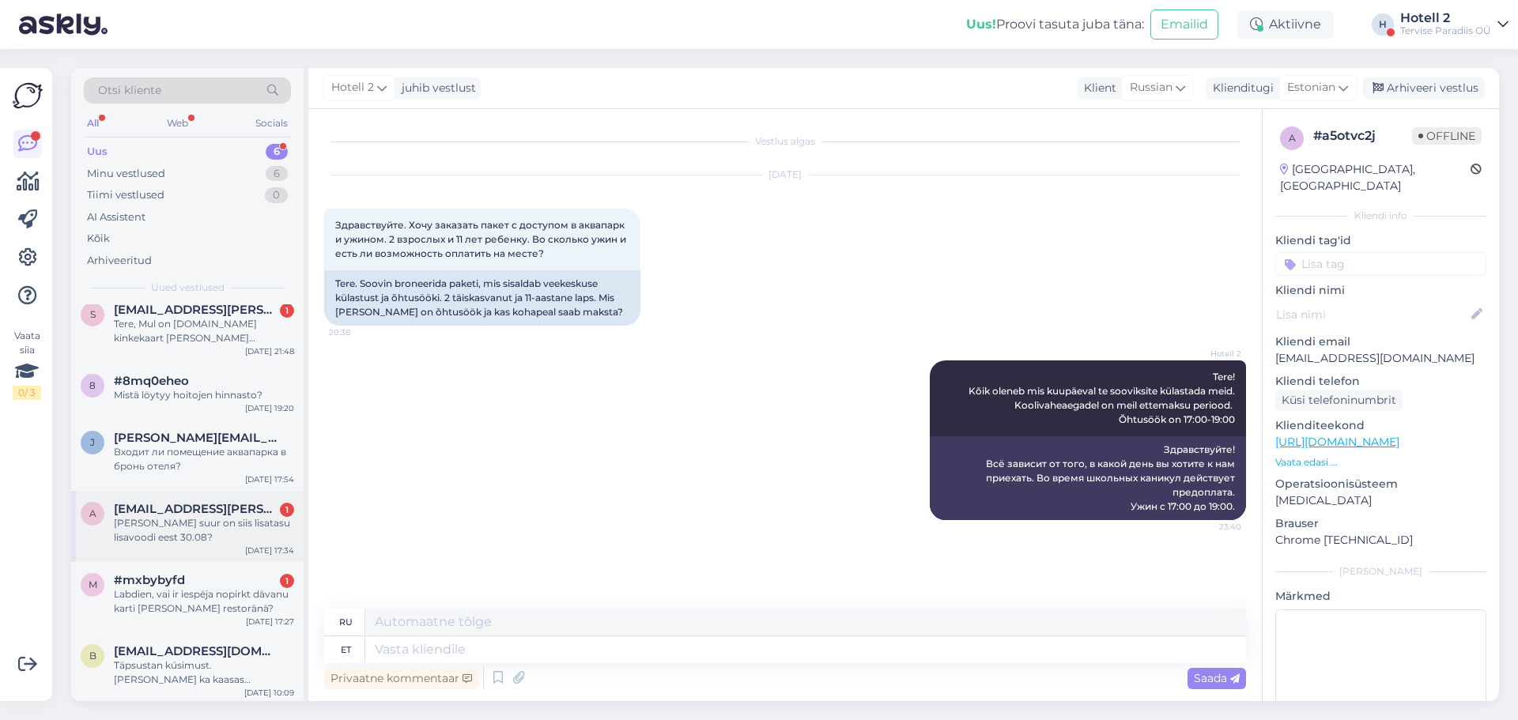
scroll to position [16, 0]
click at [236, 525] on div "[PERSON_NAME] suur on siis lisatasu lisavoodi eest 30.08?" at bounding box center [204, 527] width 180 height 28
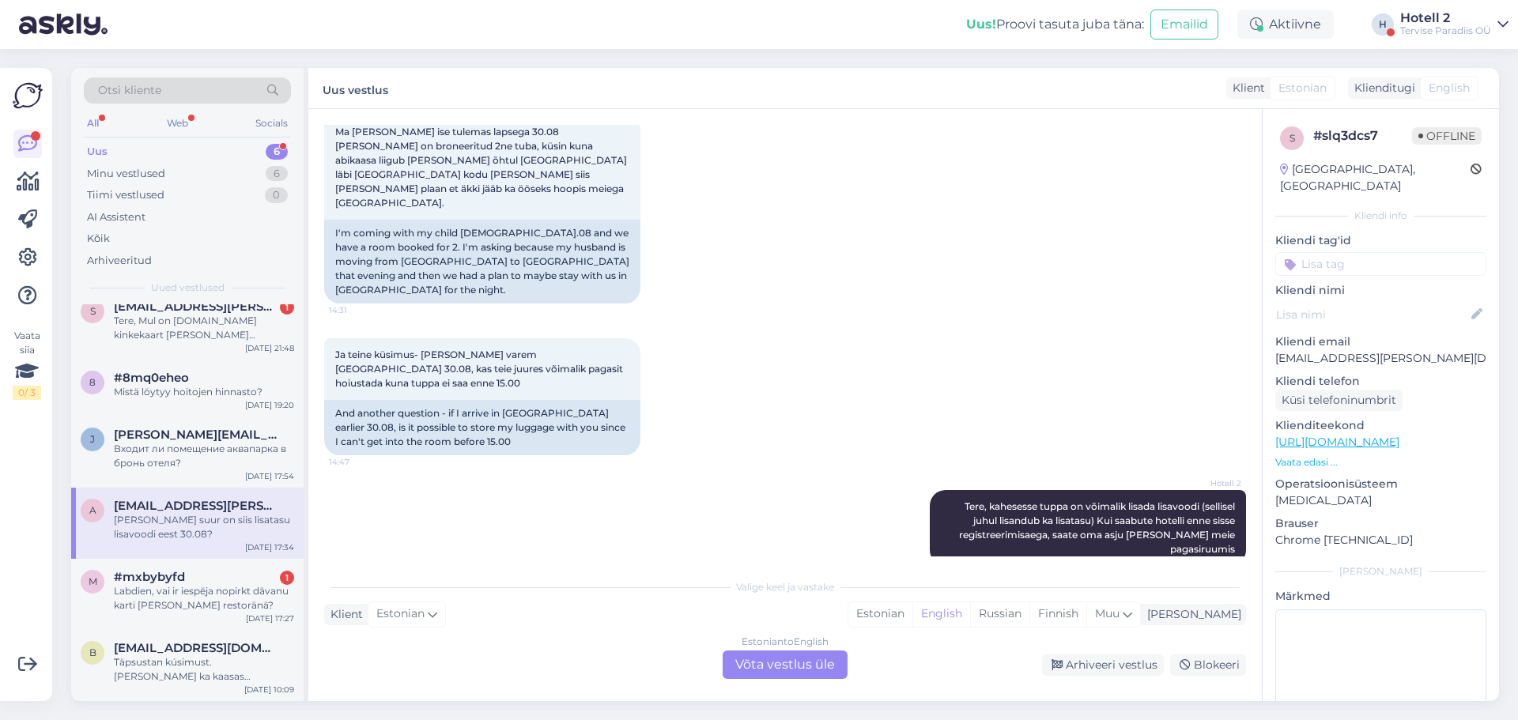
scroll to position [323, 0]
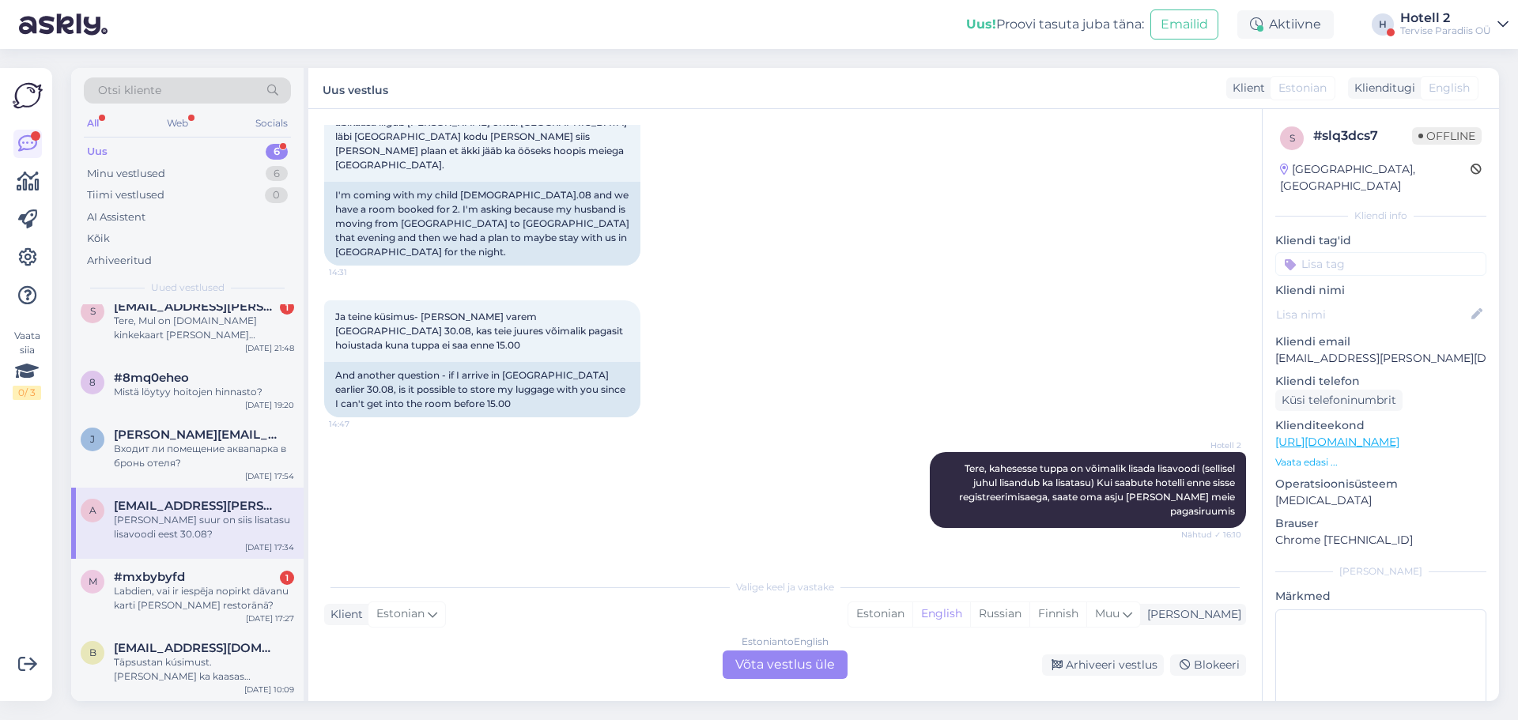
click at [751, 665] on div "Estonian to English Võta vestlus üle" at bounding box center [785, 665] width 125 height 28
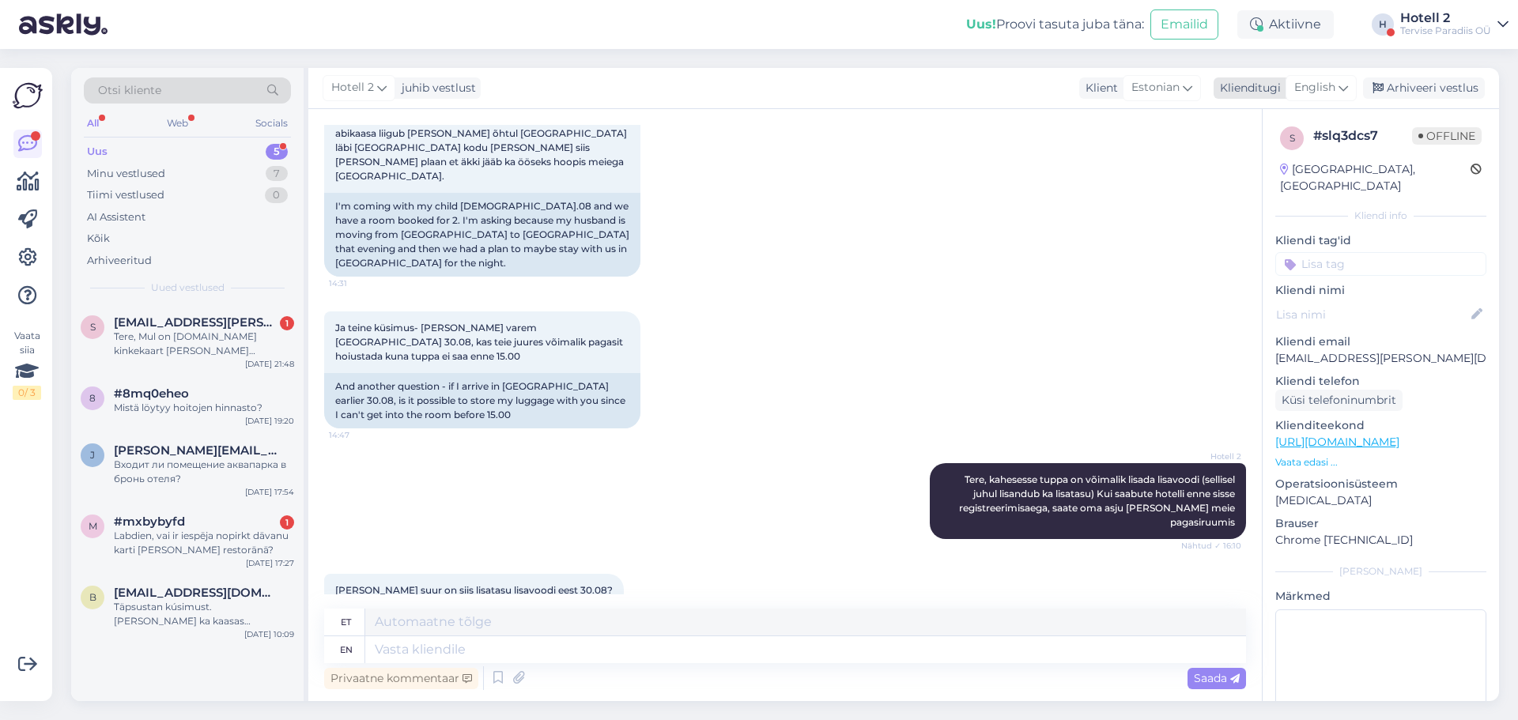
click at [1330, 88] on span "English" at bounding box center [1314, 87] width 41 height 17
click at [1264, 176] on link "Estonian" at bounding box center [1286, 183] width 174 height 25
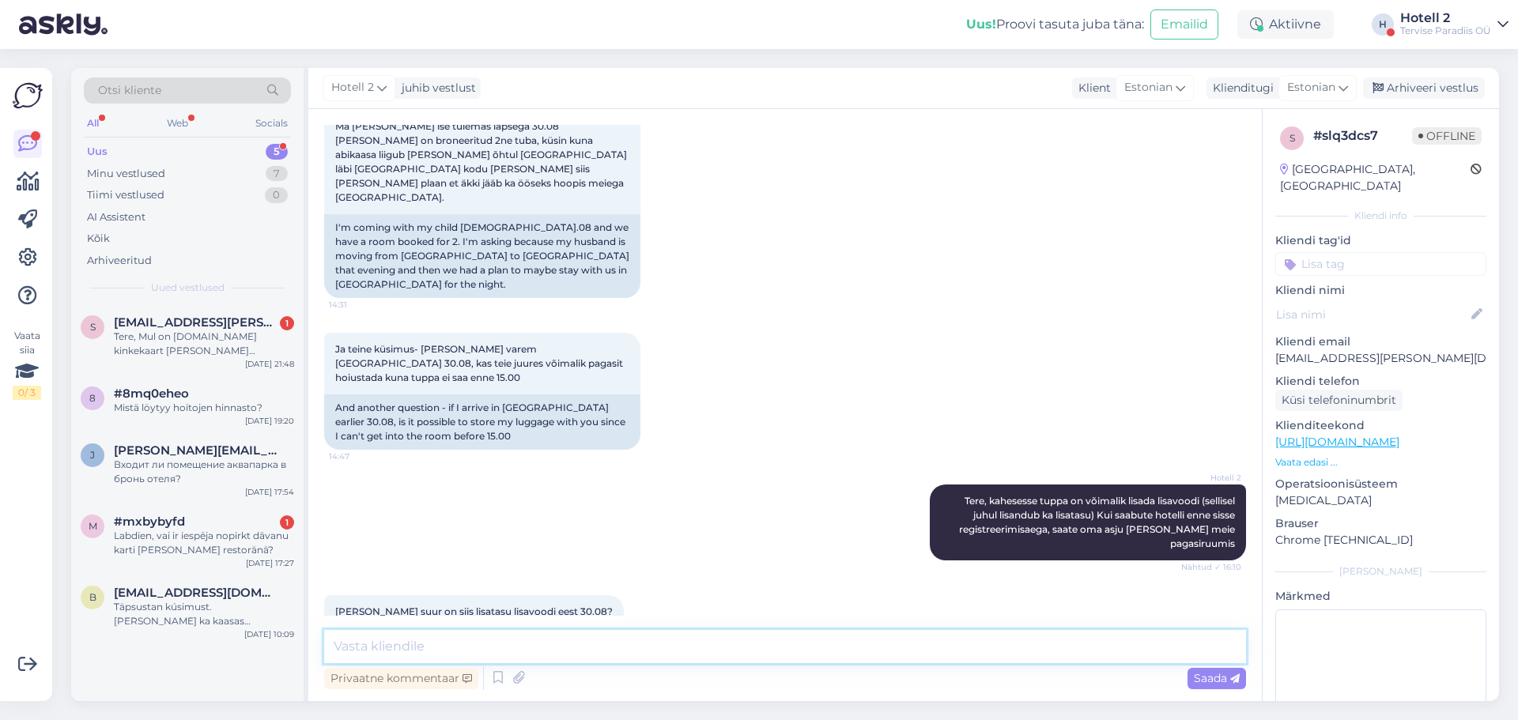
click at [496, 644] on textarea at bounding box center [785, 646] width 922 height 33
type textarea "Lisatasu lisavoodi eest 30.08 on täiskasvanule 67 EUR ja lapsele vanuses kuni 1…"
click at [1224, 674] on span "Saada" at bounding box center [1217, 678] width 46 height 14
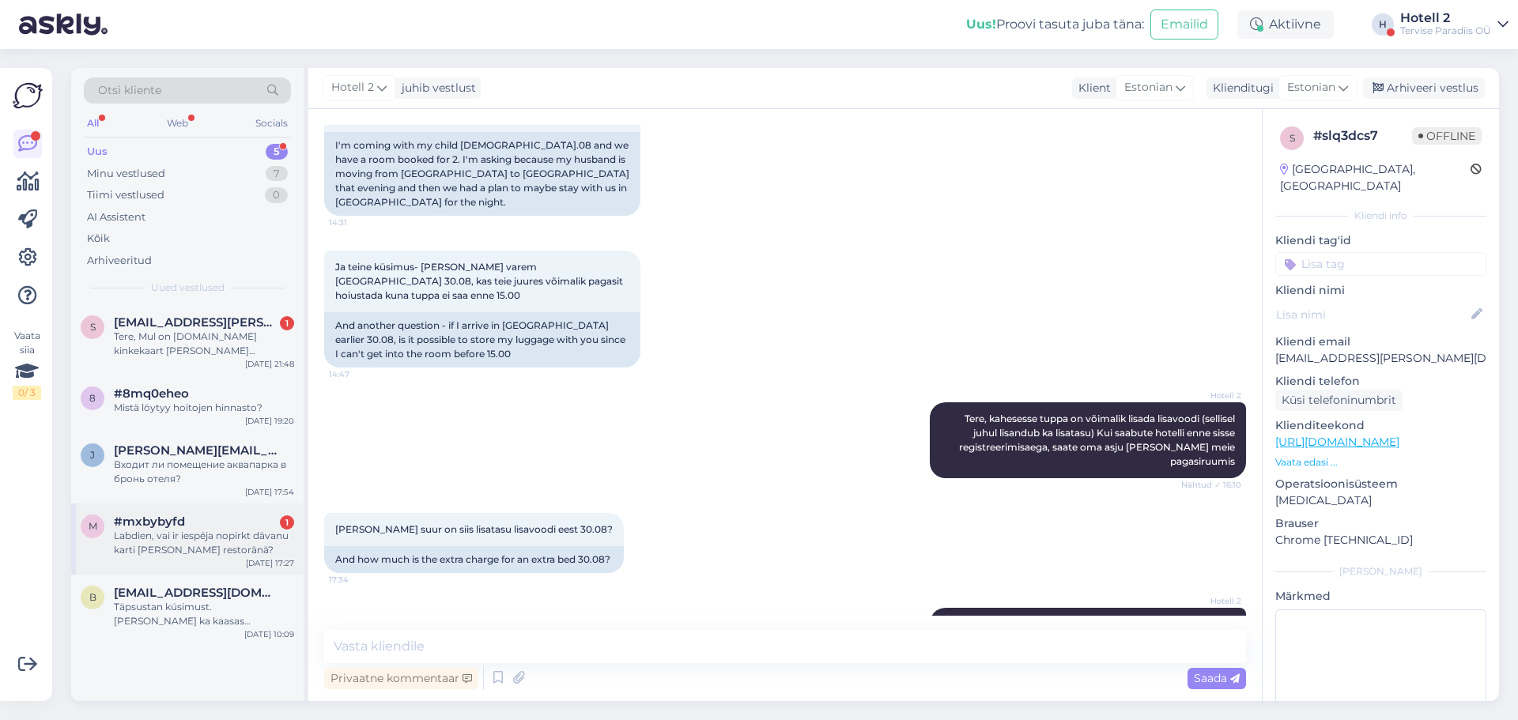
click at [245, 524] on div "#mxbybyfd 1" at bounding box center [204, 522] width 180 height 14
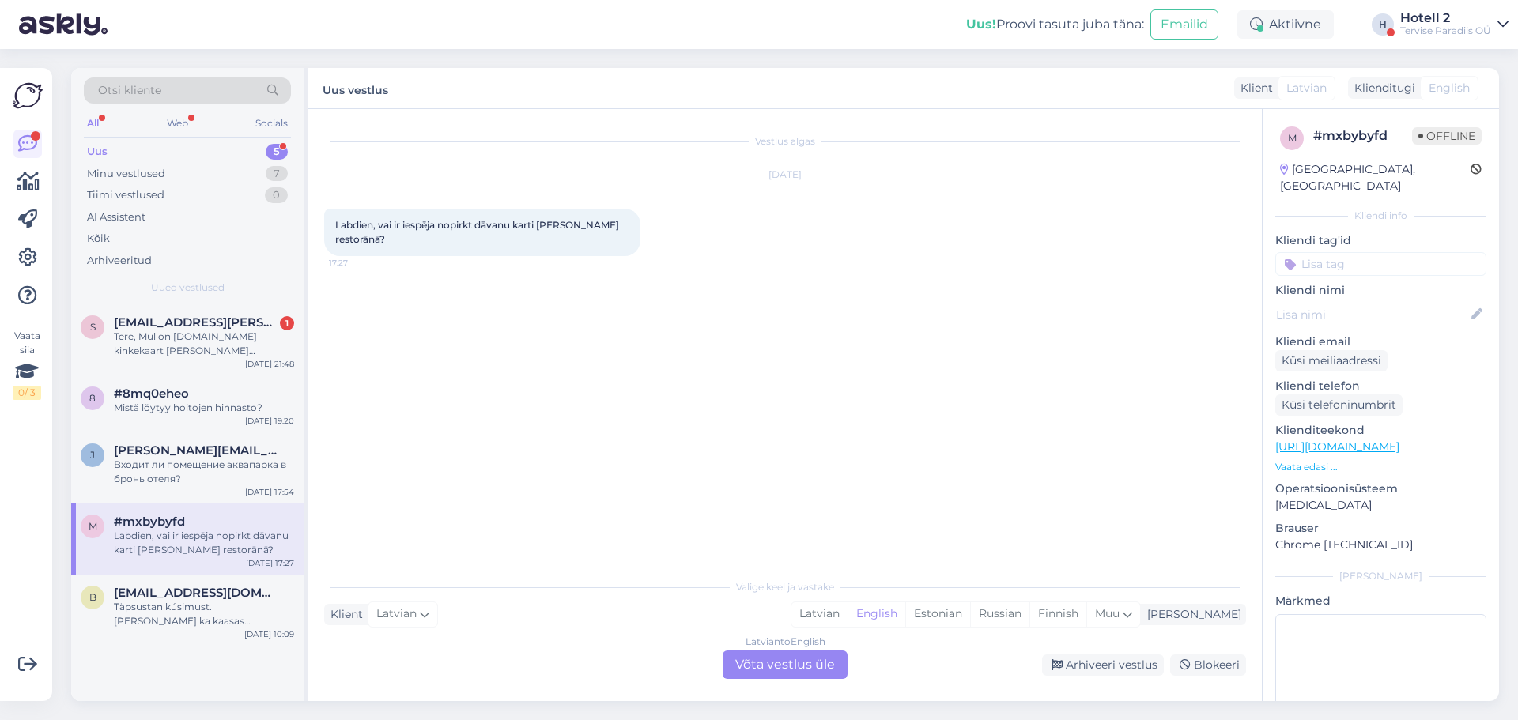
scroll to position [0, 0]
click at [761, 662] on div "Latvian to English Võta vestlus üle" at bounding box center [785, 665] width 125 height 28
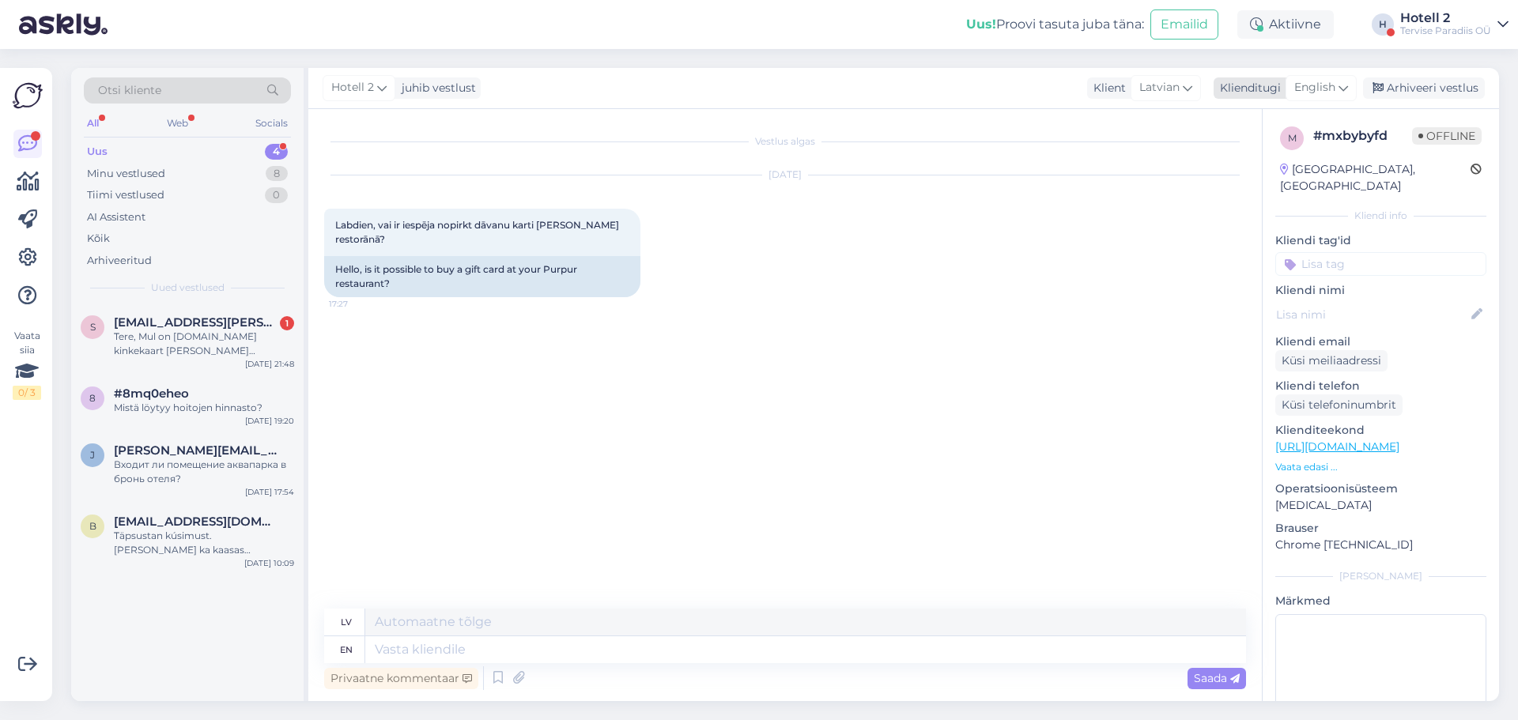
click at [1332, 85] on span "English" at bounding box center [1314, 87] width 41 height 17
click at [1263, 176] on link "Estonian" at bounding box center [1286, 183] width 174 height 25
click at [490, 655] on textarea at bounding box center [805, 649] width 881 height 27
click at [501, 653] on textarea at bounding box center [805, 649] width 881 height 27
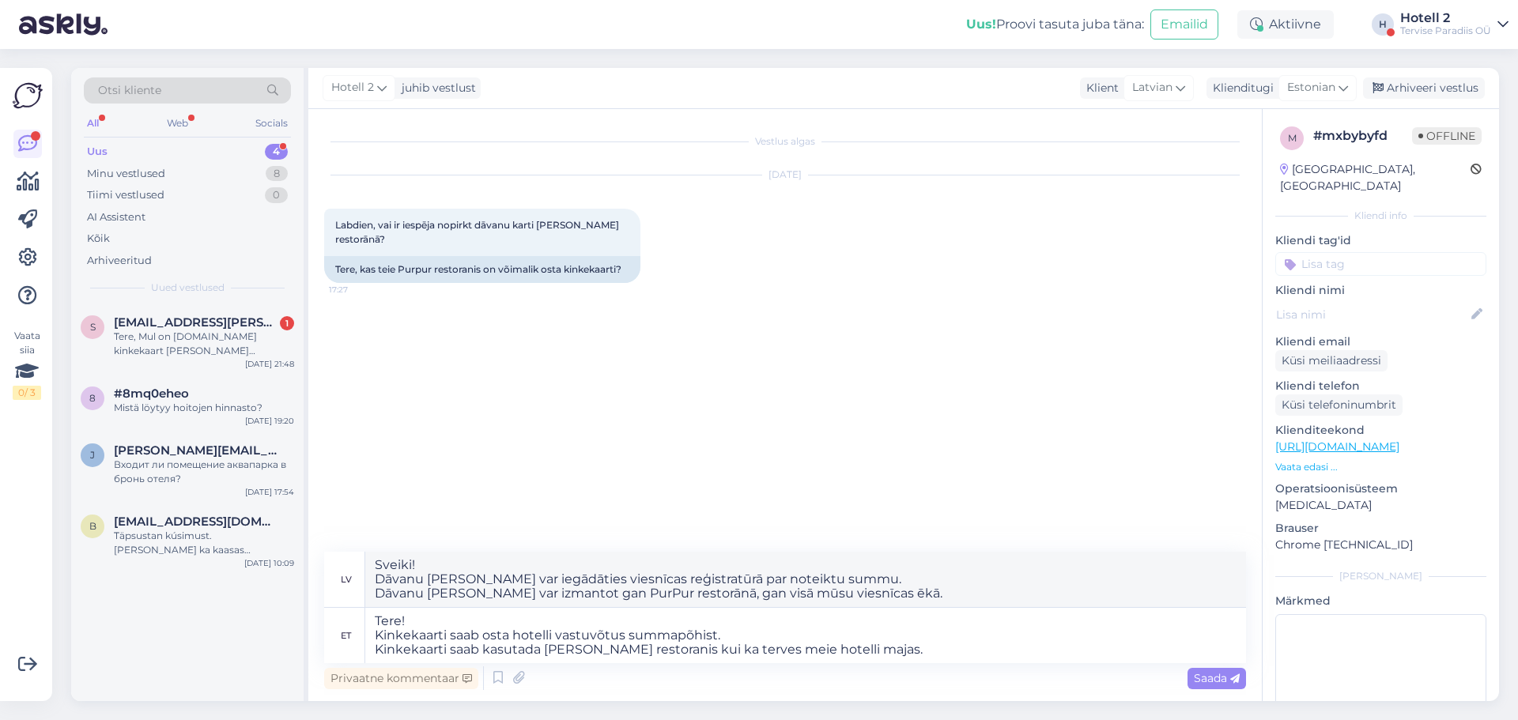
click at [1215, 681] on span "Saada" at bounding box center [1217, 678] width 46 height 14
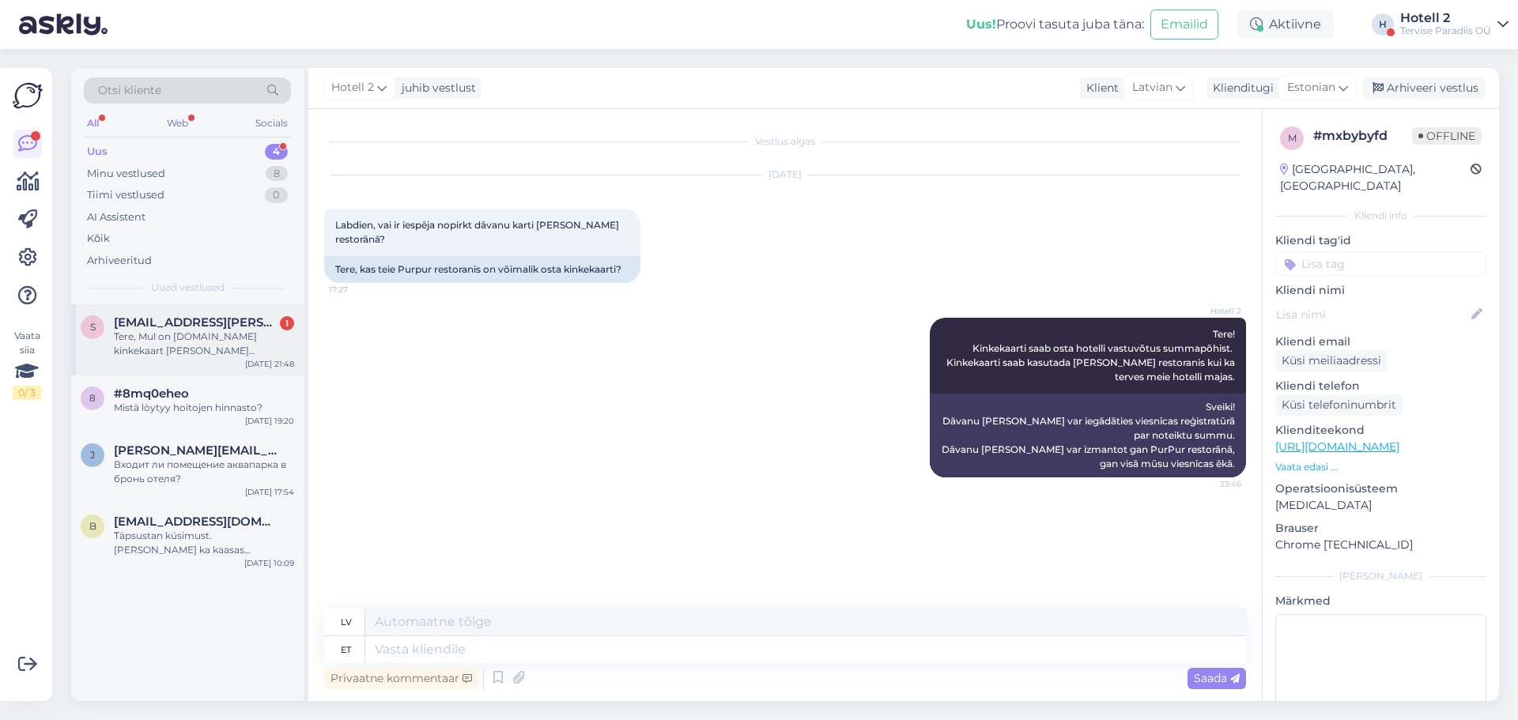
click at [235, 333] on div "Tere, Mul on [DOMAIN_NAME] kinkekaart [PERSON_NAME] inimesele, kuidas saab seda…" at bounding box center [204, 344] width 180 height 28
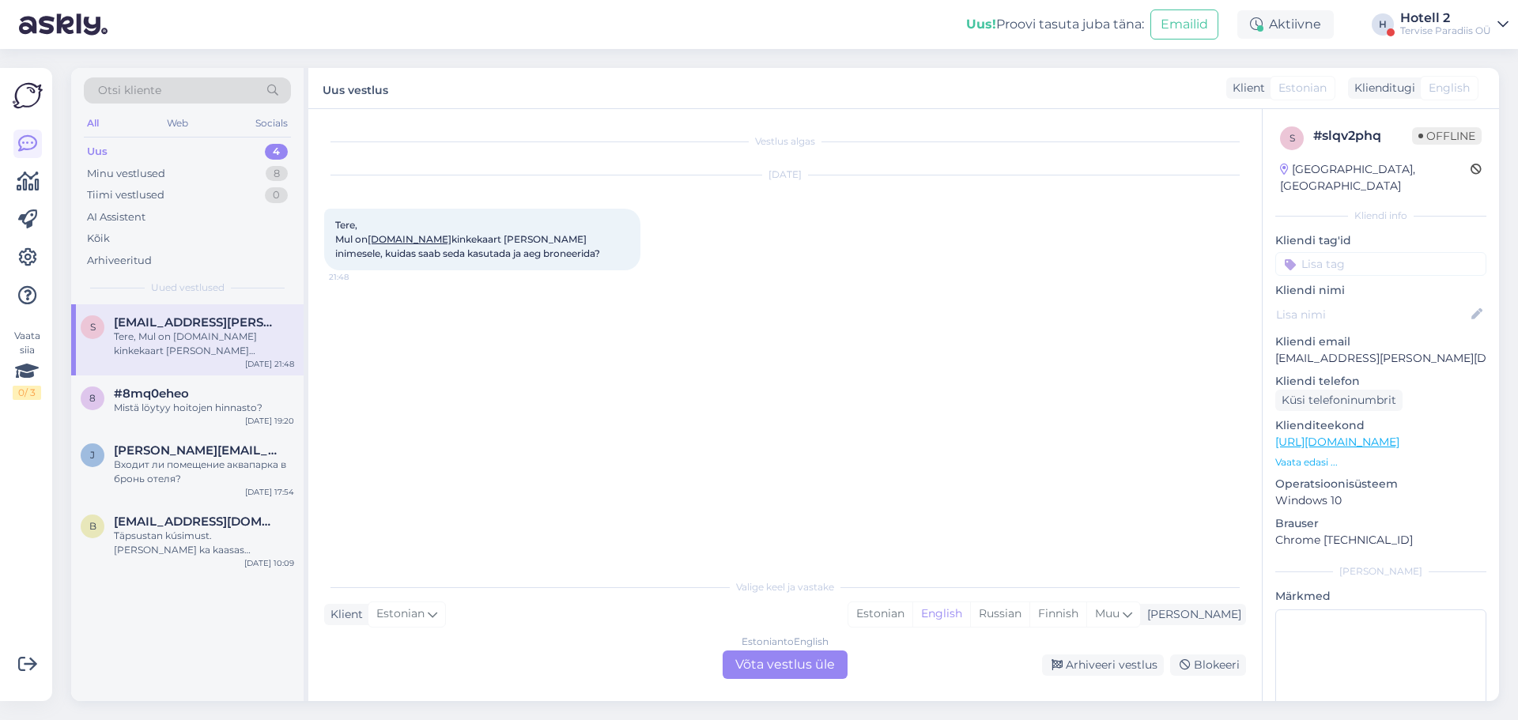
click at [755, 662] on div "Estonian to English Võta vestlus üle" at bounding box center [785, 665] width 125 height 28
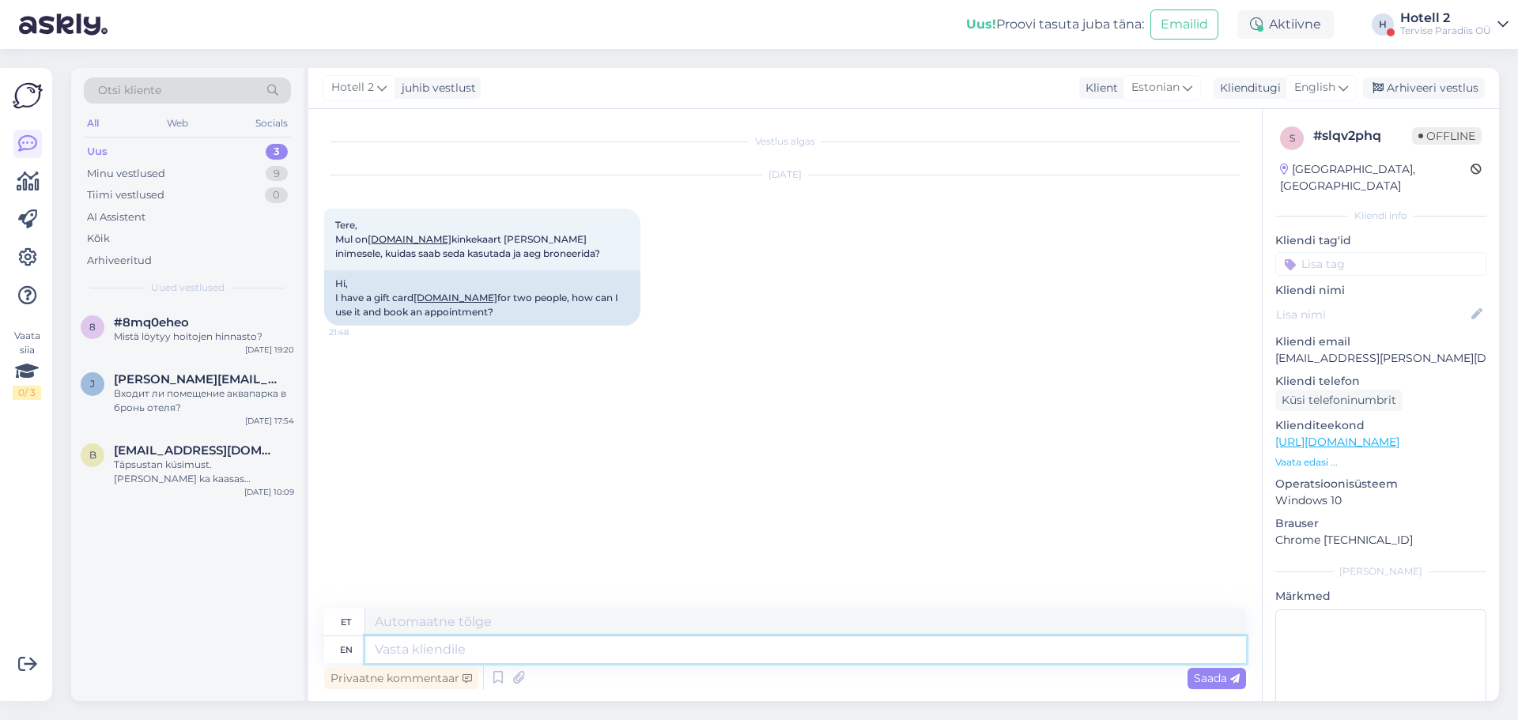
click at [606, 649] on textarea at bounding box center [805, 649] width 881 height 27
click at [545, 650] on textarea at bounding box center [805, 649] width 881 height 27
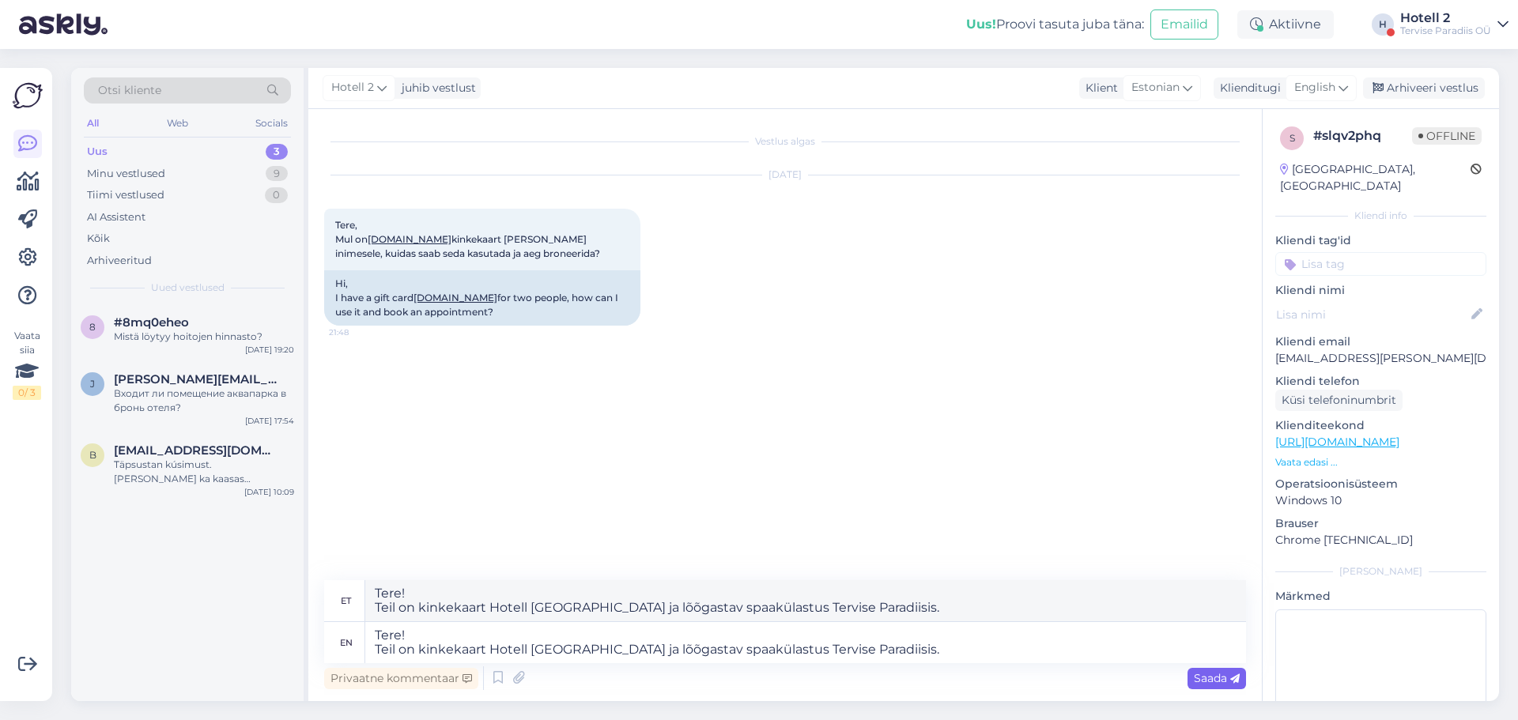
click at [1202, 670] on div "Saada" at bounding box center [1216, 678] width 59 height 21
